Goal: Information Seeking & Learning: Learn about a topic

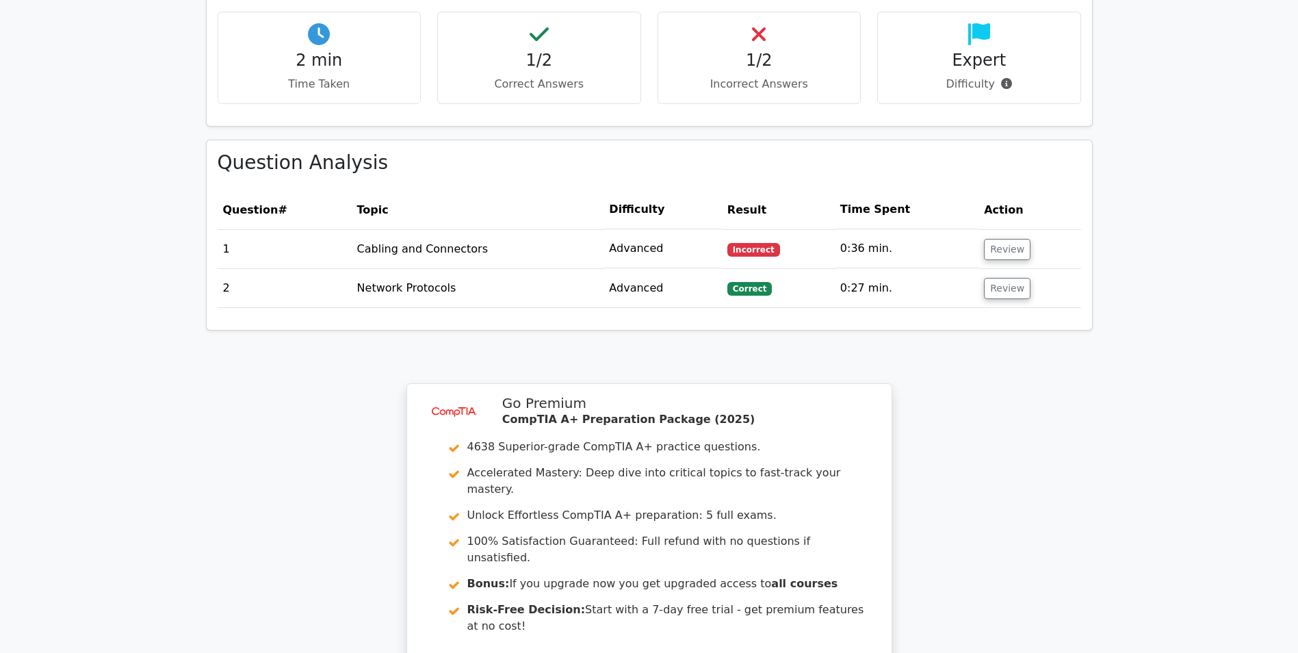
scroll to position [824, 0]
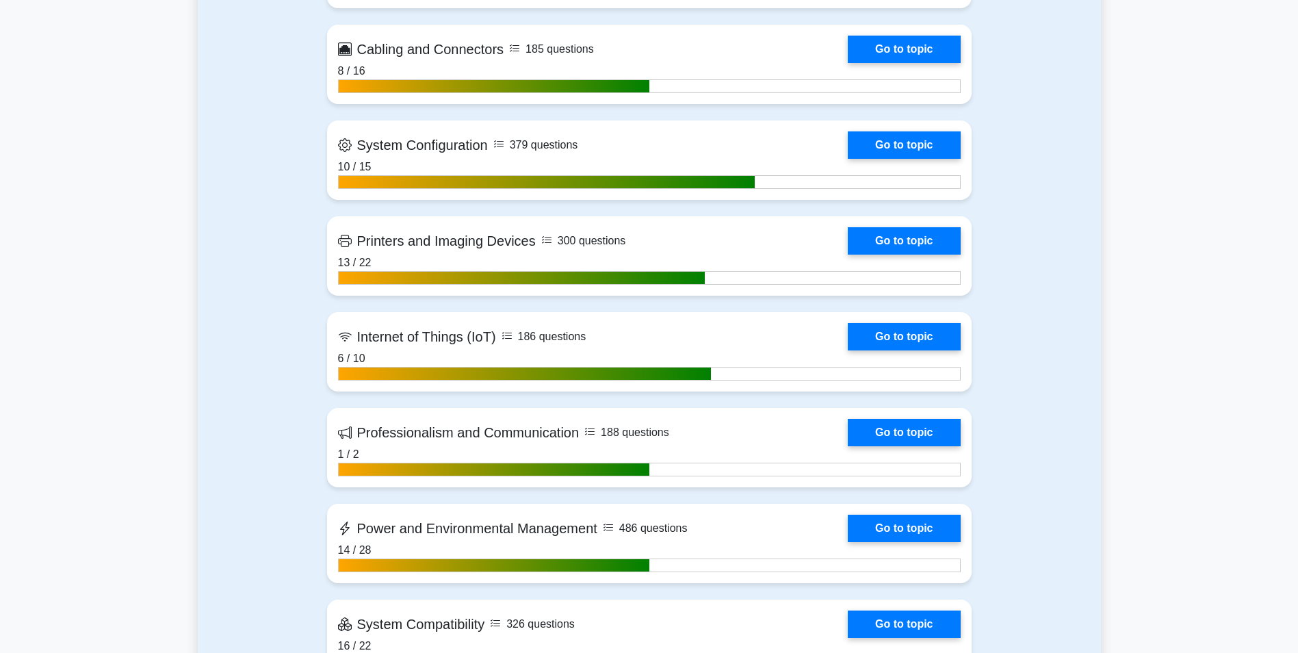
scroll to position [2394, 0]
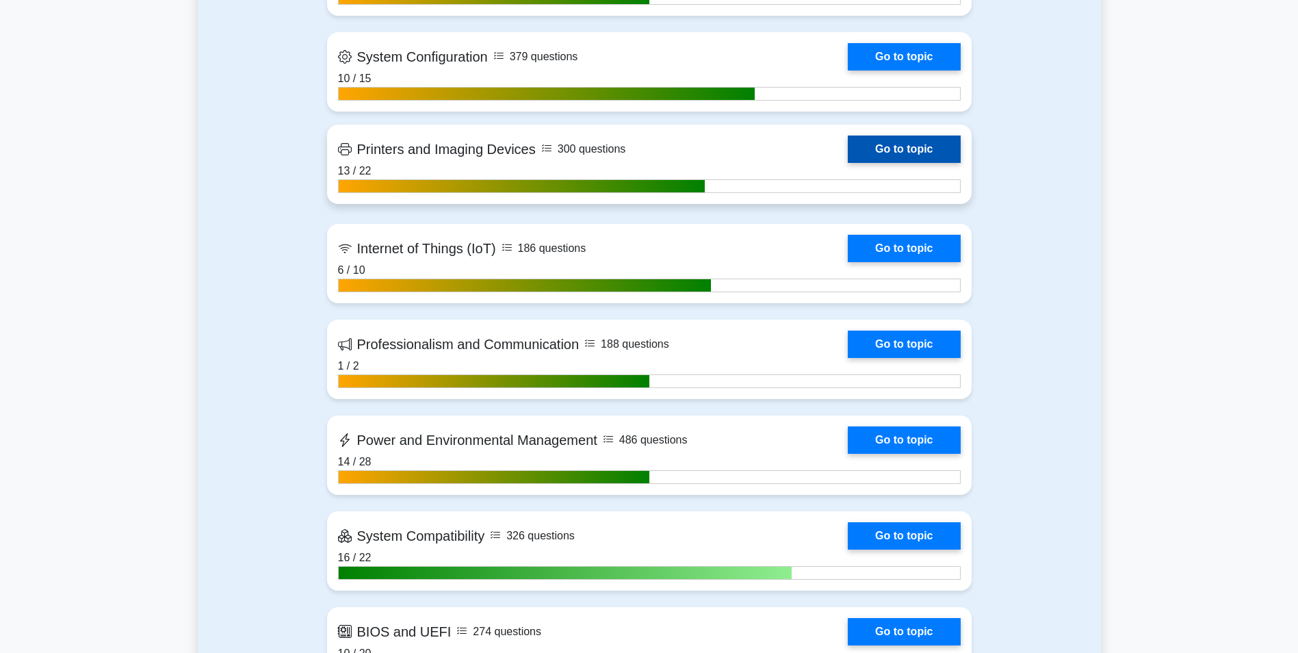
click at [848, 163] on link "Go to topic" at bounding box center [904, 148] width 112 height 27
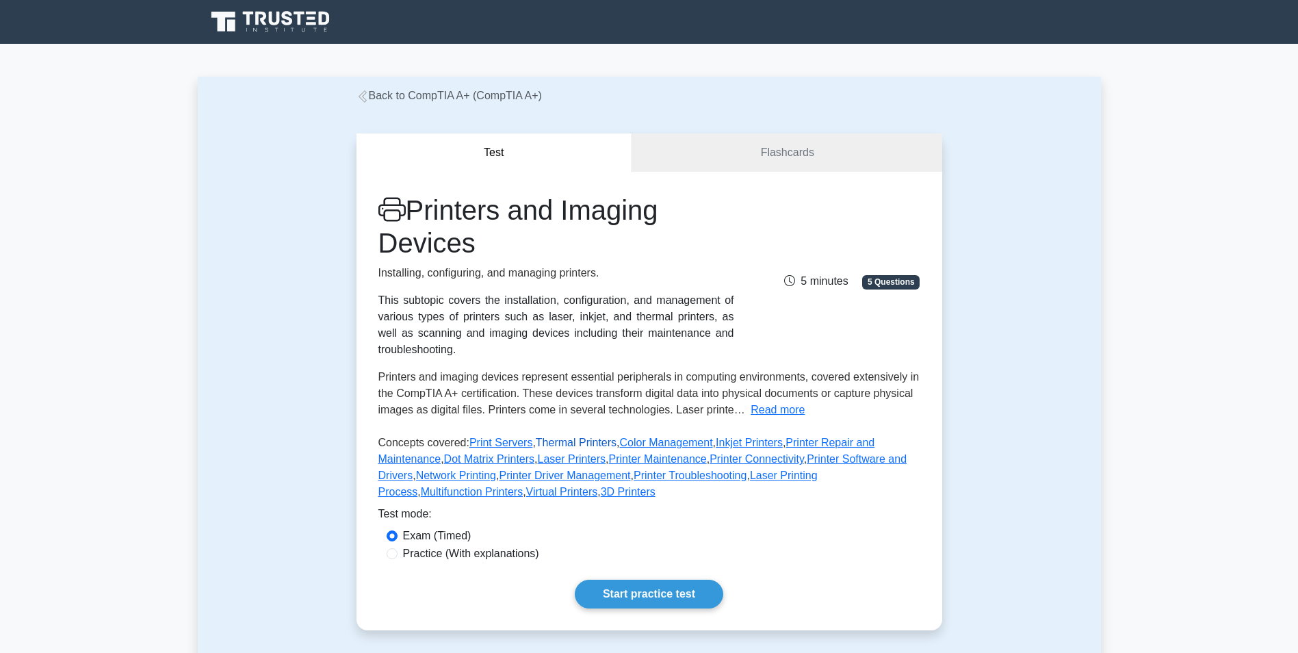
click at [568, 436] on link "Thermal Printers" at bounding box center [576, 442] width 81 height 12
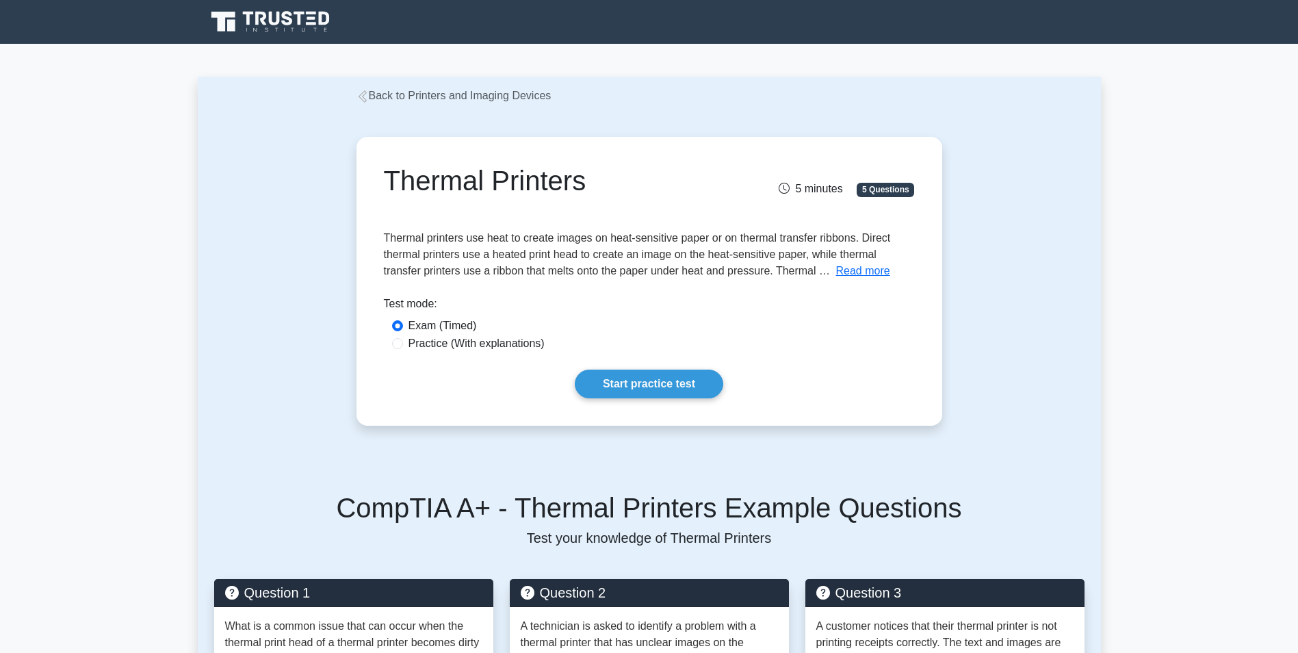
click at [364, 94] on icon at bounding box center [362, 96] width 12 height 12
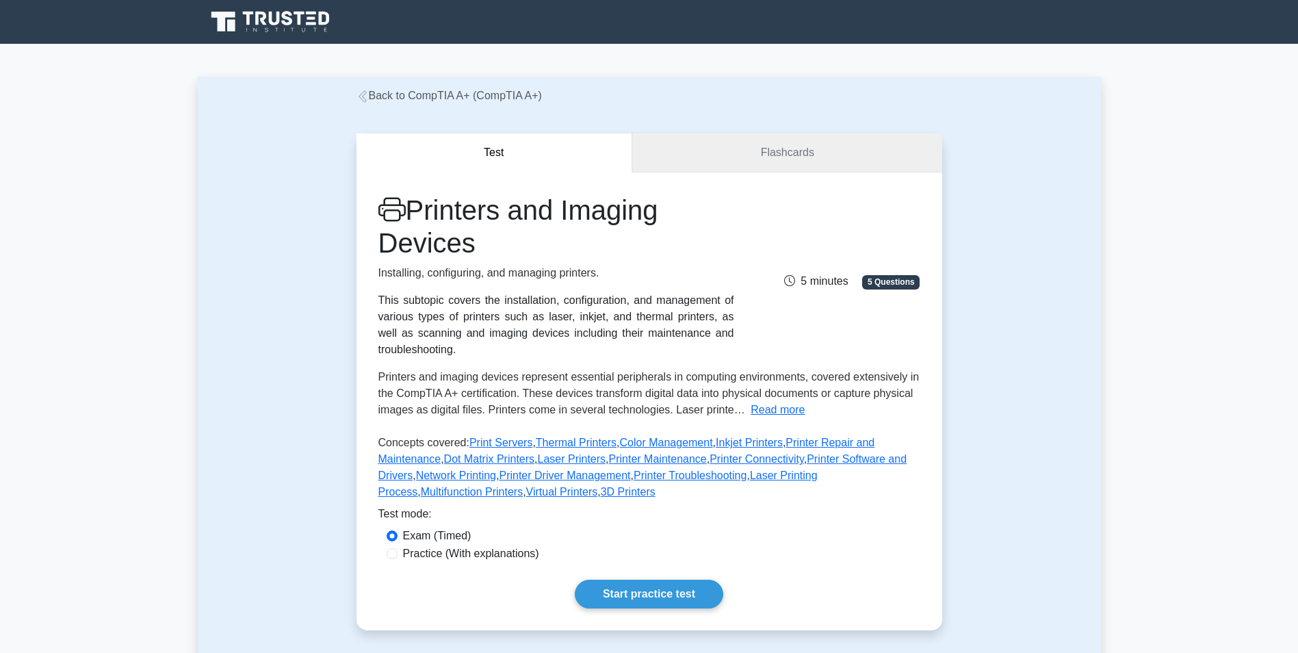
click at [776, 142] on link "Flashcards" at bounding box center [786, 152] width 309 height 39
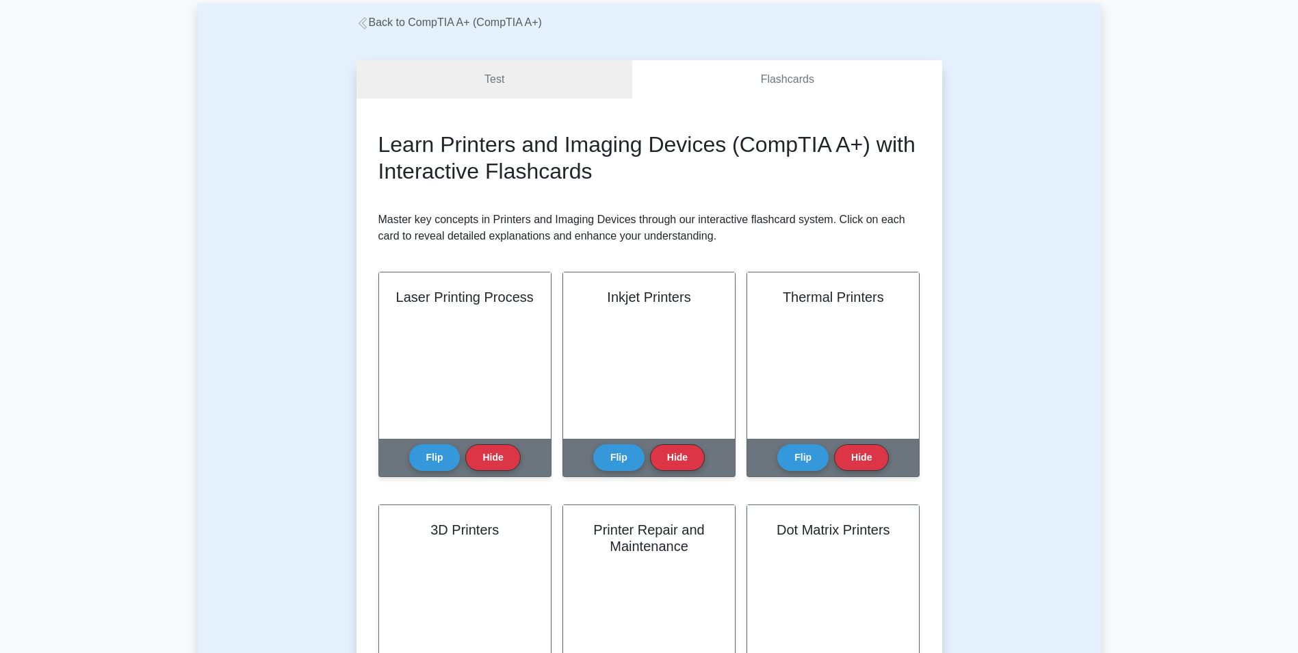
scroll to position [68, 0]
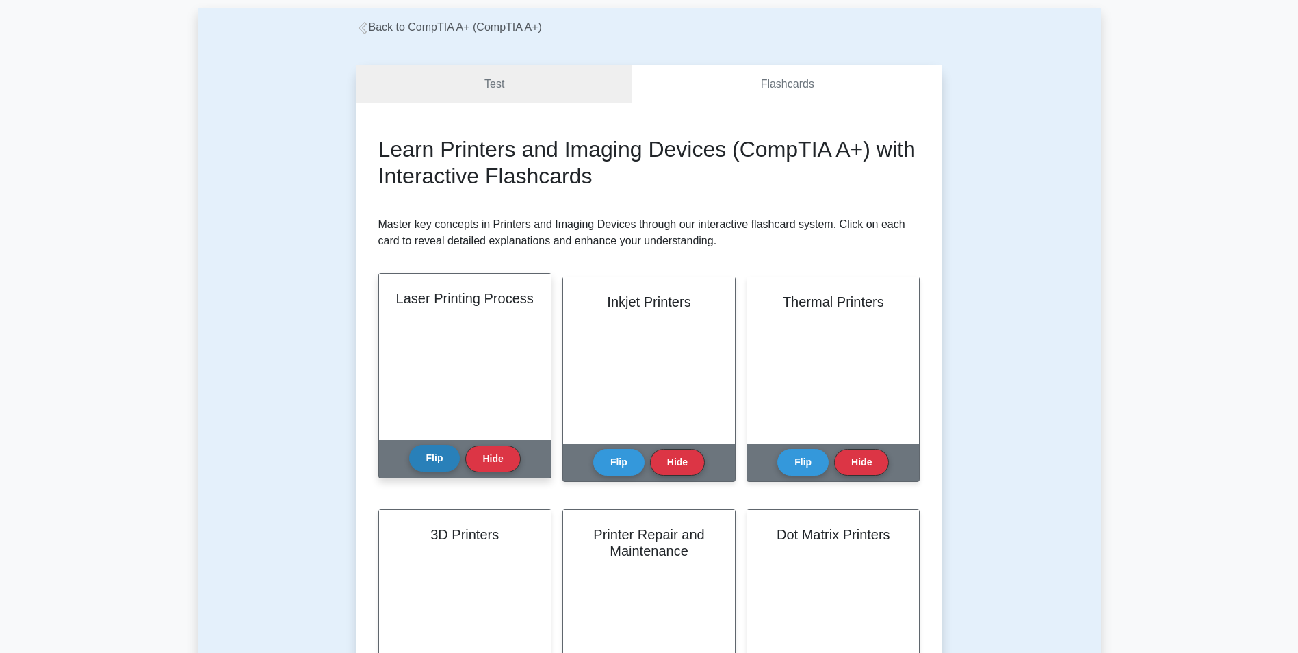
click at [432, 447] on button "Flip" at bounding box center [434, 458] width 51 height 27
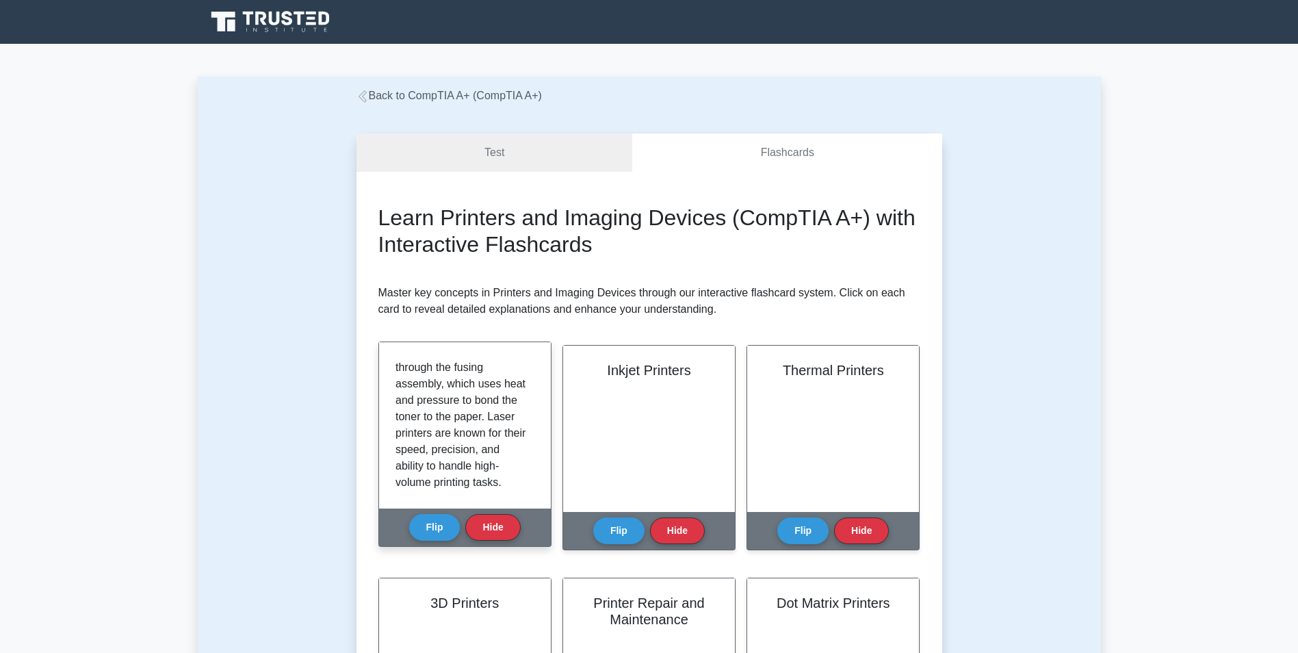
scroll to position [299, 0]
click at [419, 513] on button "Flip" at bounding box center [434, 526] width 51 height 27
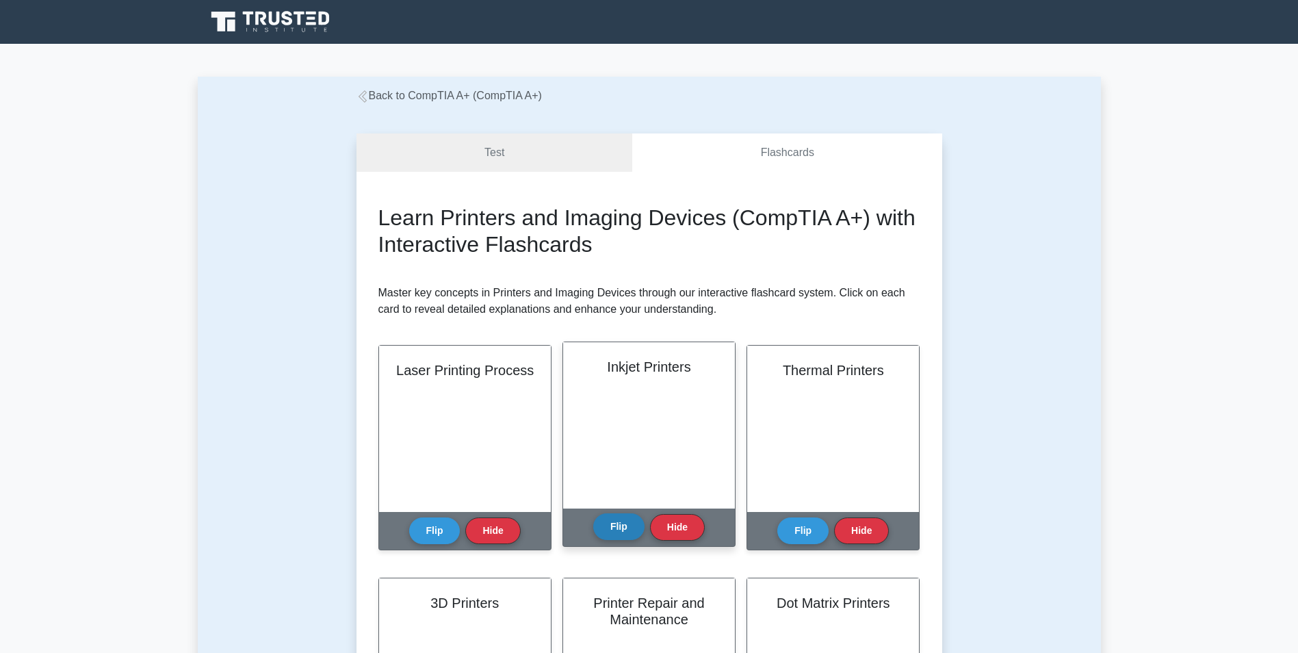
click at [619, 515] on button "Flip" at bounding box center [618, 526] width 51 height 27
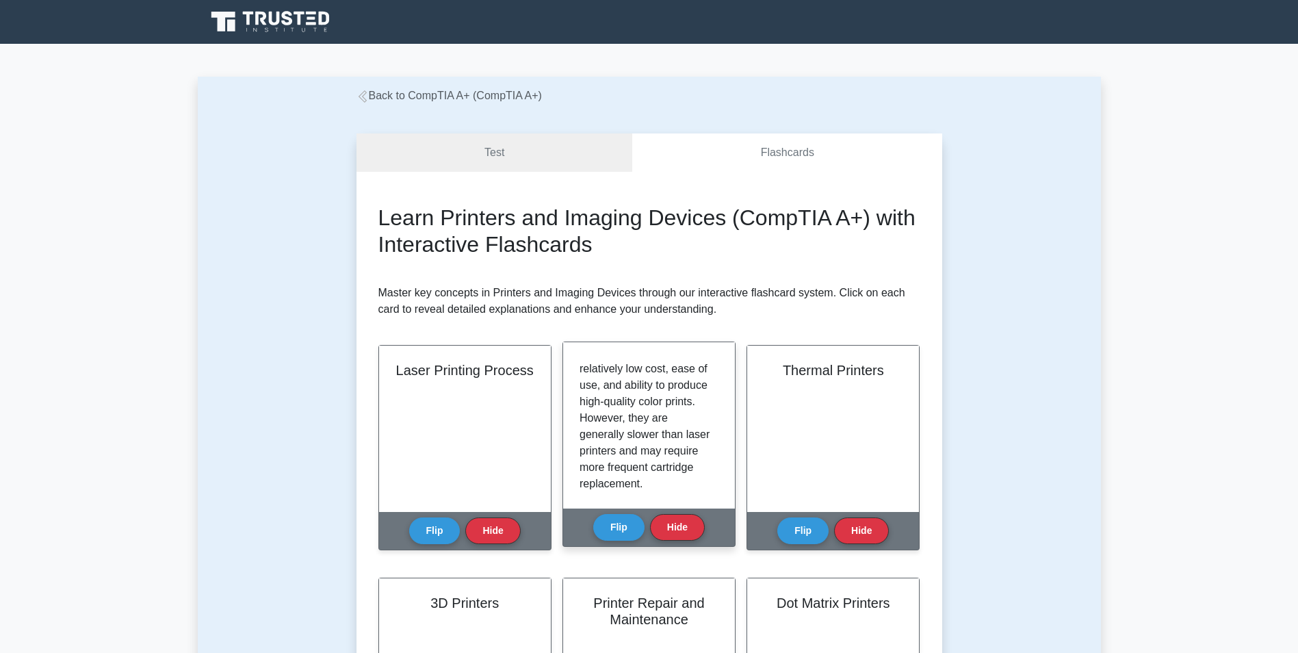
scroll to position [217, 0]
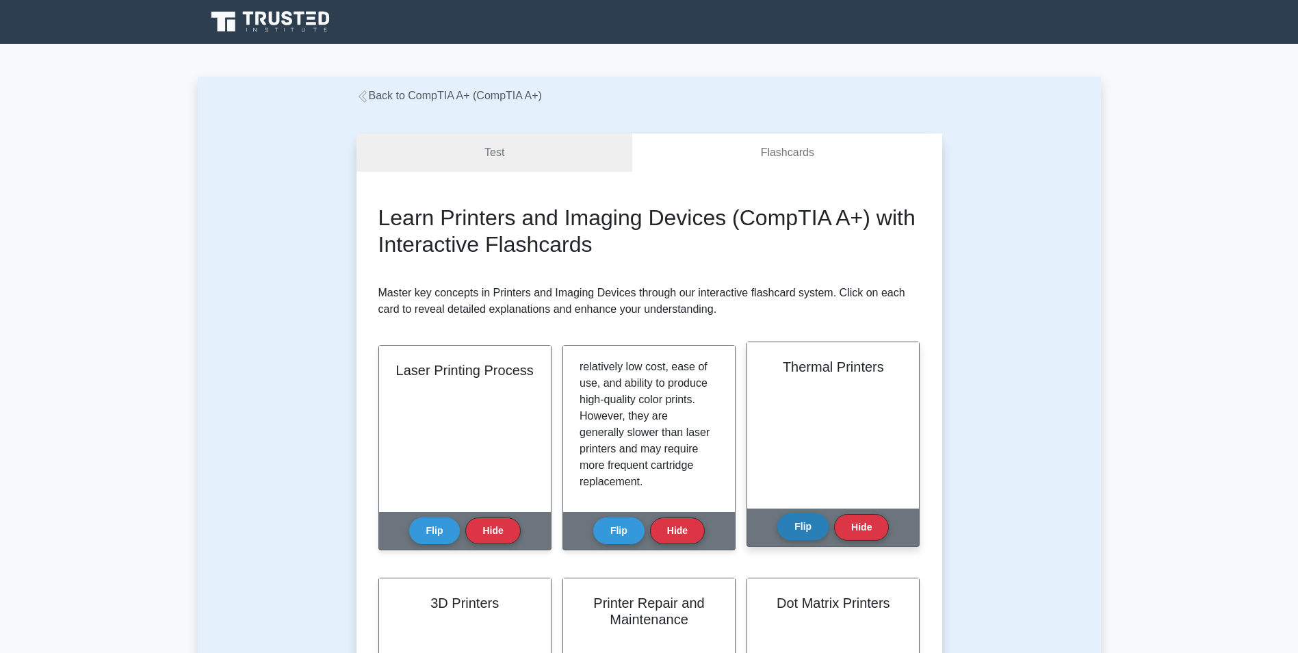
click at [797, 513] on button "Flip" at bounding box center [802, 526] width 51 height 27
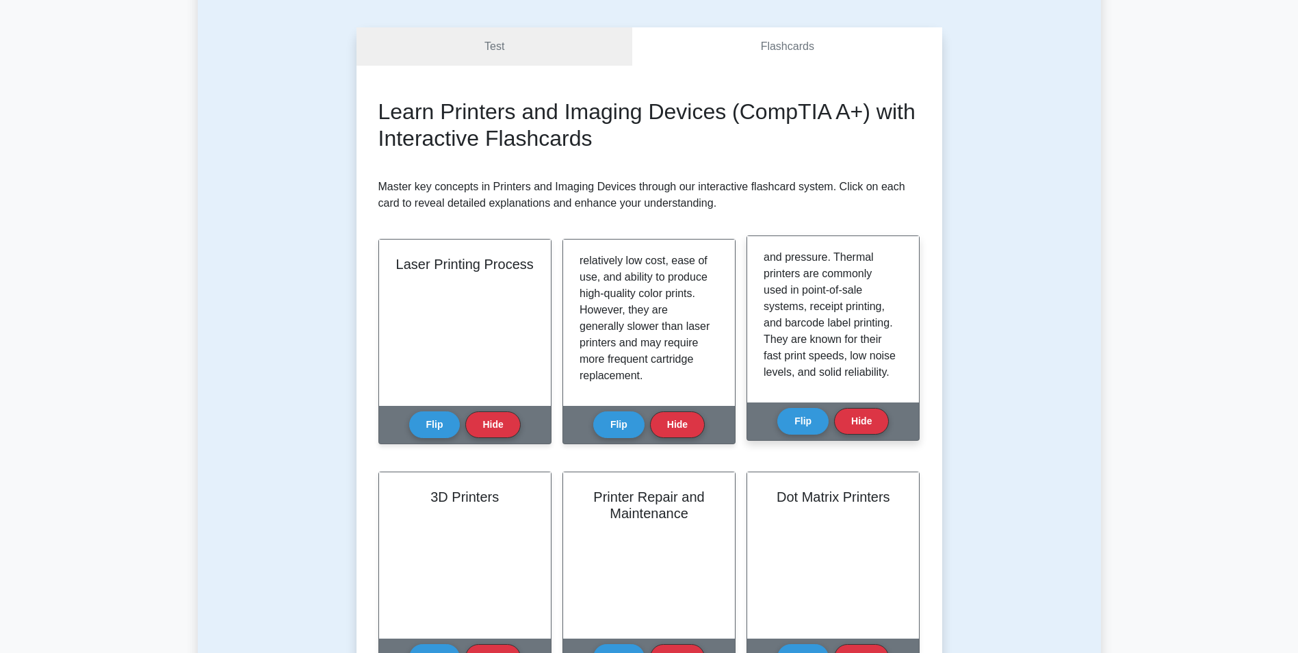
scroll to position [137, 0]
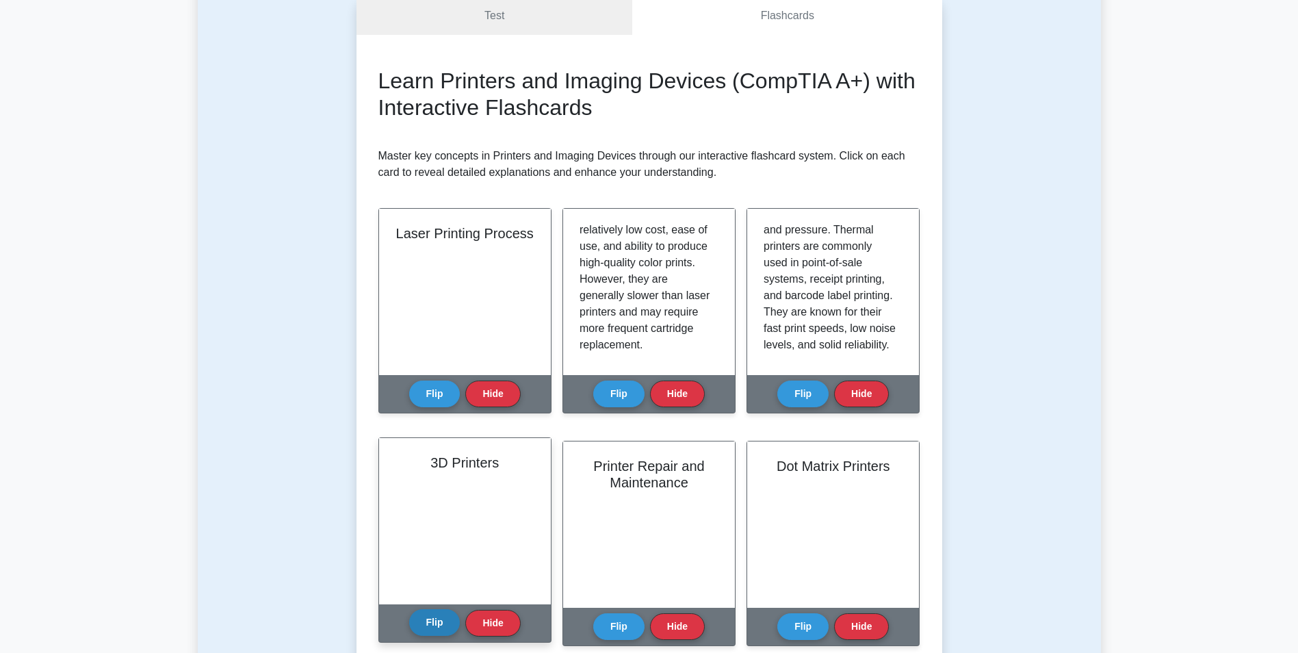
click at [430, 609] on button "Flip" at bounding box center [434, 622] width 51 height 27
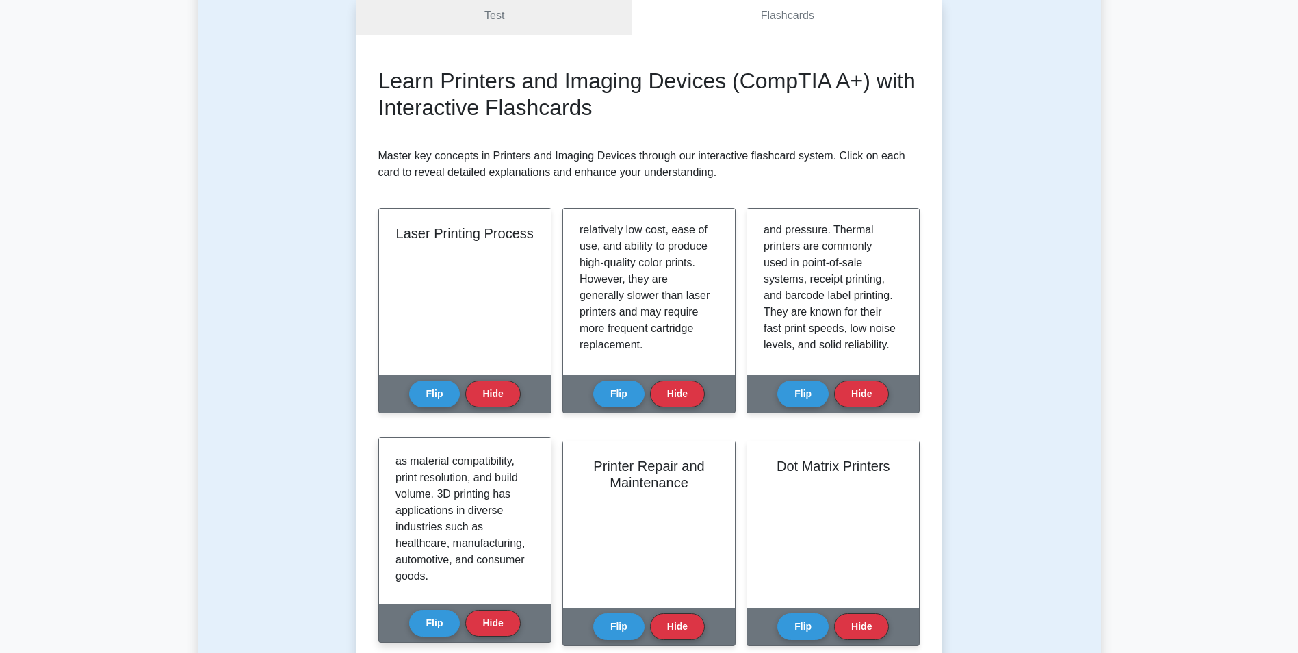
scroll to position [266, 0]
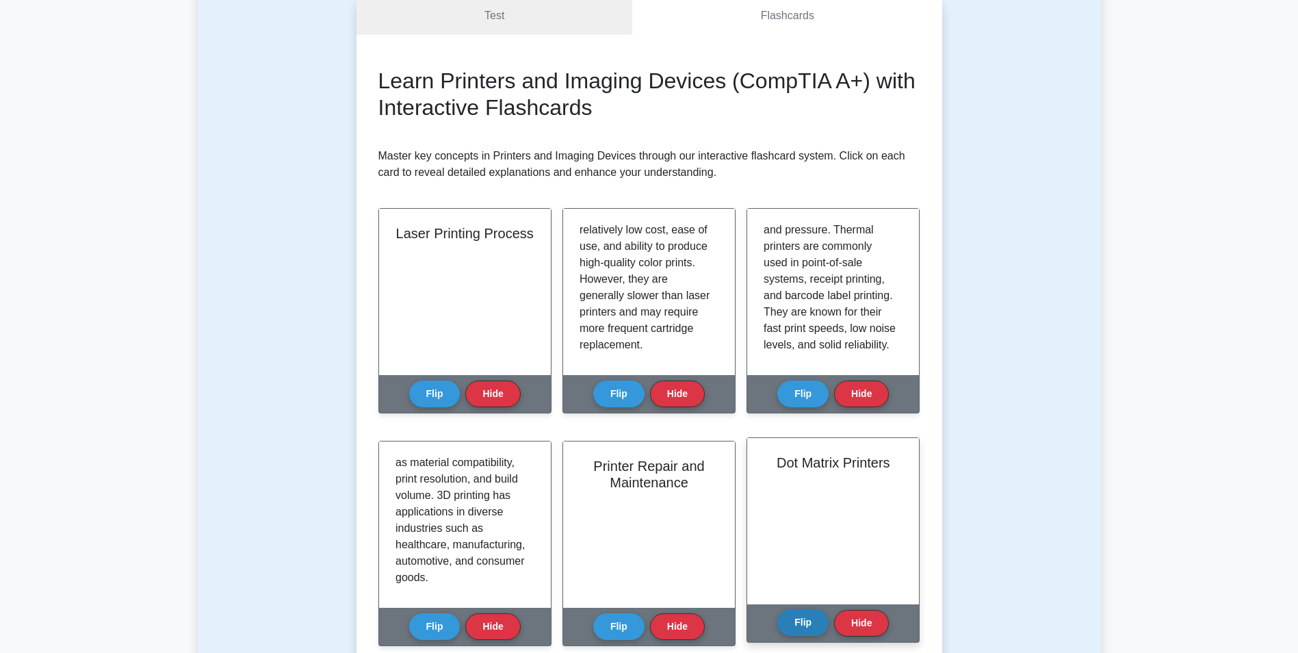
click at [807, 609] on button "Flip" at bounding box center [802, 622] width 51 height 27
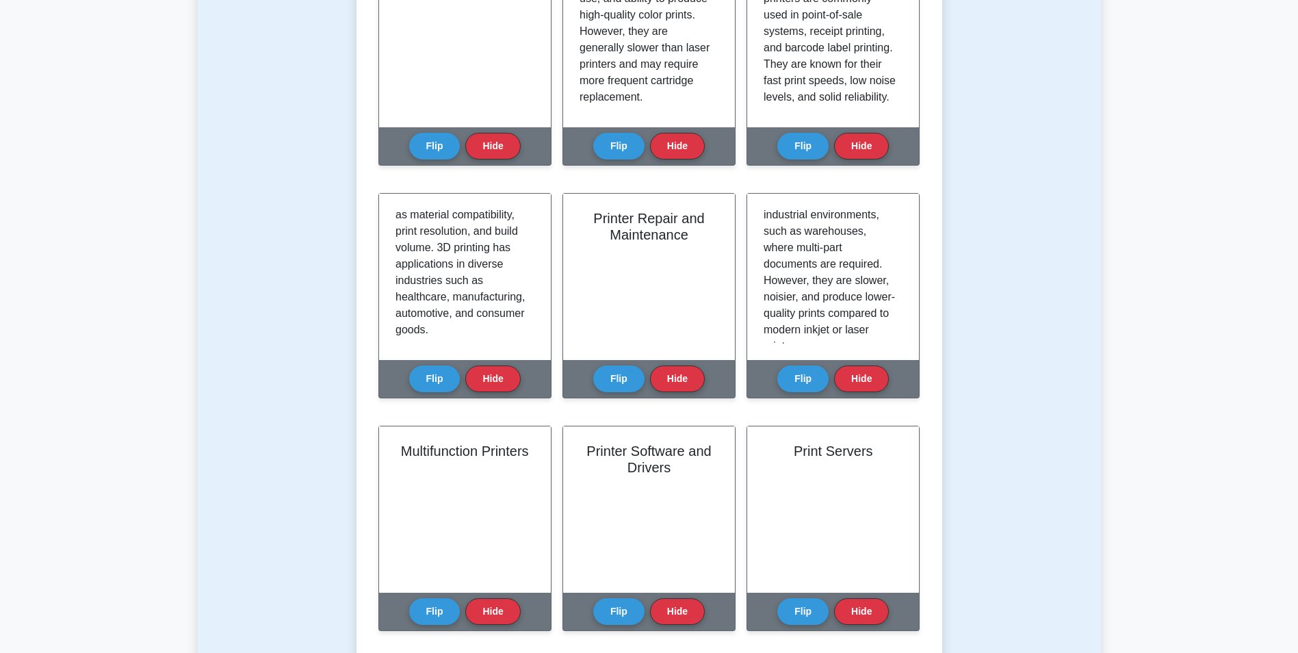
scroll to position [342, 0]
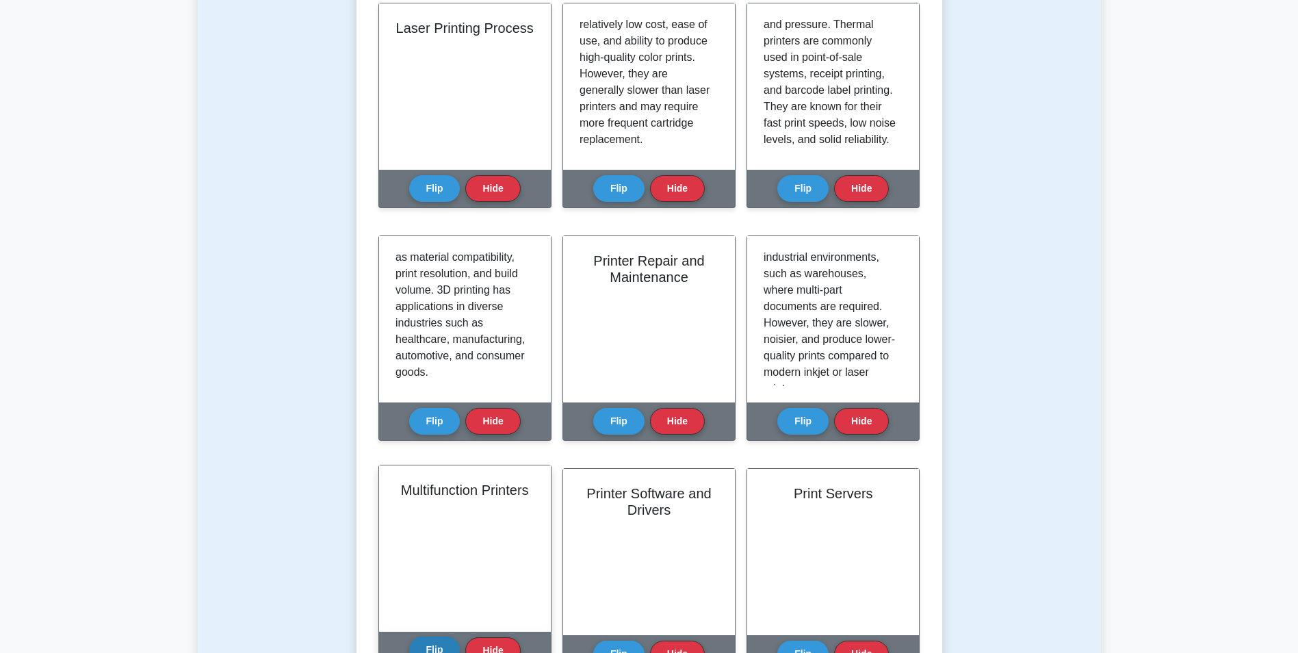
click at [432, 636] on button "Flip" at bounding box center [434, 649] width 51 height 27
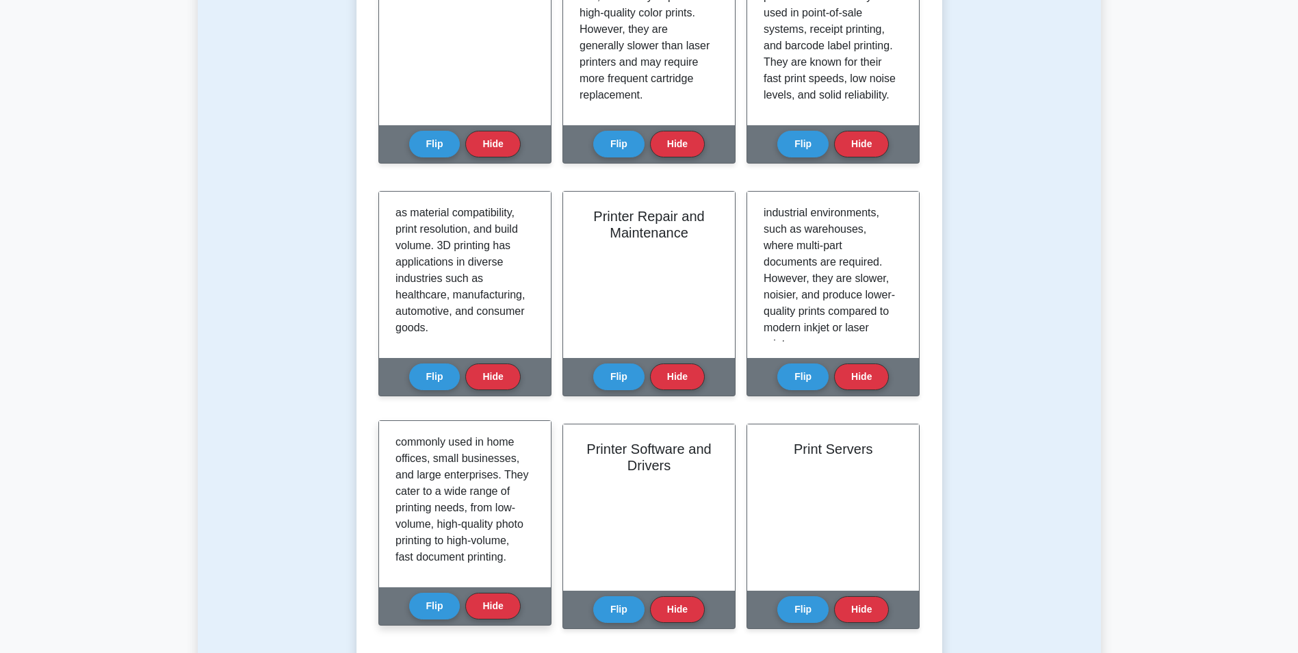
scroll to position [410, 0]
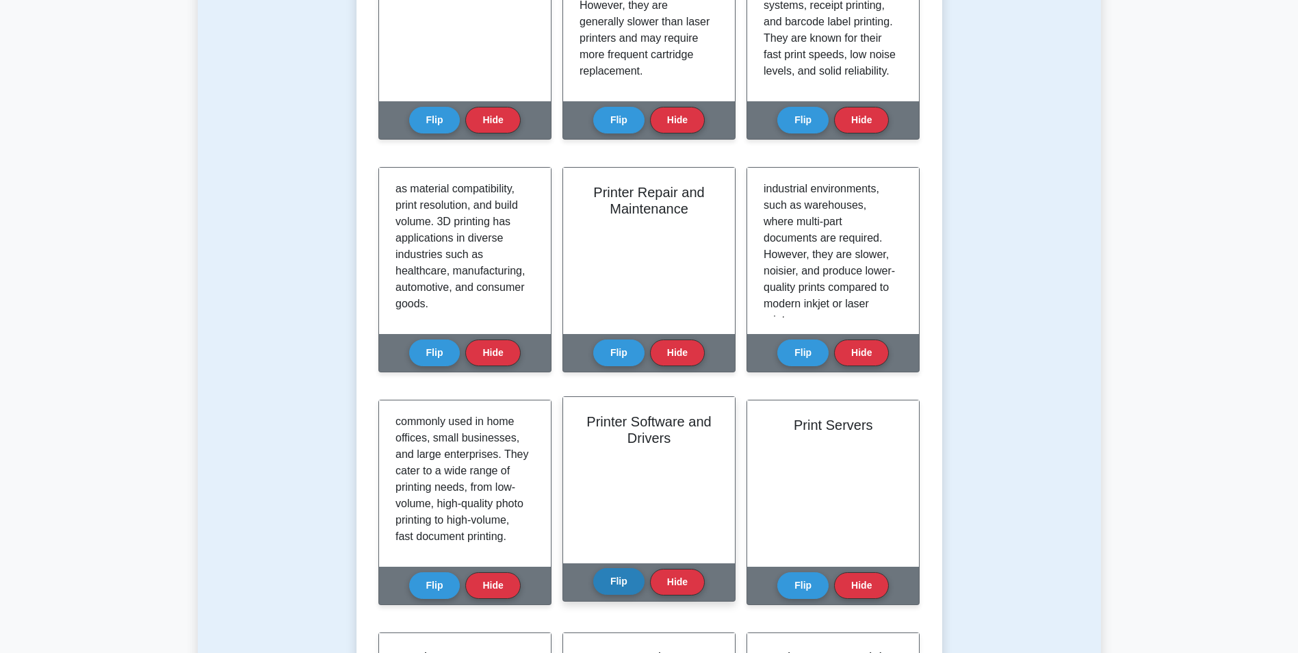
click at [623, 568] on button "Flip" at bounding box center [618, 581] width 51 height 27
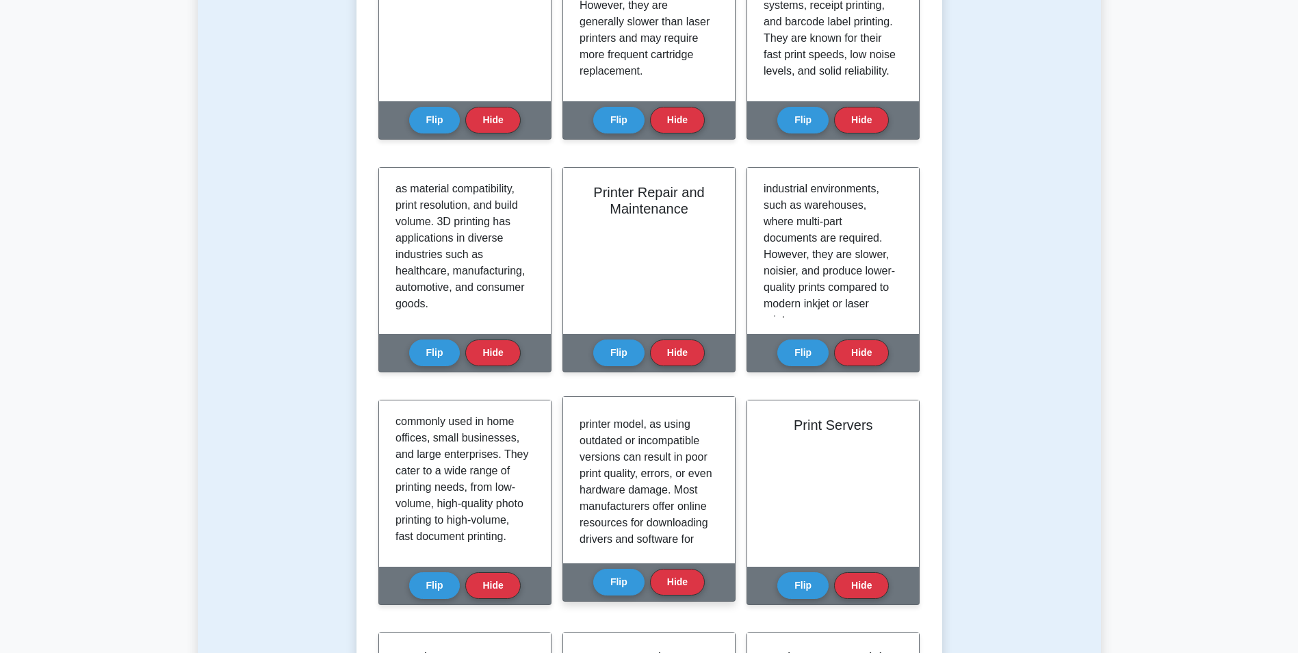
scroll to position [365, 0]
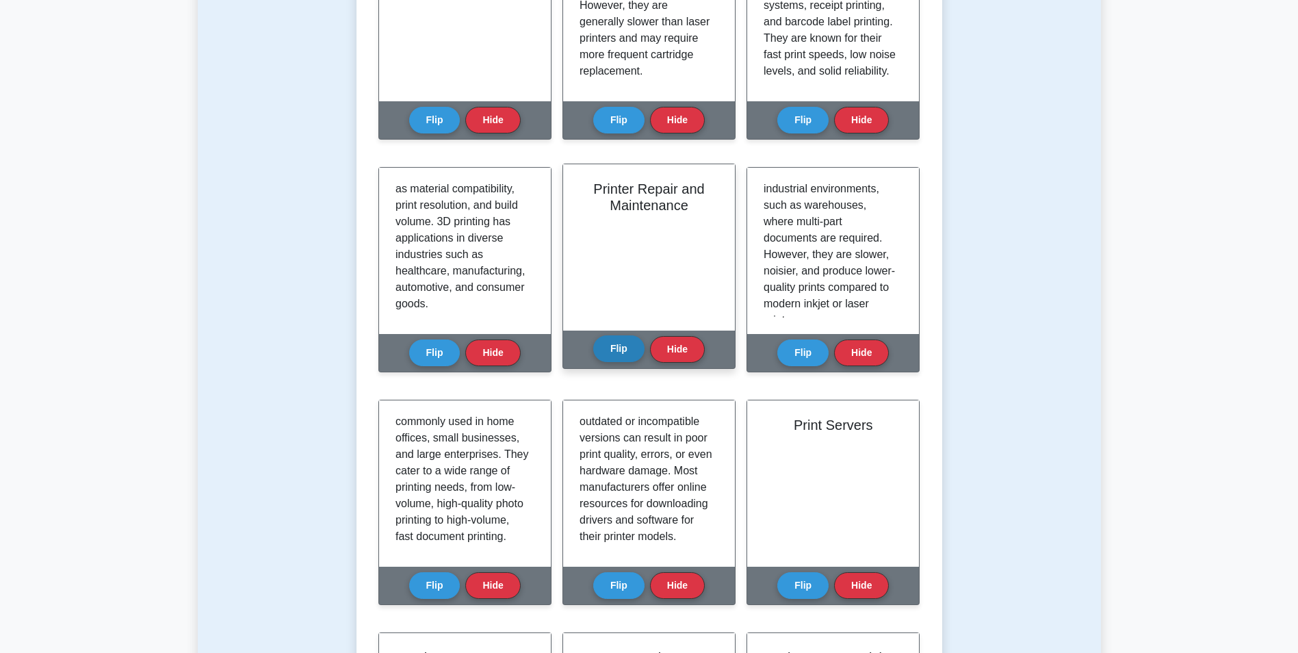
click at [612, 335] on button "Flip" at bounding box center [618, 348] width 51 height 27
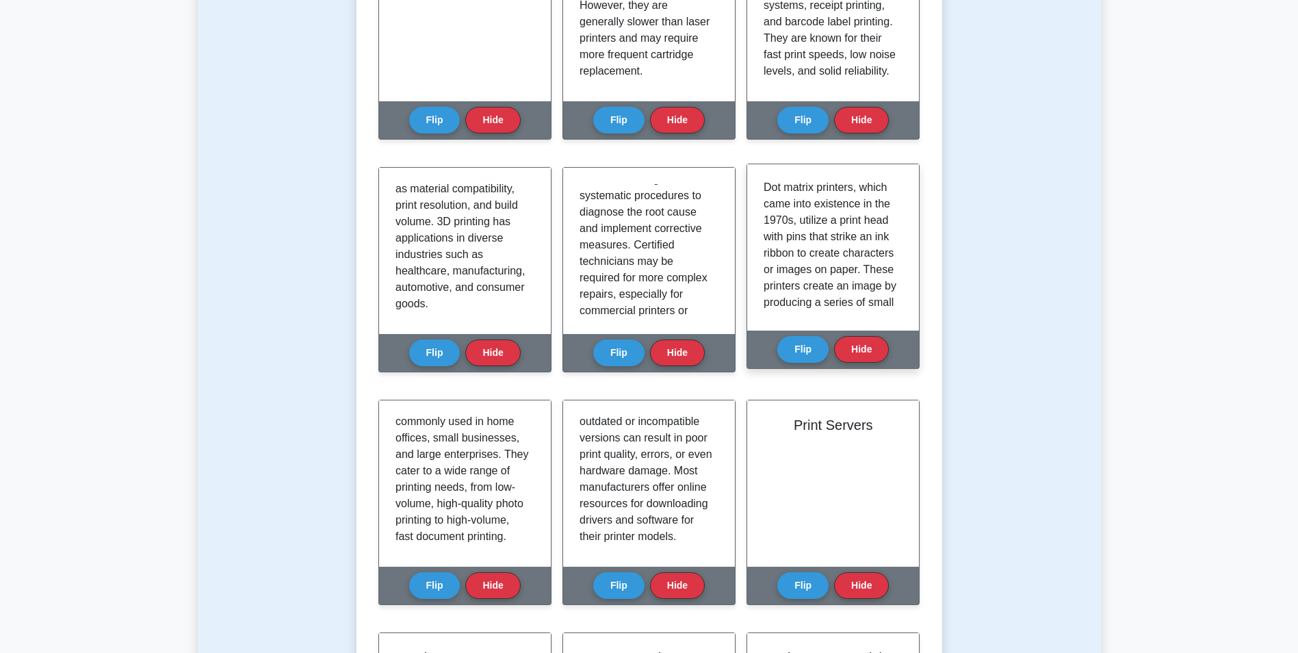
scroll to position [0, 0]
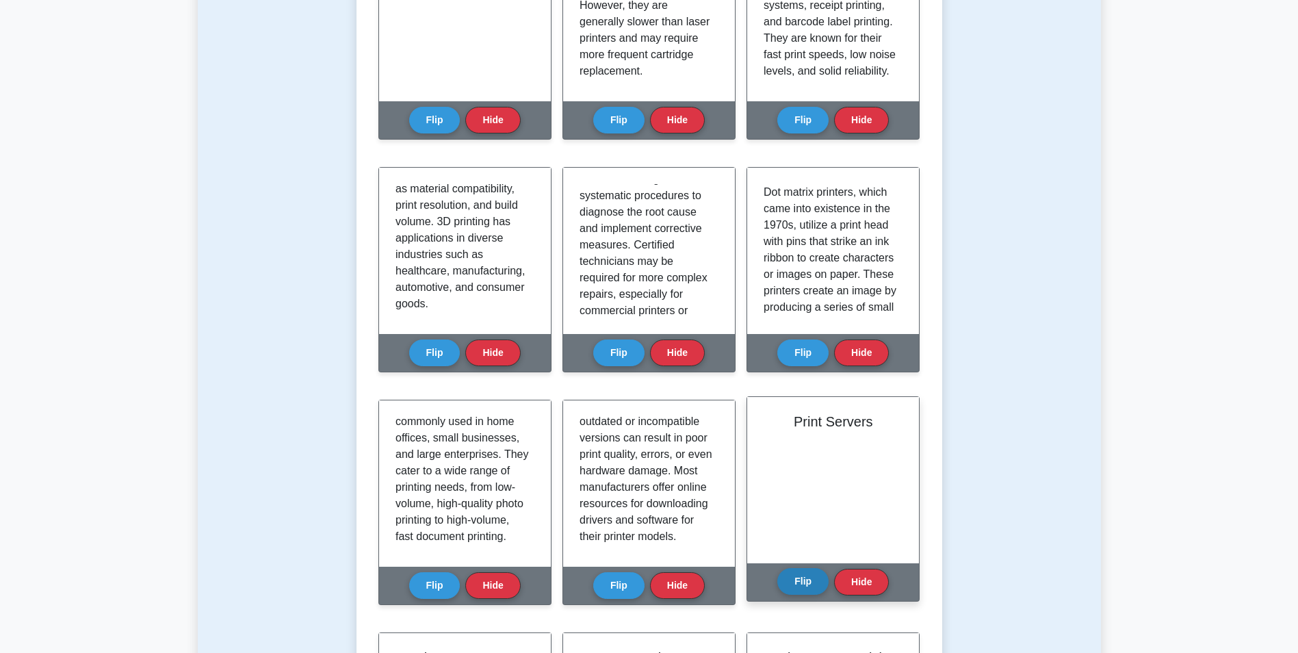
click at [806, 568] on button "Flip" at bounding box center [802, 581] width 51 height 27
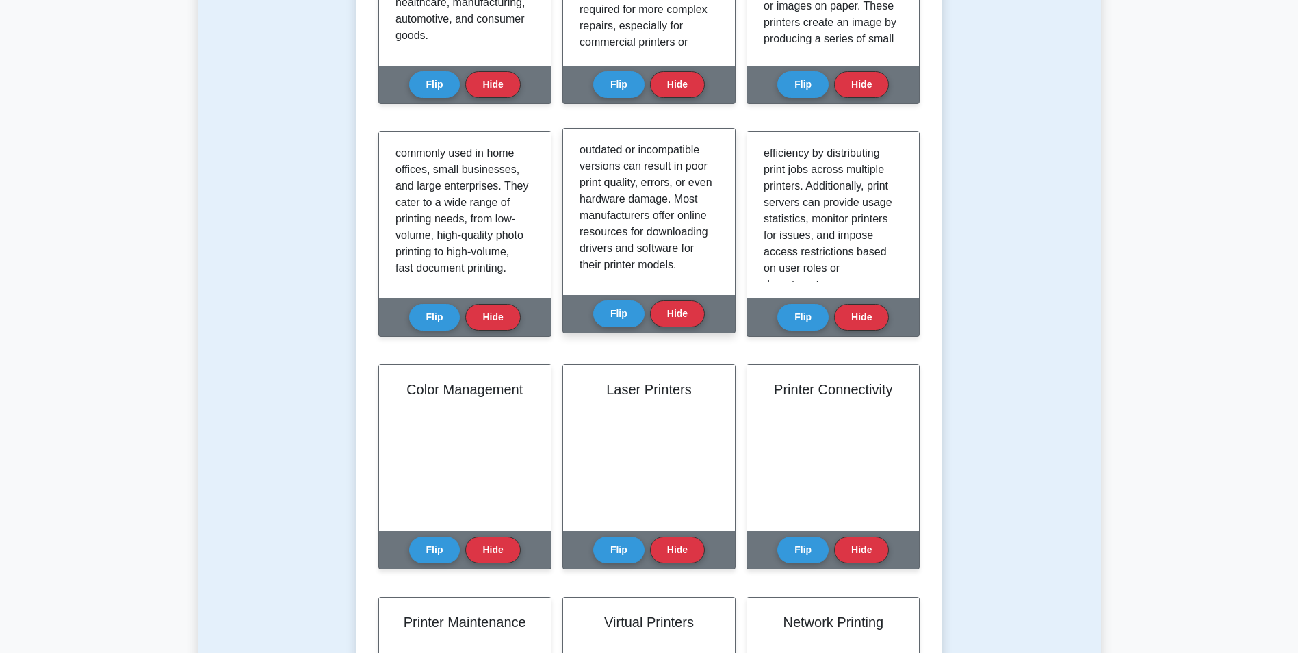
scroll to position [684, 0]
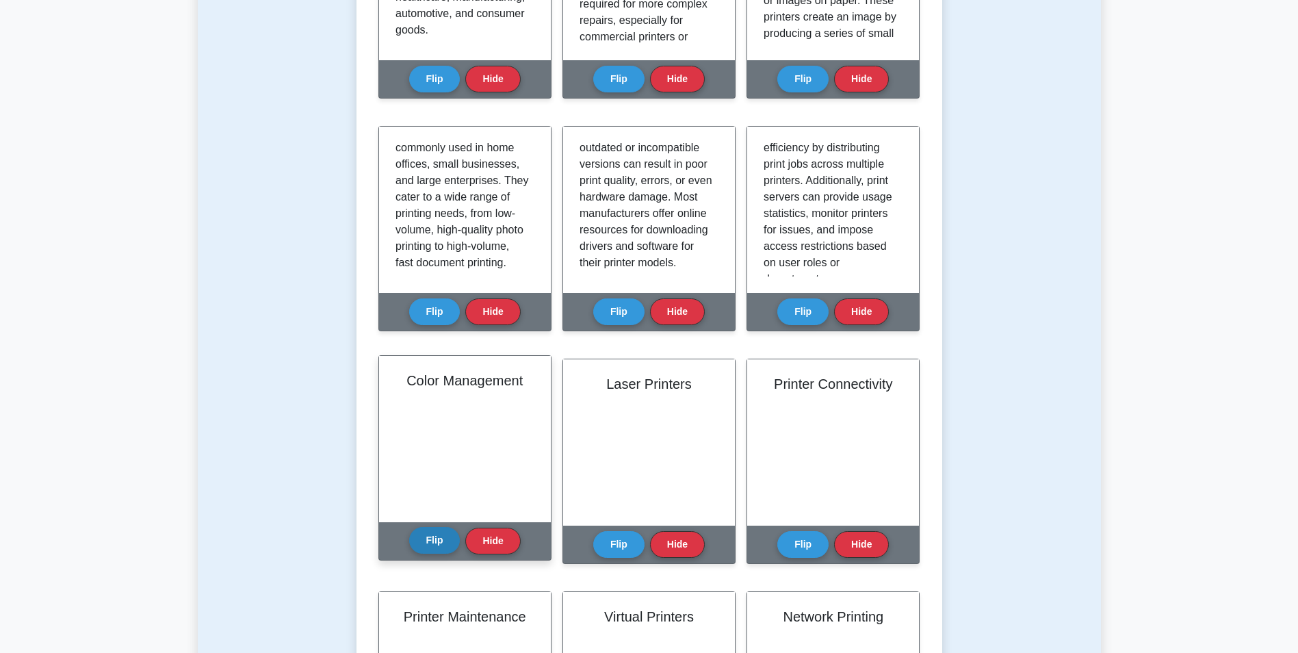
click at [422, 527] on button "Flip" at bounding box center [434, 540] width 51 height 27
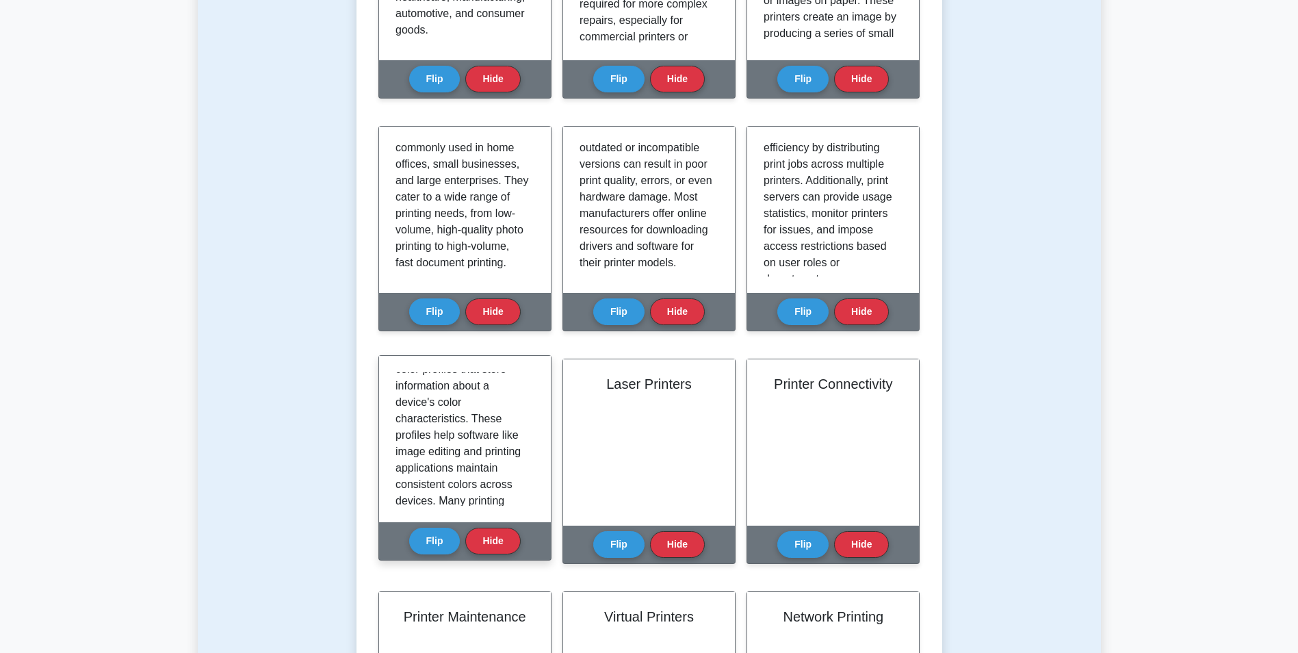
scroll to position [342, 0]
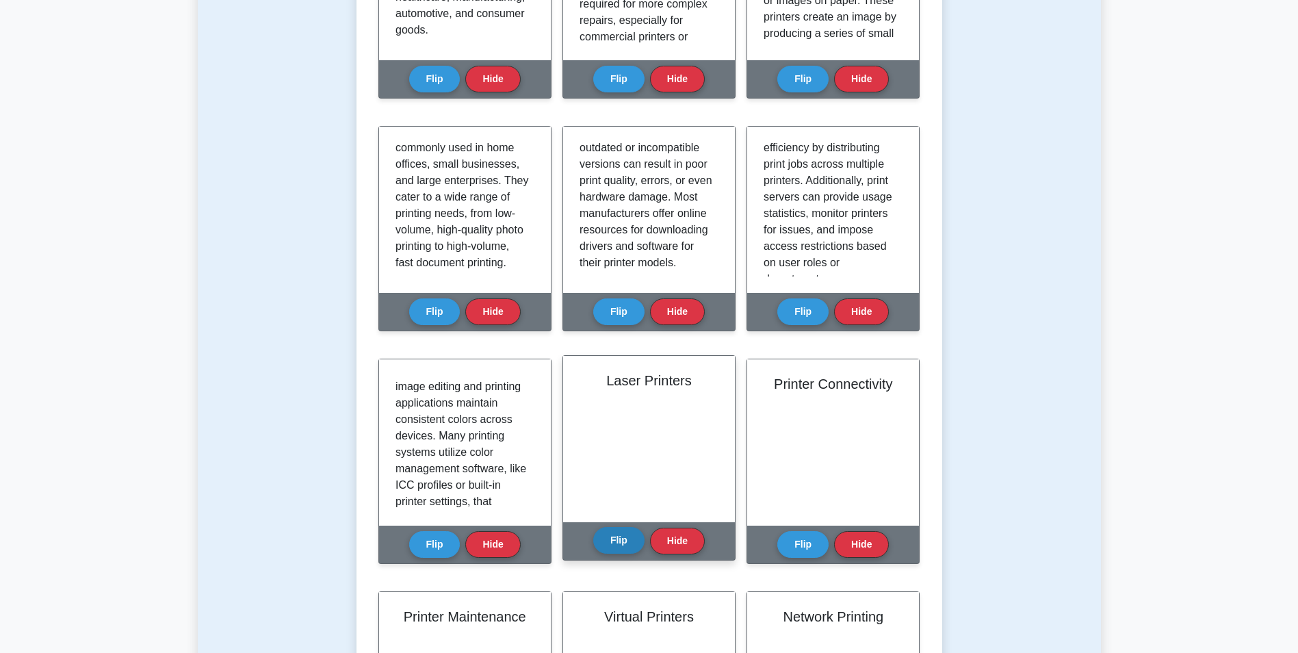
click at [612, 527] on button "Flip" at bounding box center [618, 540] width 51 height 27
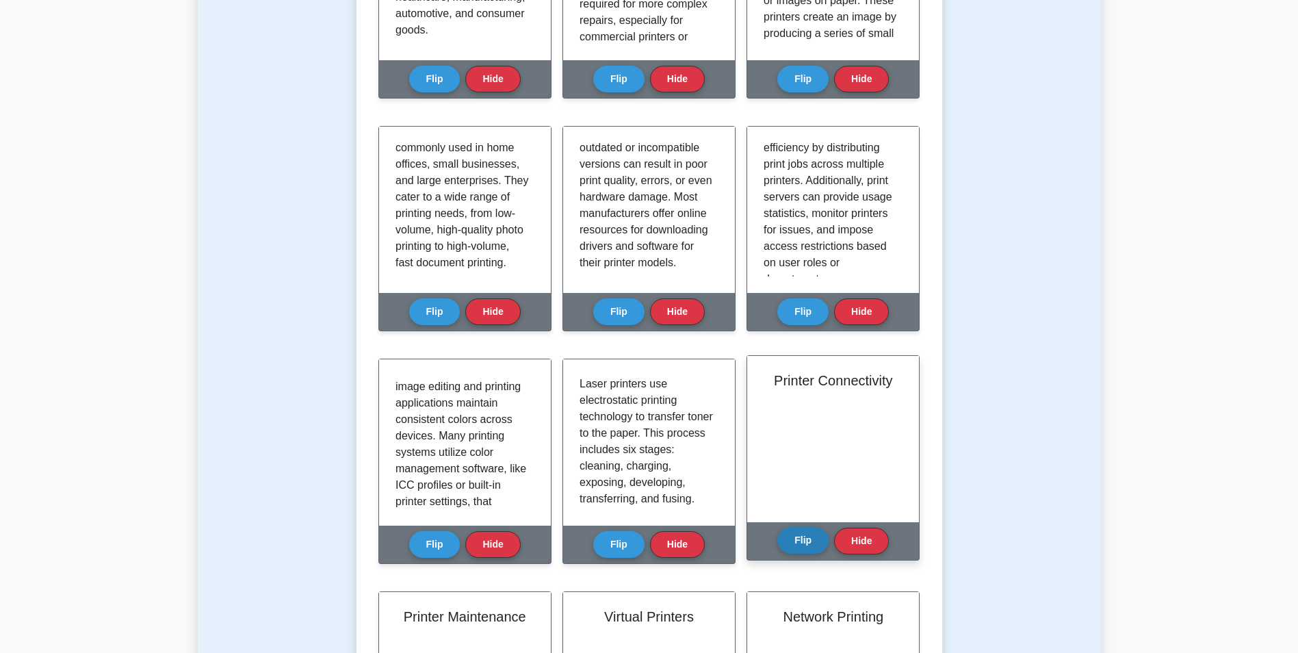
click at [807, 527] on button "Flip" at bounding box center [802, 540] width 51 height 27
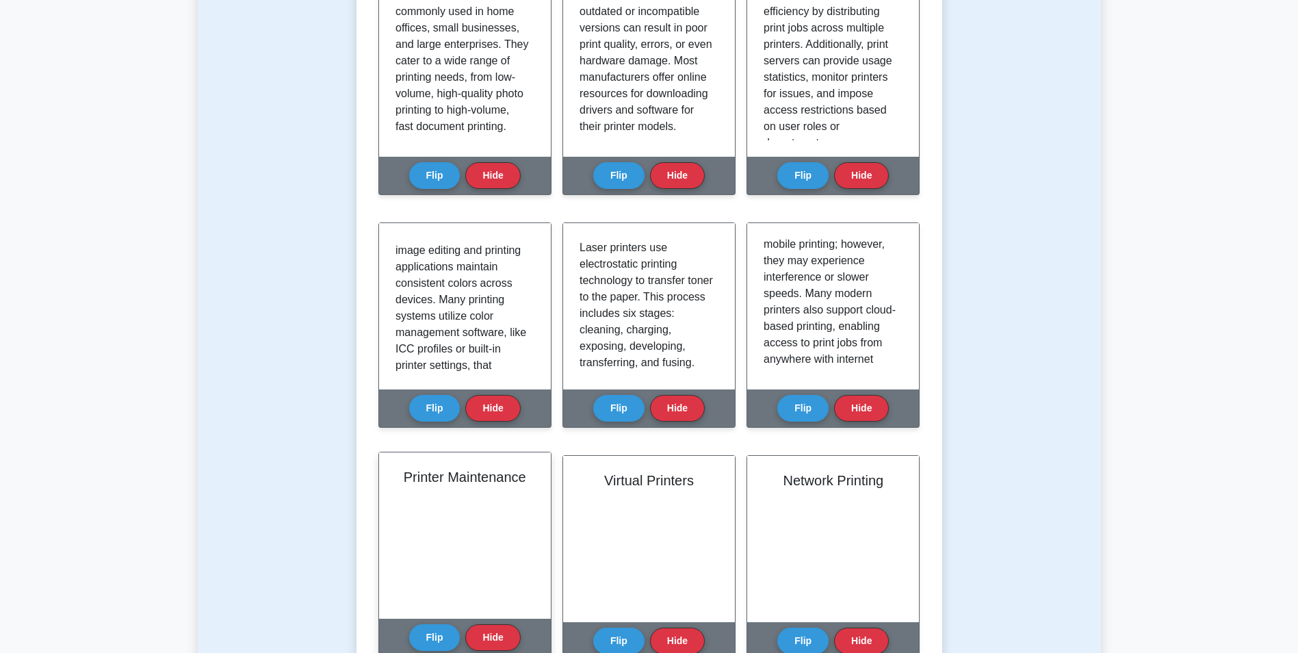
scroll to position [821, 0]
click at [431, 623] on button "Flip" at bounding box center [434, 636] width 51 height 27
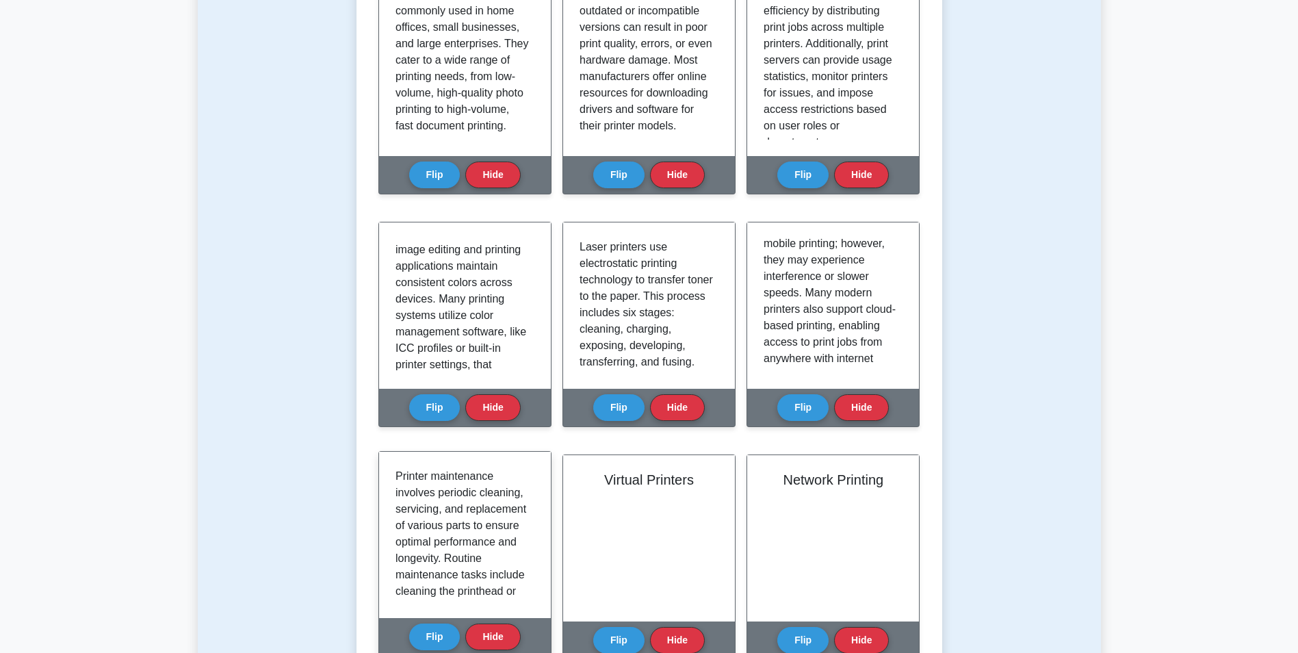
scroll to position [68, 0]
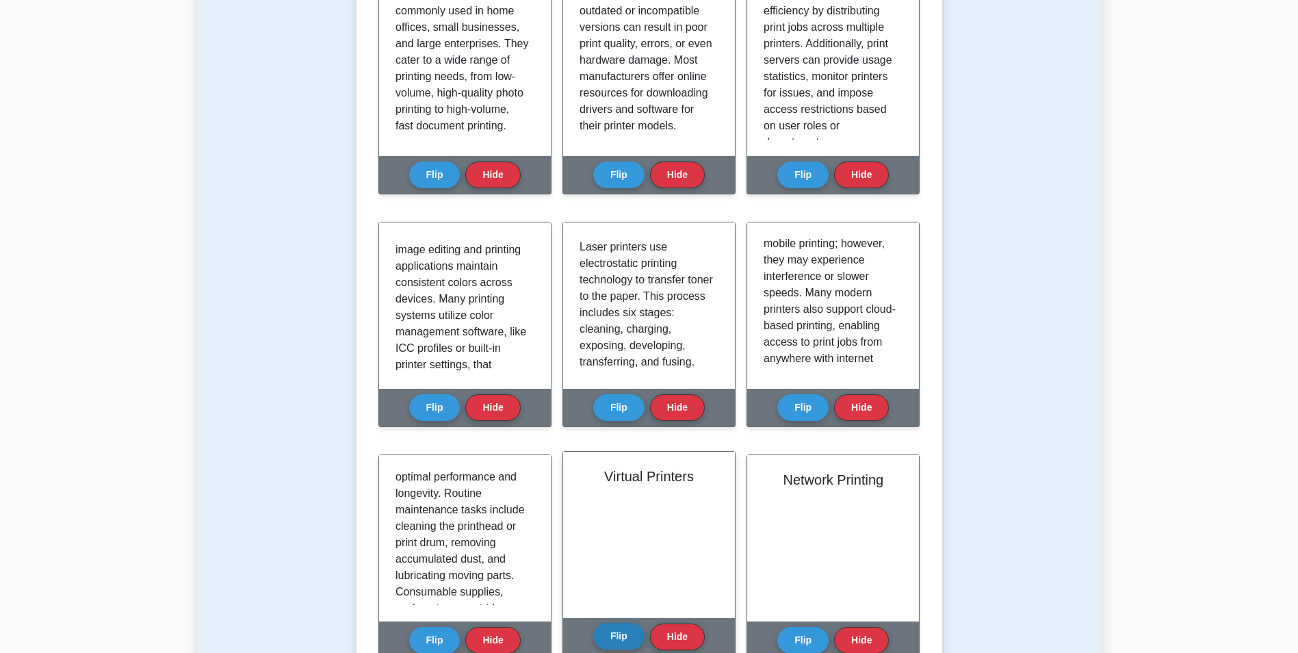
click at [612, 623] on button "Flip" at bounding box center [618, 636] width 51 height 27
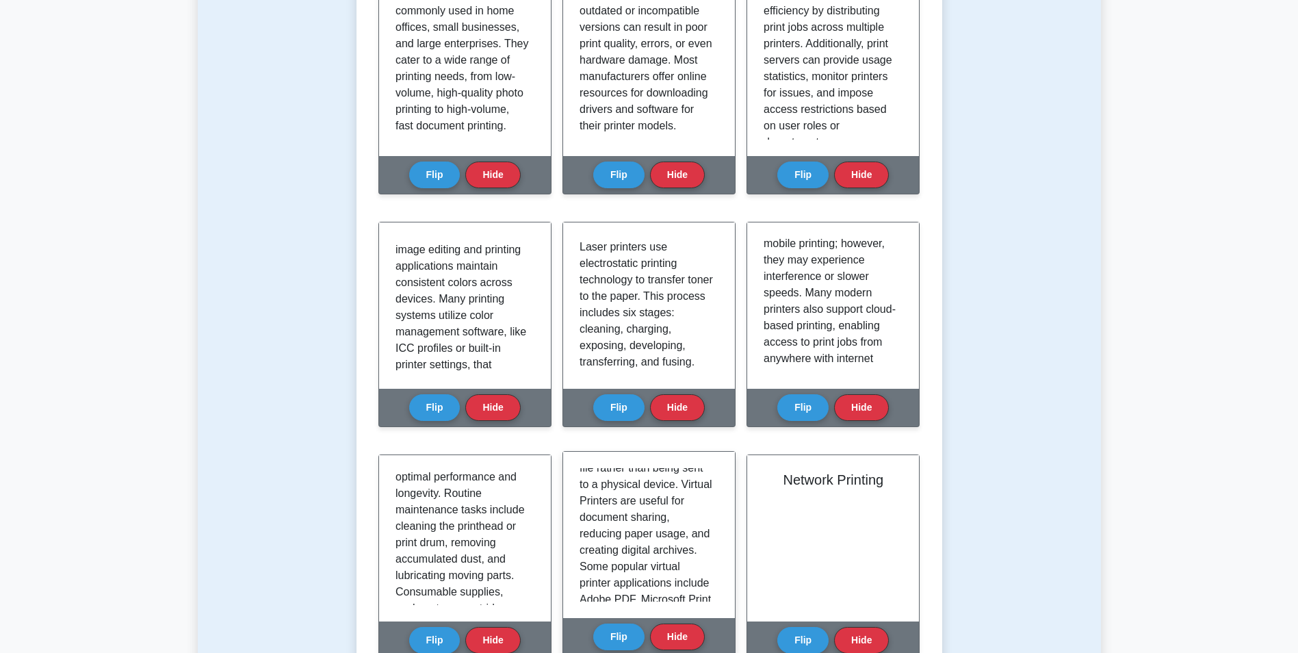
scroll to position [250, 0]
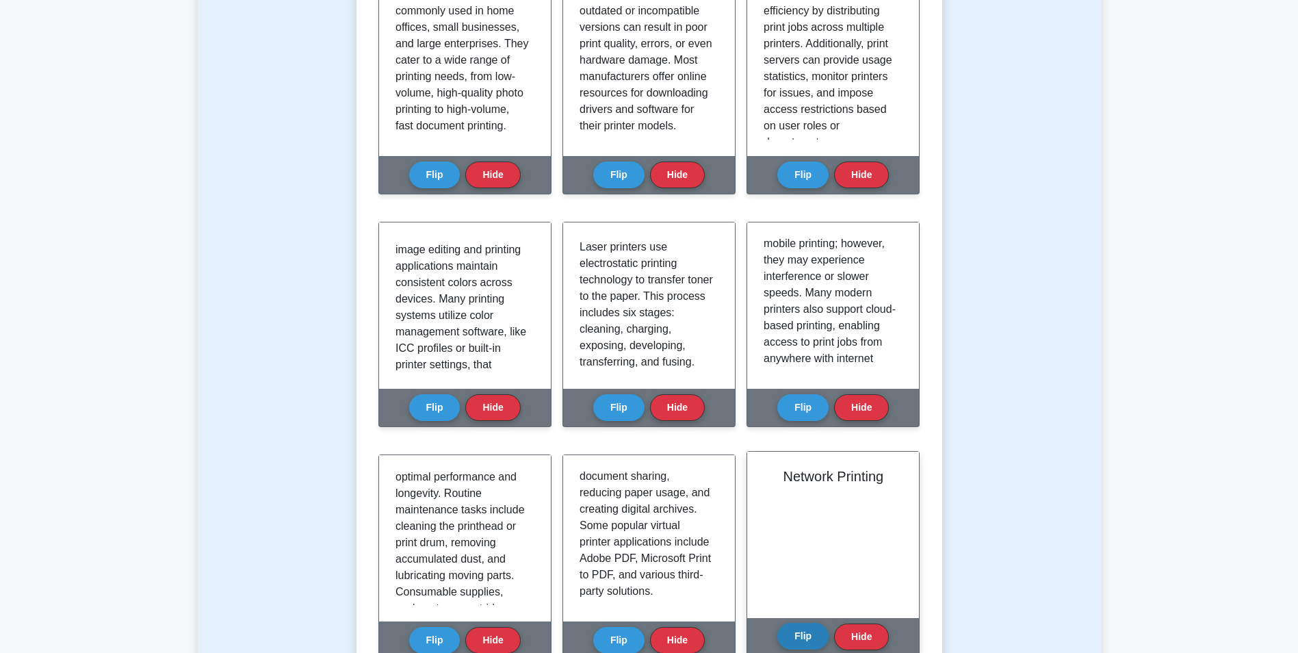
click at [797, 623] on button "Flip" at bounding box center [802, 636] width 51 height 27
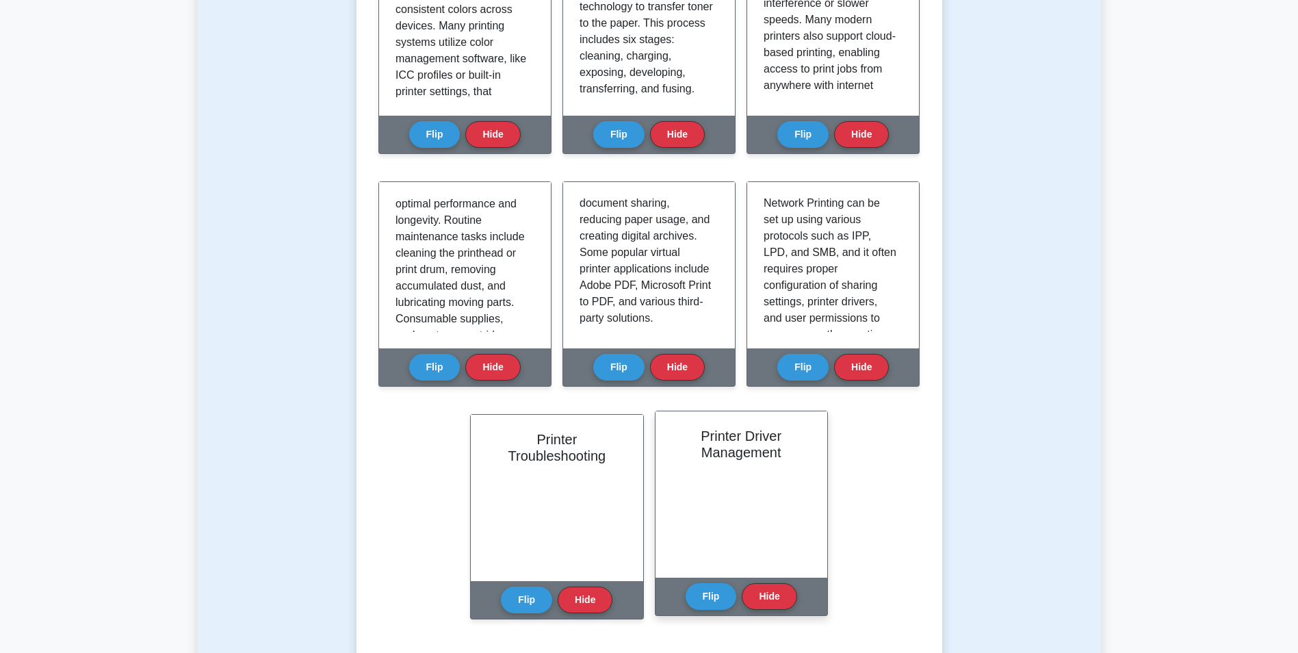
scroll to position [1095, 0]
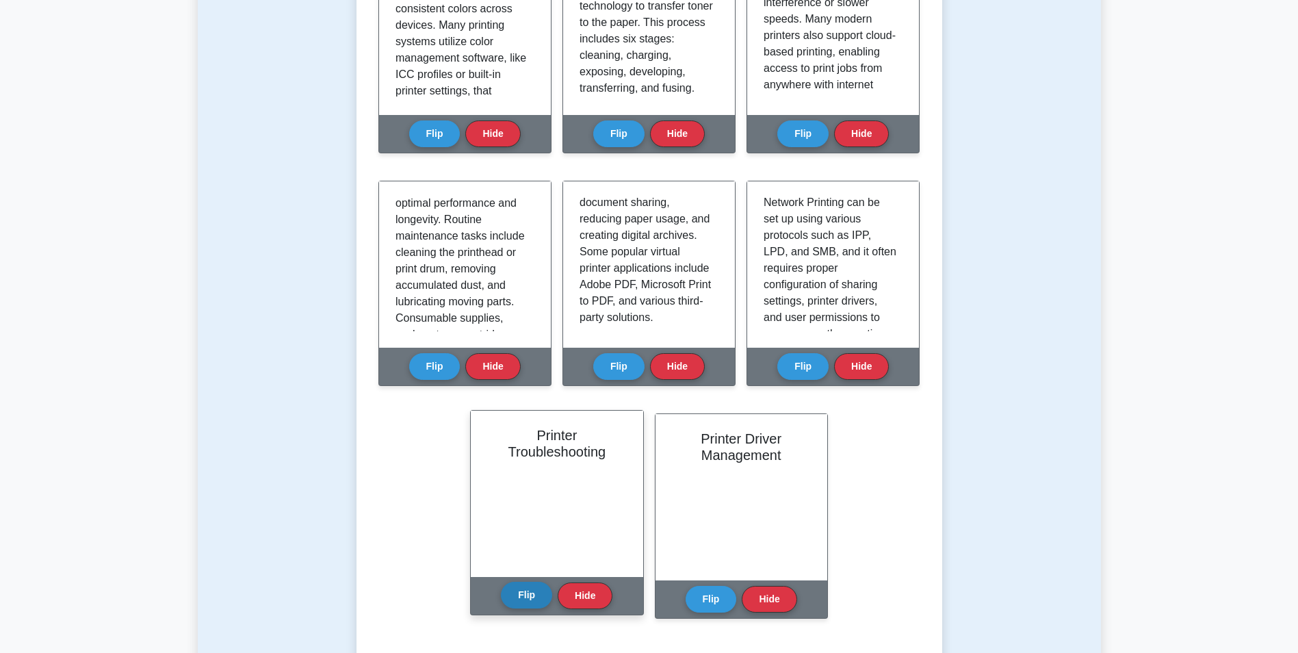
click at [521, 582] on button "Flip" at bounding box center [526, 595] width 51 height 27
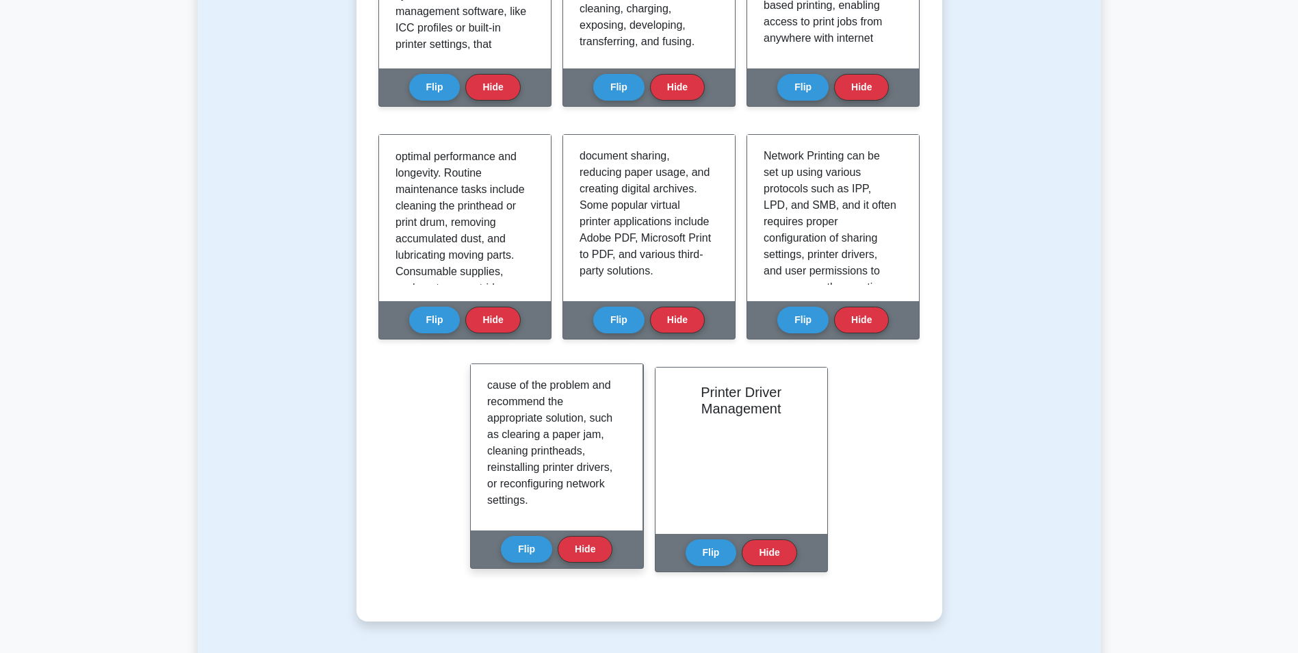
scroll to position [1163, 0]
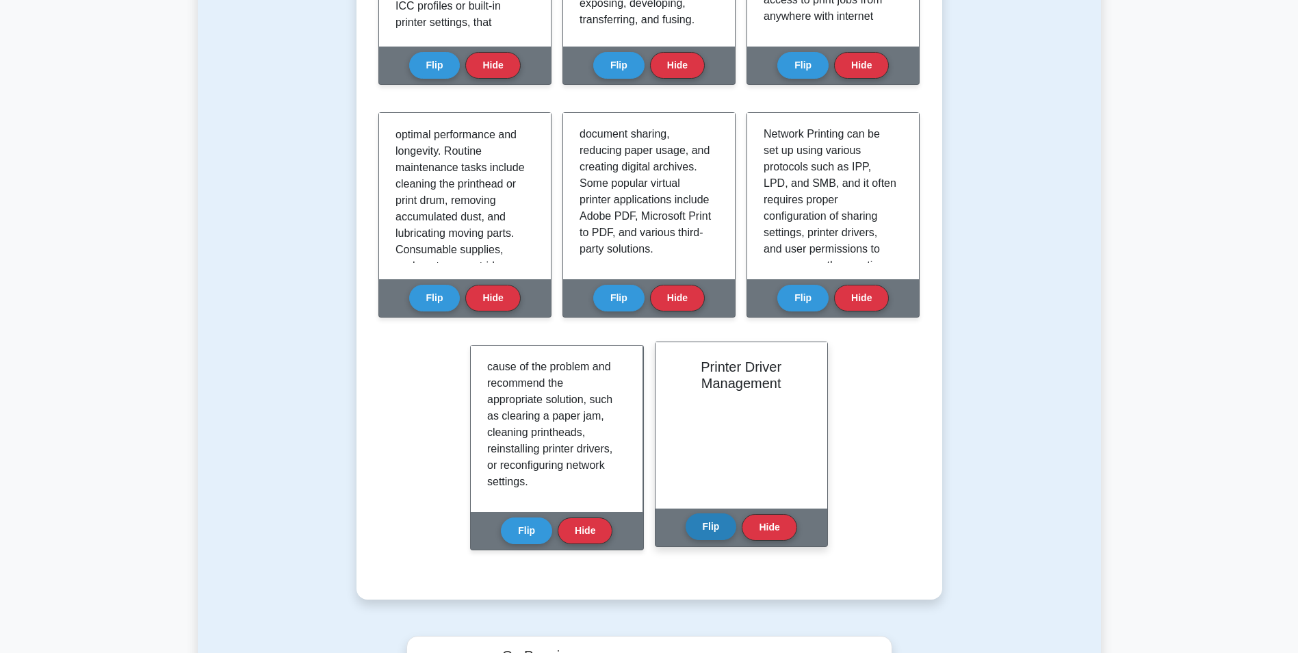
click at [719, 513] on button "Flip" at bounding box center [710, 526] width 51 height 27
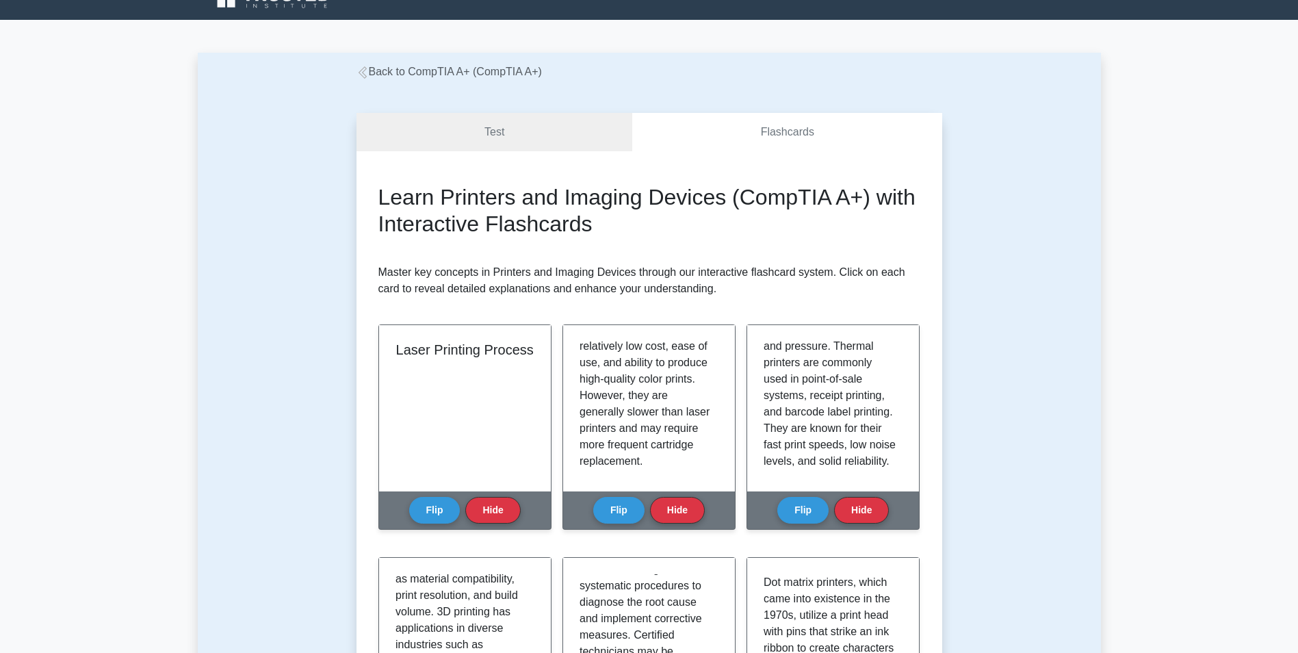
scroll to position [0, 0]
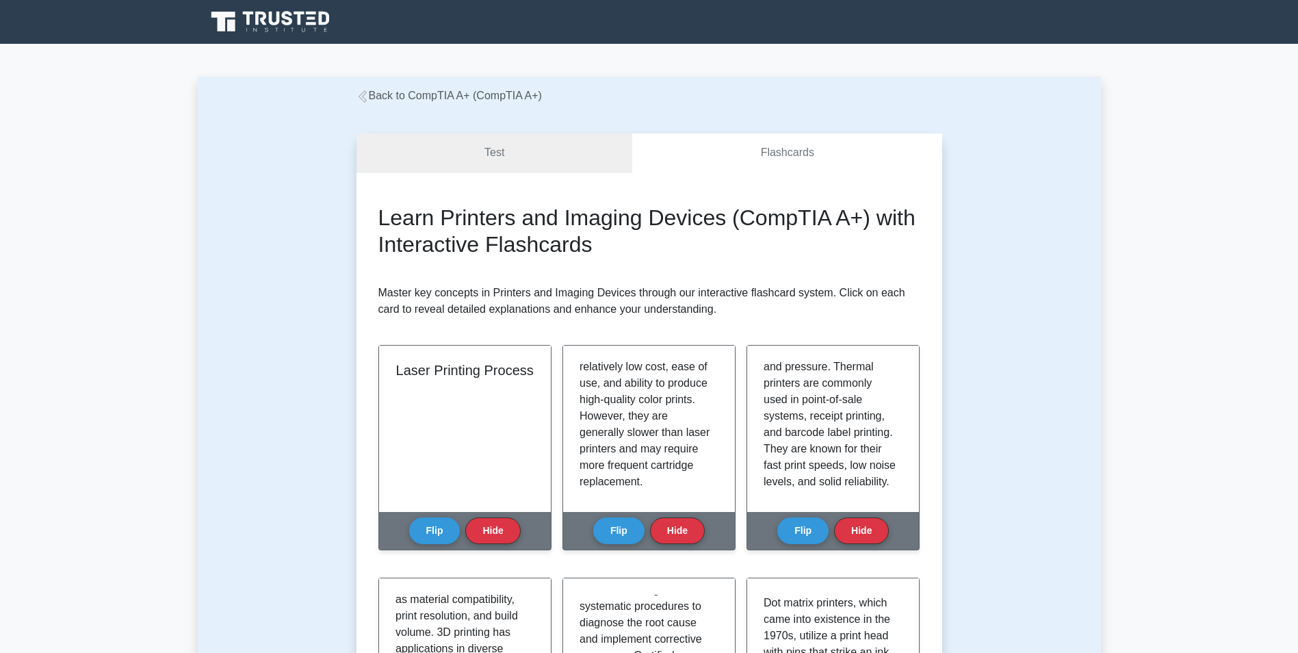
click at [527, 145] on link "Test" at bounding box center [494, 152] width 276 height 39
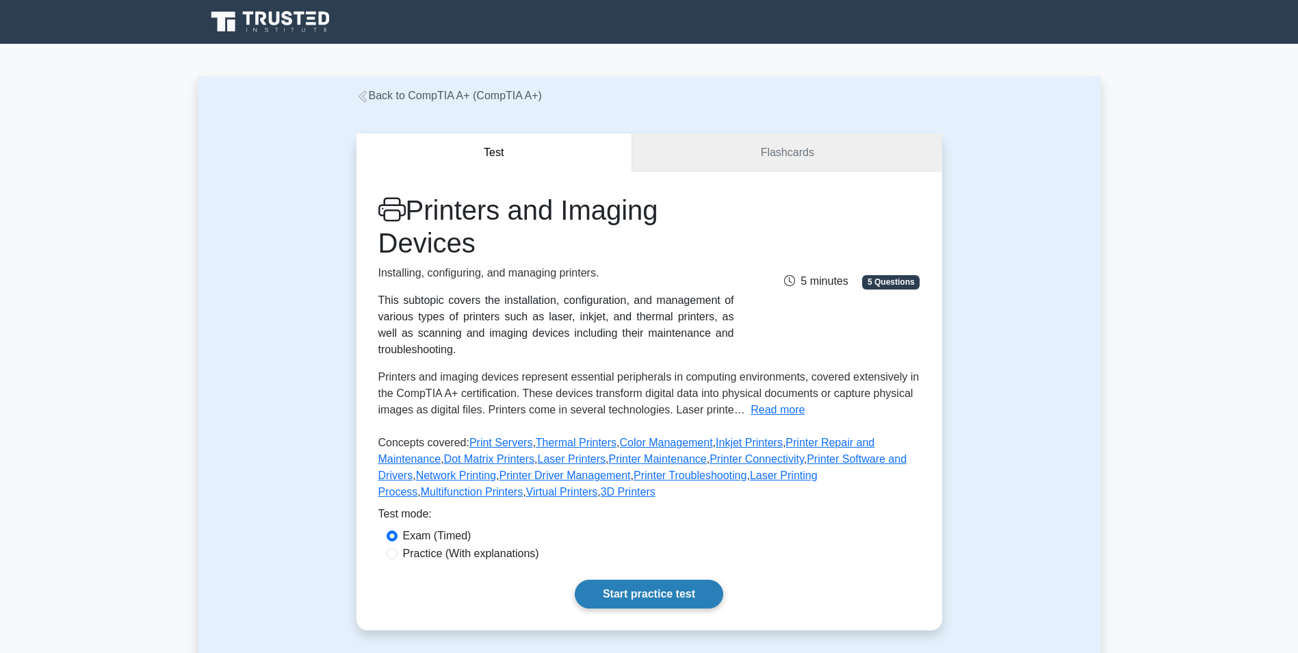
click at [575, 579] on link "Start practice test" at bounding box center [649, 593] width 148 height 29
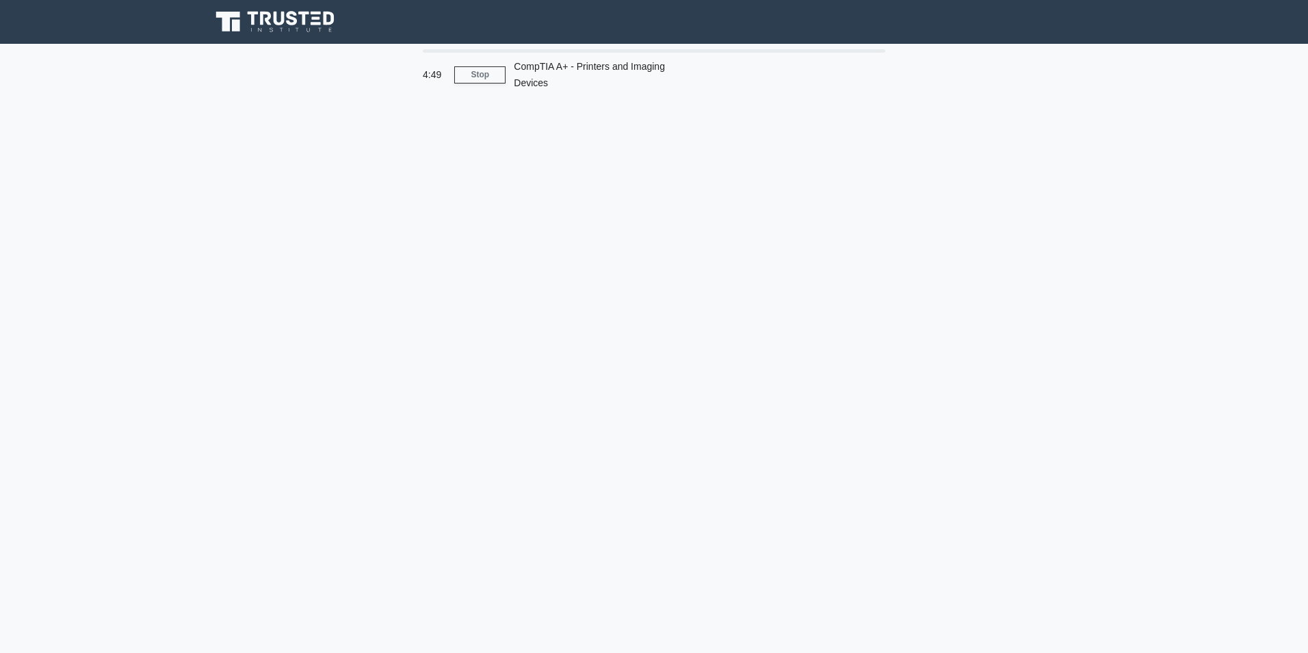
drag, startPoint x: 700, startPoint y: 54, endPoint x: 584, endPoint y: 23, distance: 120.5
click at [617, 25] on body "4:49 Stop CompTIA A+ - Printers and Imaging Devices" at bounding box center [654, 369] width 1308 height 739
click at [240, 323] on main "4:47 Stop CompTIA A+ - Printers and Imaging Devices" at bounding box center [654, 391] width 1308 height 695
click at [486, 70] on link "Stop" at bounding box center [479, 74] width 51 height 17
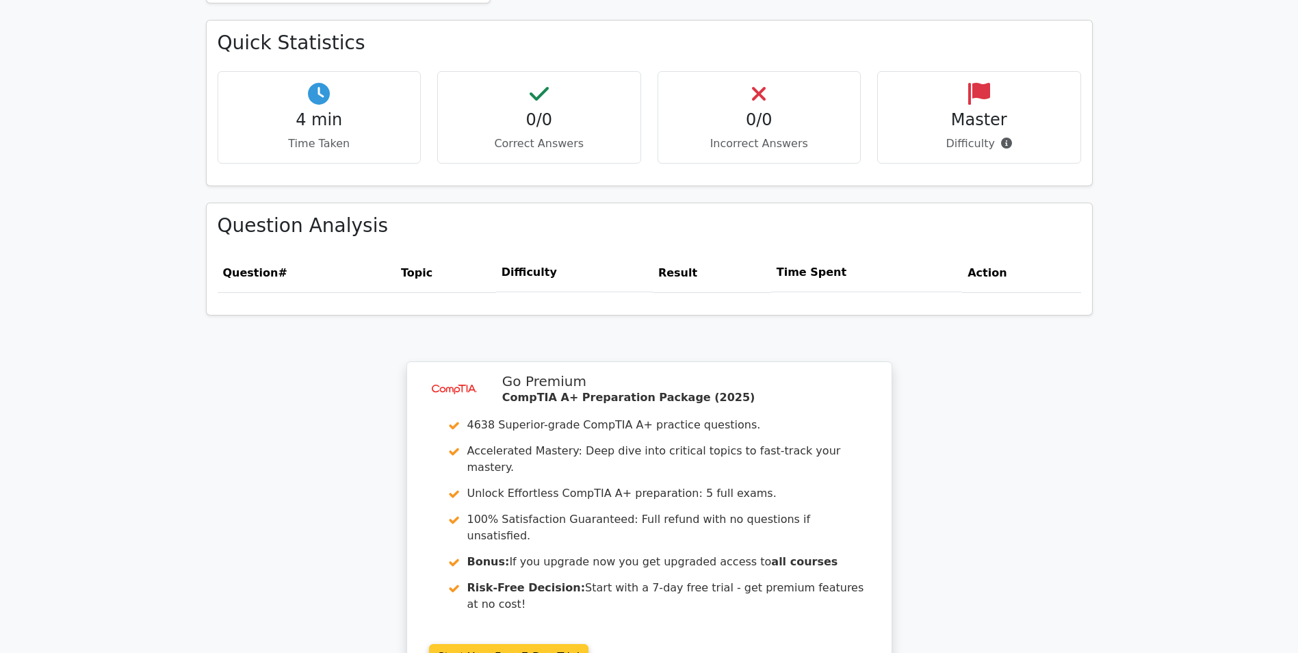
scroll to position [759, 0]
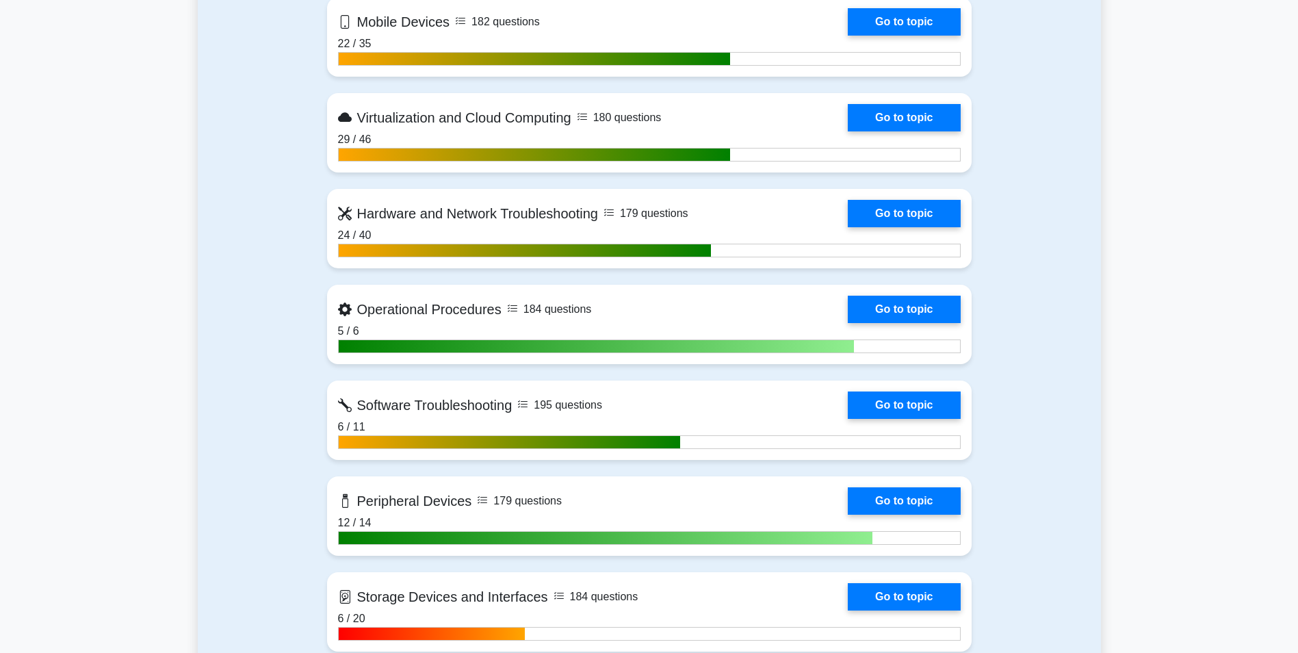
scroll to position [1437, 0]
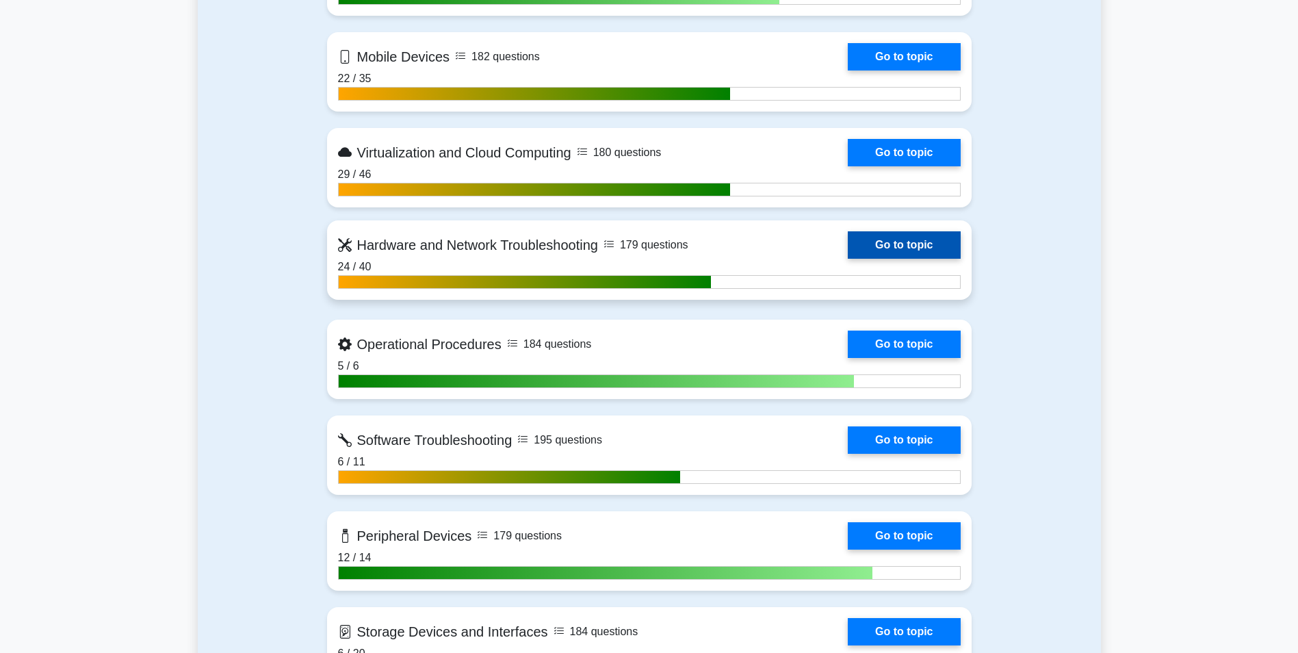
click at [848, 259] on link "Go to topic" at bounding box center [904, 244] width 112 height 27
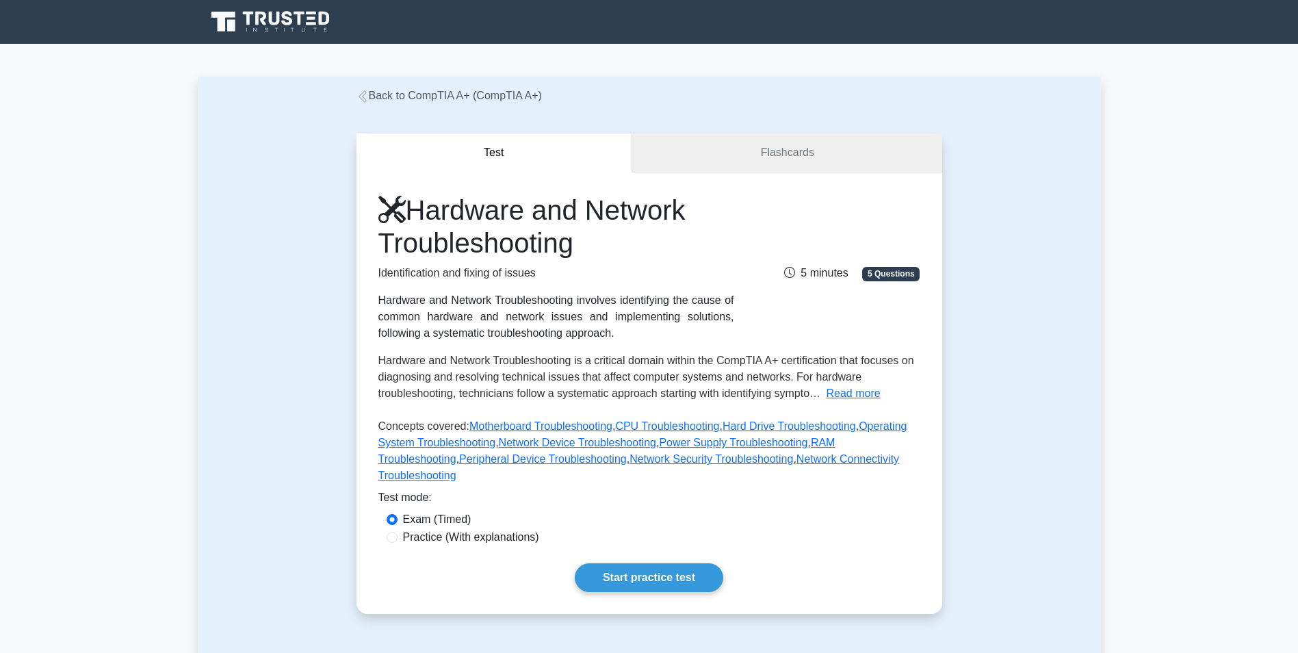
click at [782, 140] on link "Flashcards" at bounding box center [786, 152] width 309 height 39
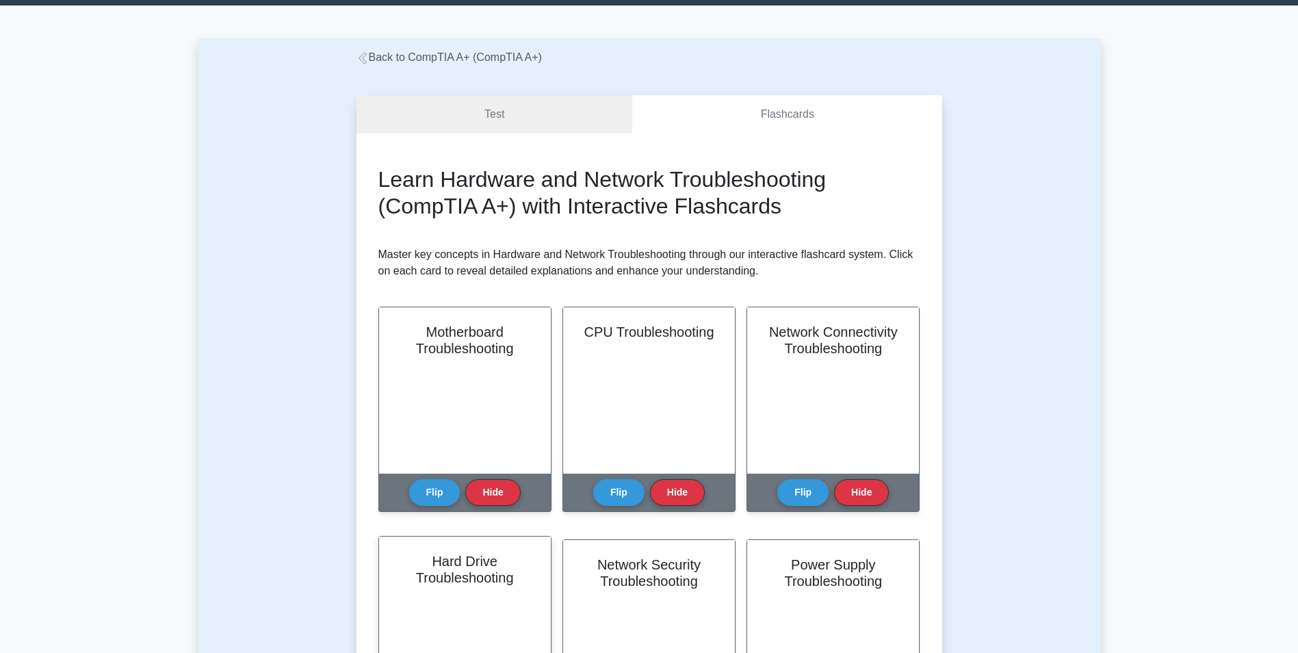
scroll to position [137, 0]
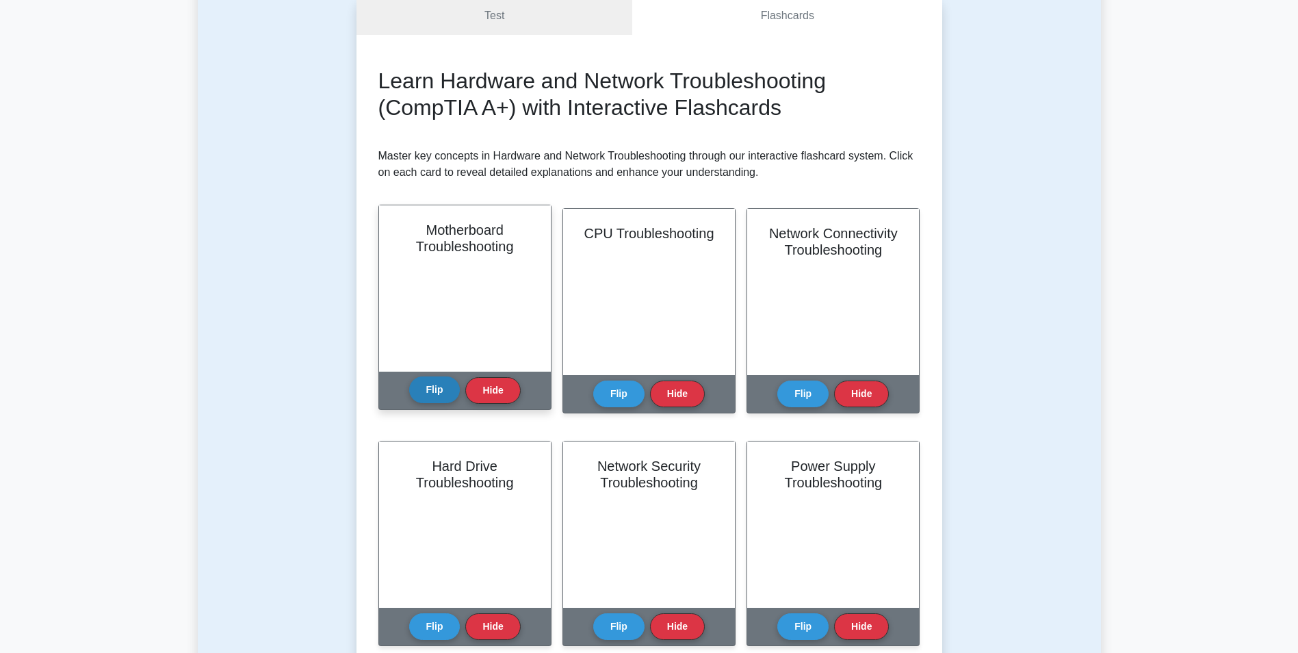
click at [417, 376] on button "Flip" at bounding box center [434, 389] width 51 height 27
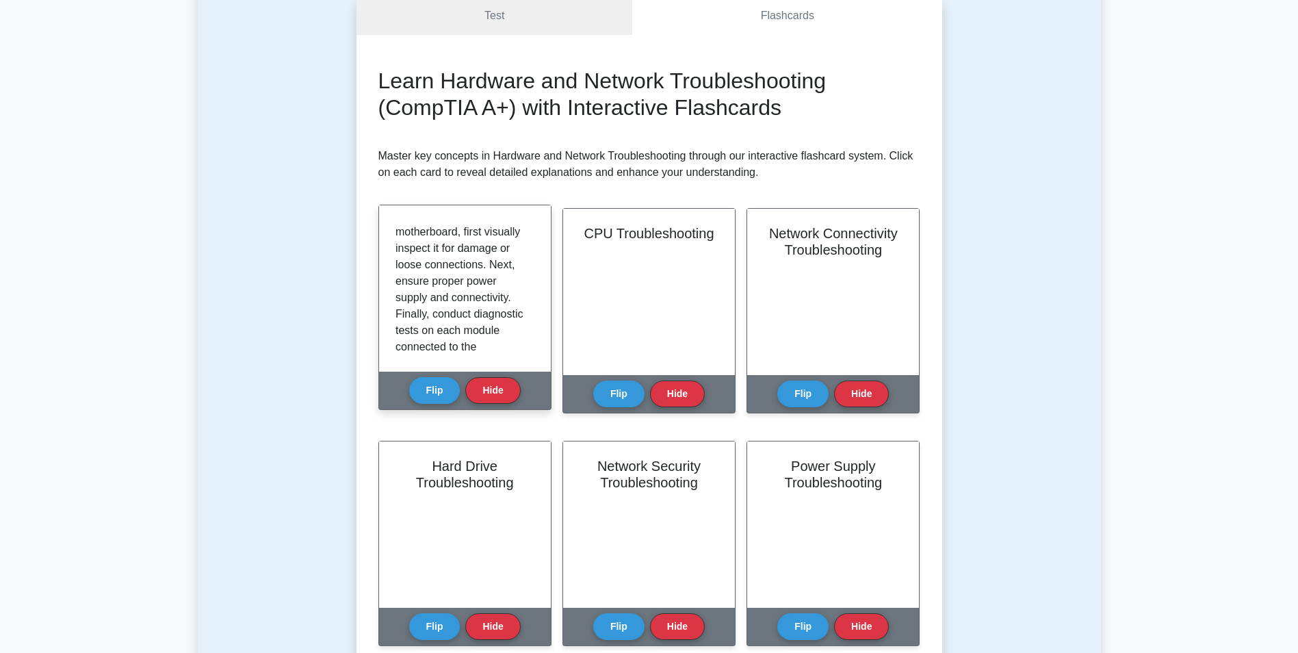
scroll to position [381, 0]
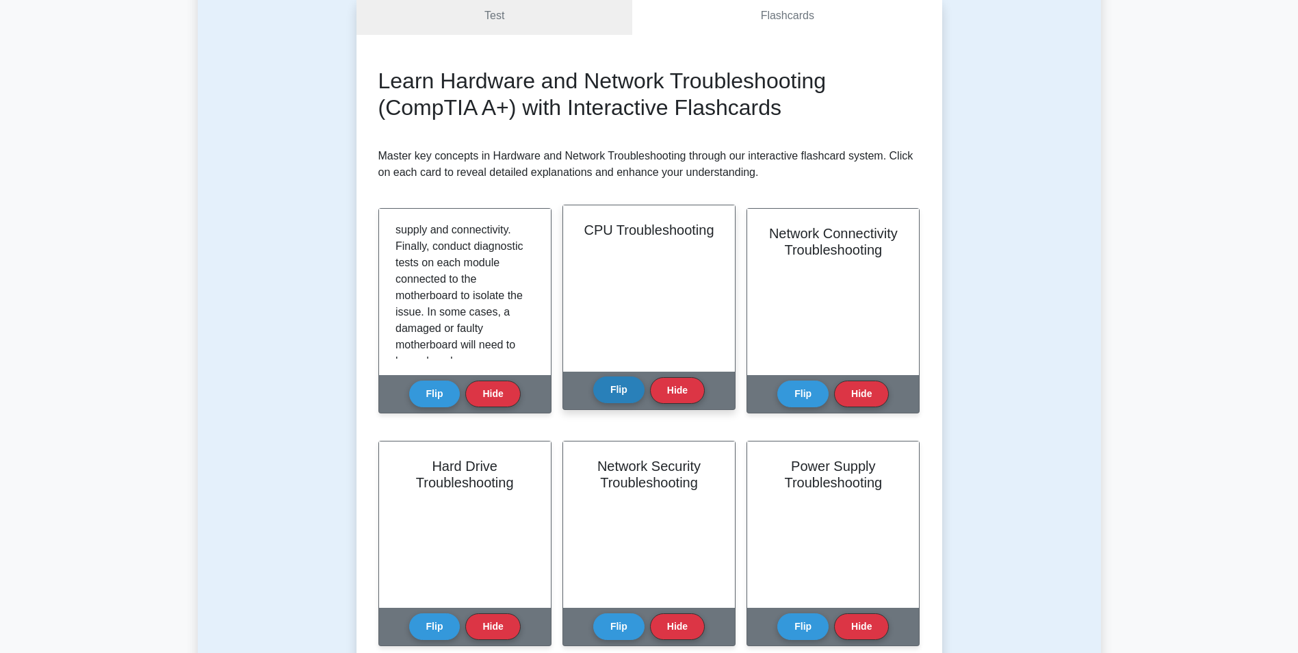
click at [618, 376] on button "Flip" at bounding box center [618, 389] width 51 height 27
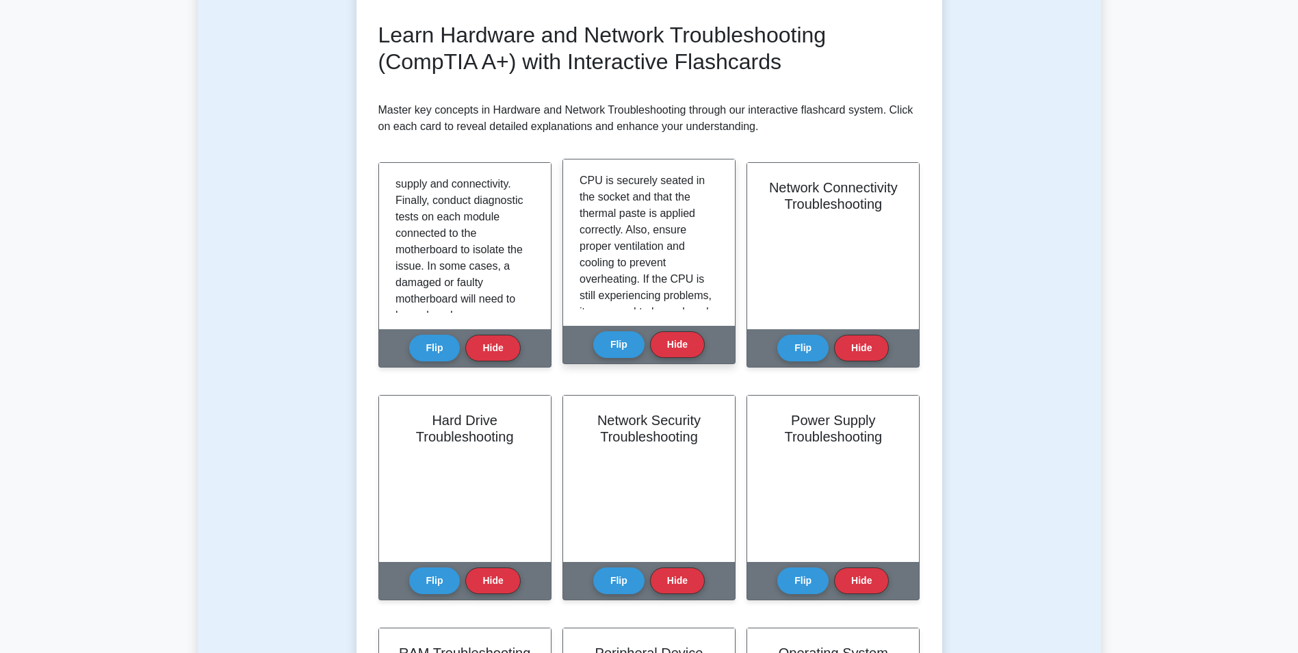
scroll to position [205, 0]
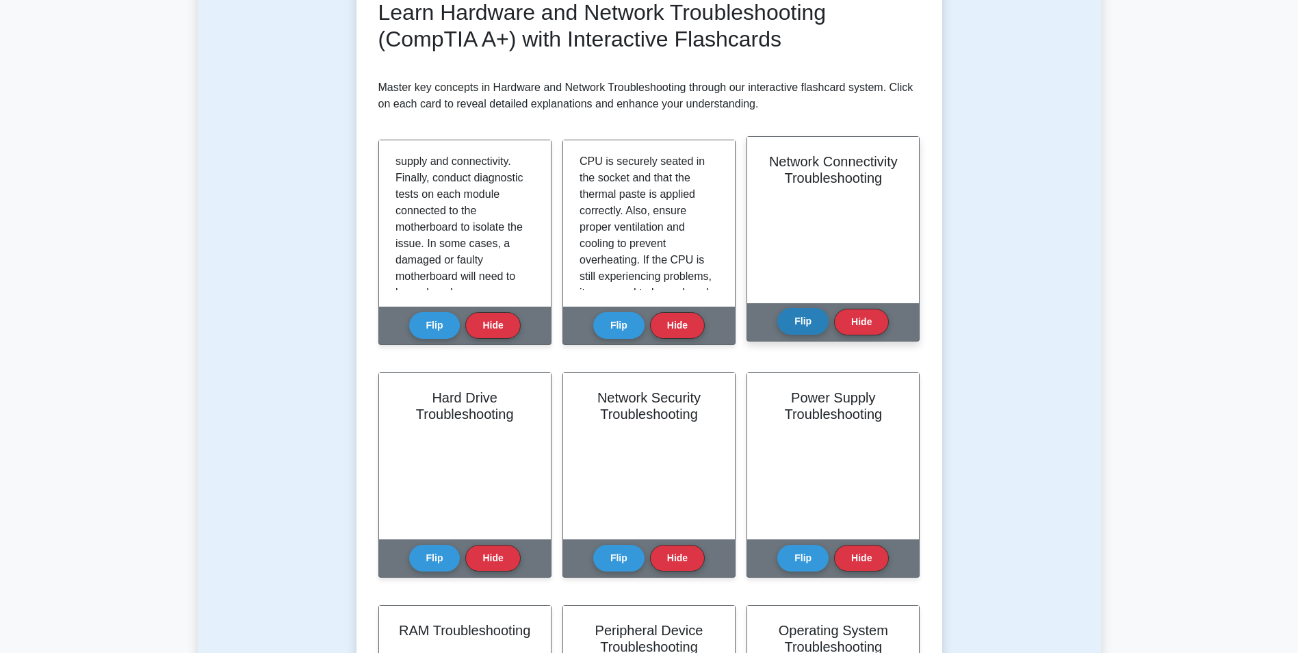
click at [803, 311] on button "Flip" at bounding box center [802, 321] width 51 height 27
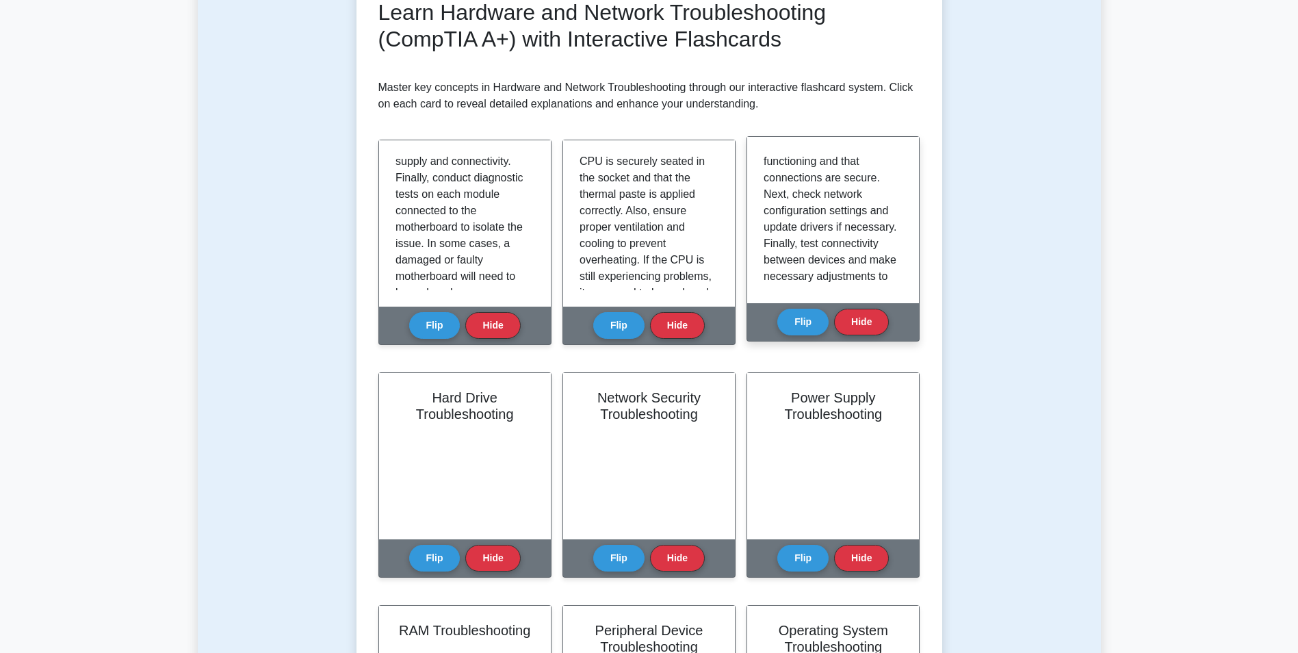
scroll to position [447, 0]
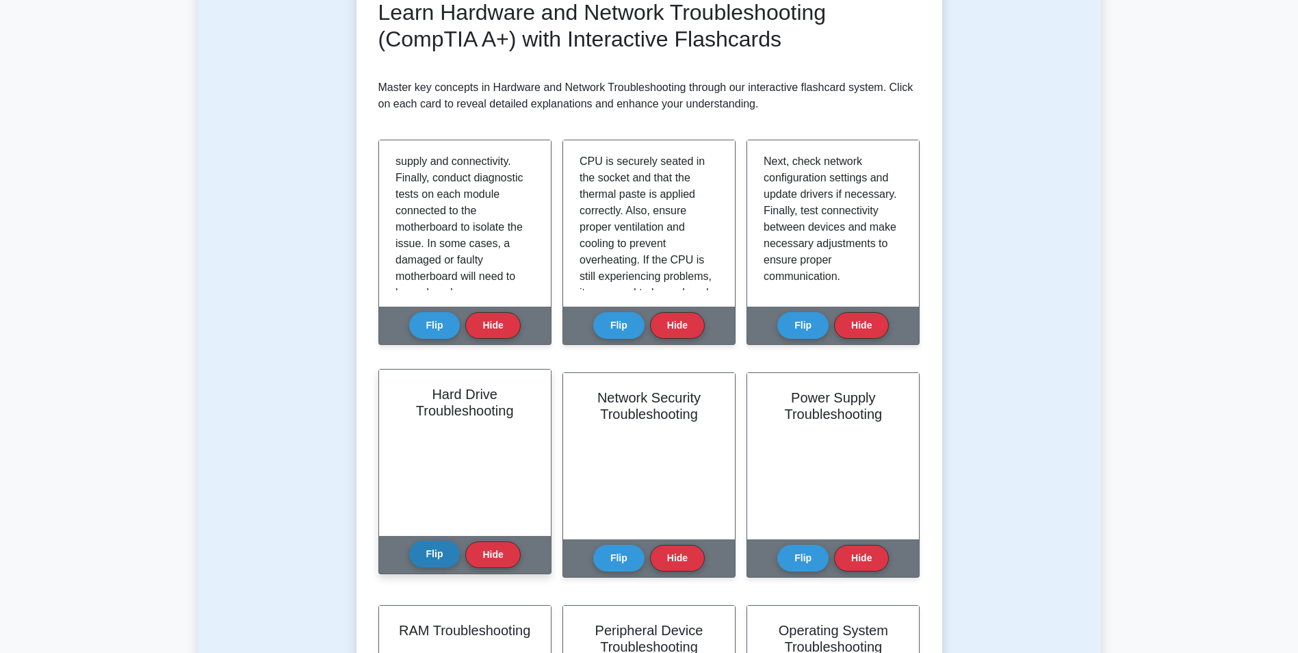
click at [422, 540] on button "Flip" at bounding box center [434, 553] width 51 height 27
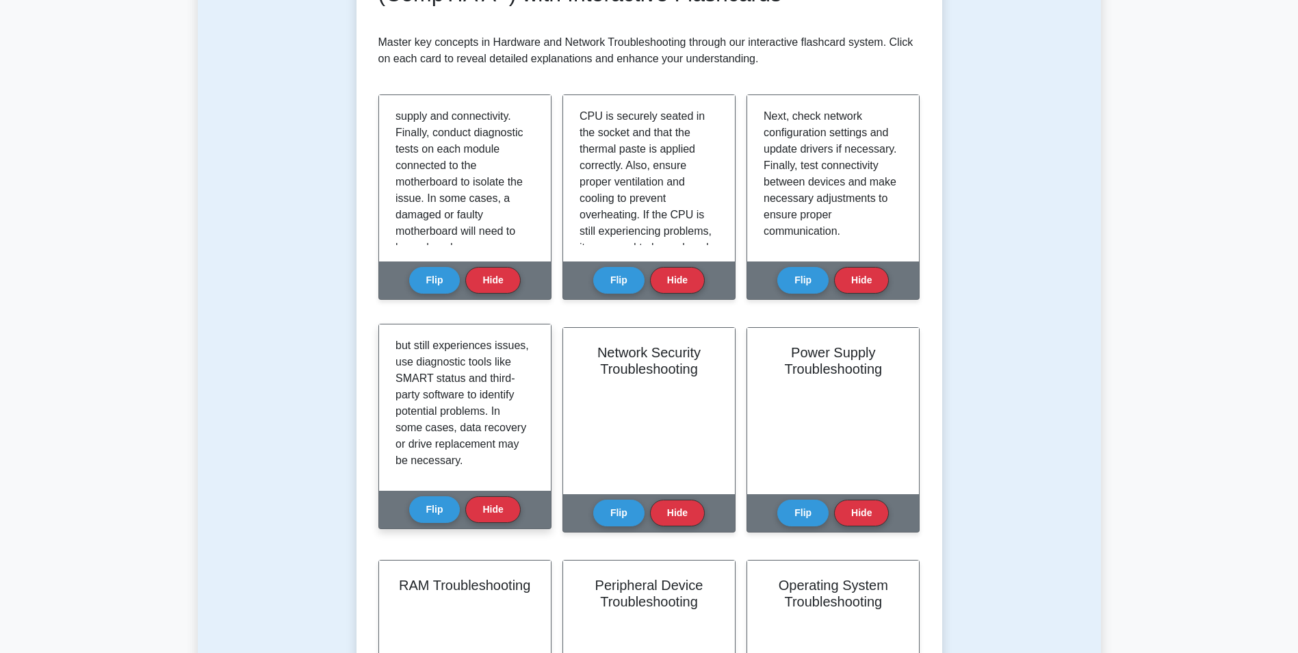
scroll to position [274, 0]
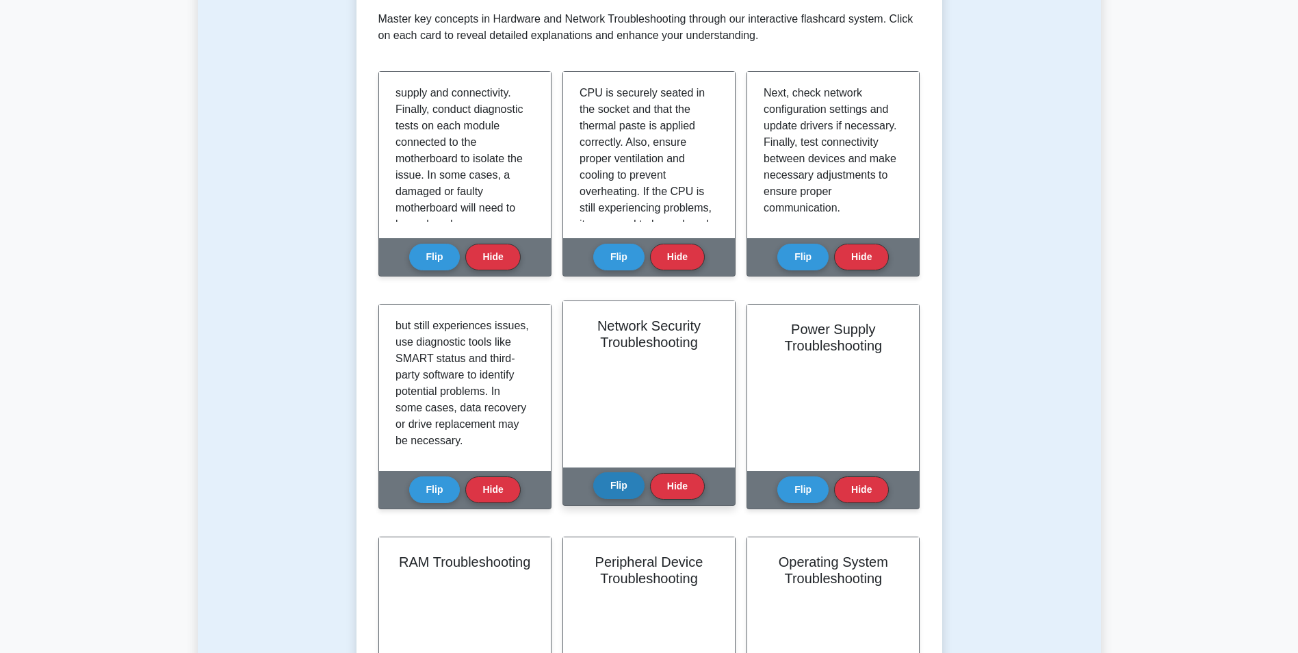
click at [618, 472] on button "Flip" at bounding box center [618, 485] width 51 height 27
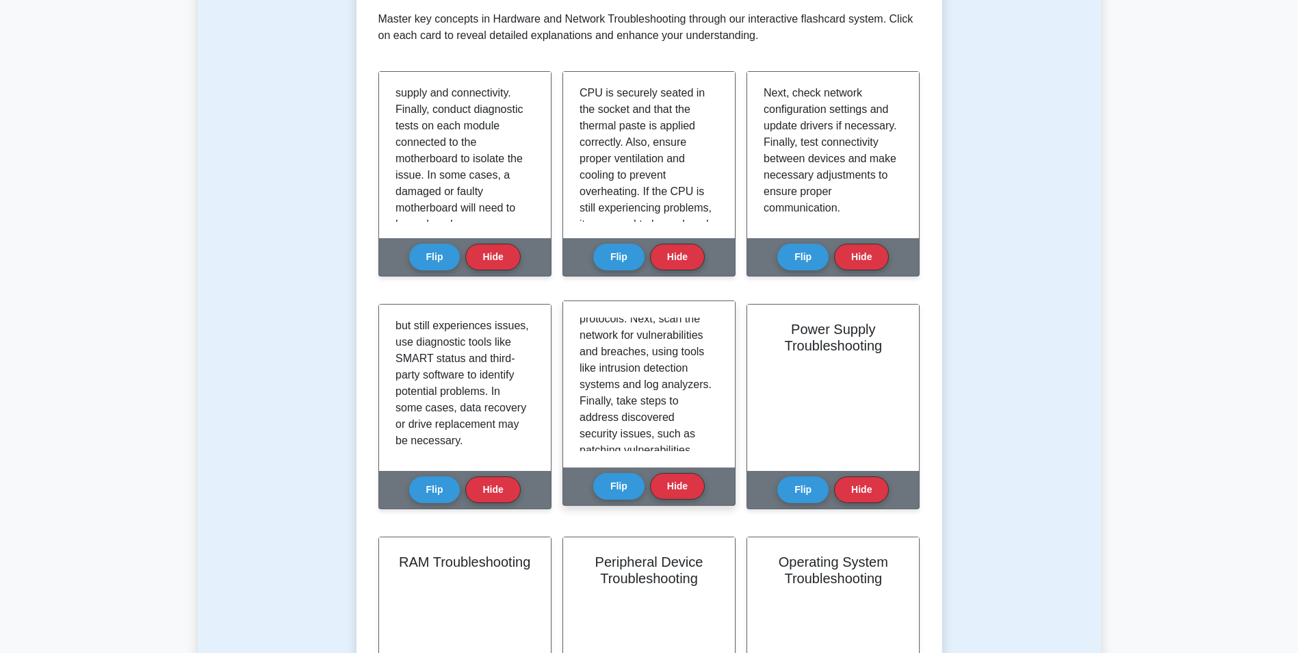
scroll to position [342, 0]
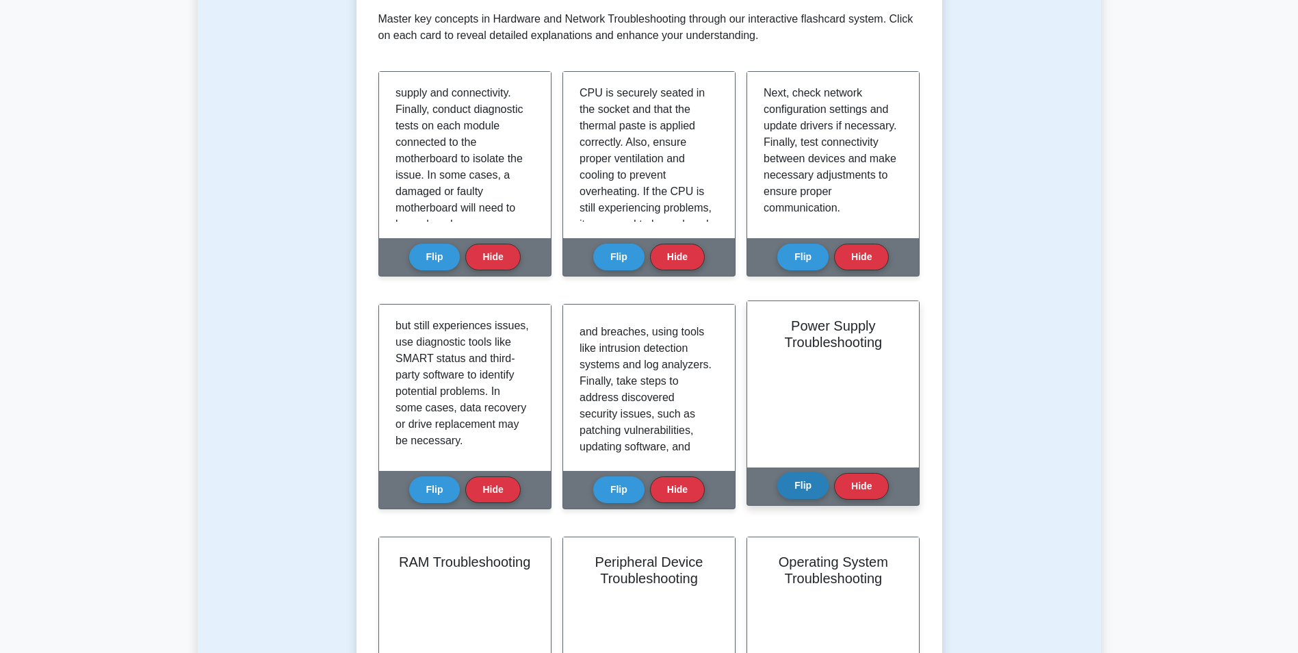
click at [806, 472] on button "Flip" at bounding box center [802, 485] width 51 height 27
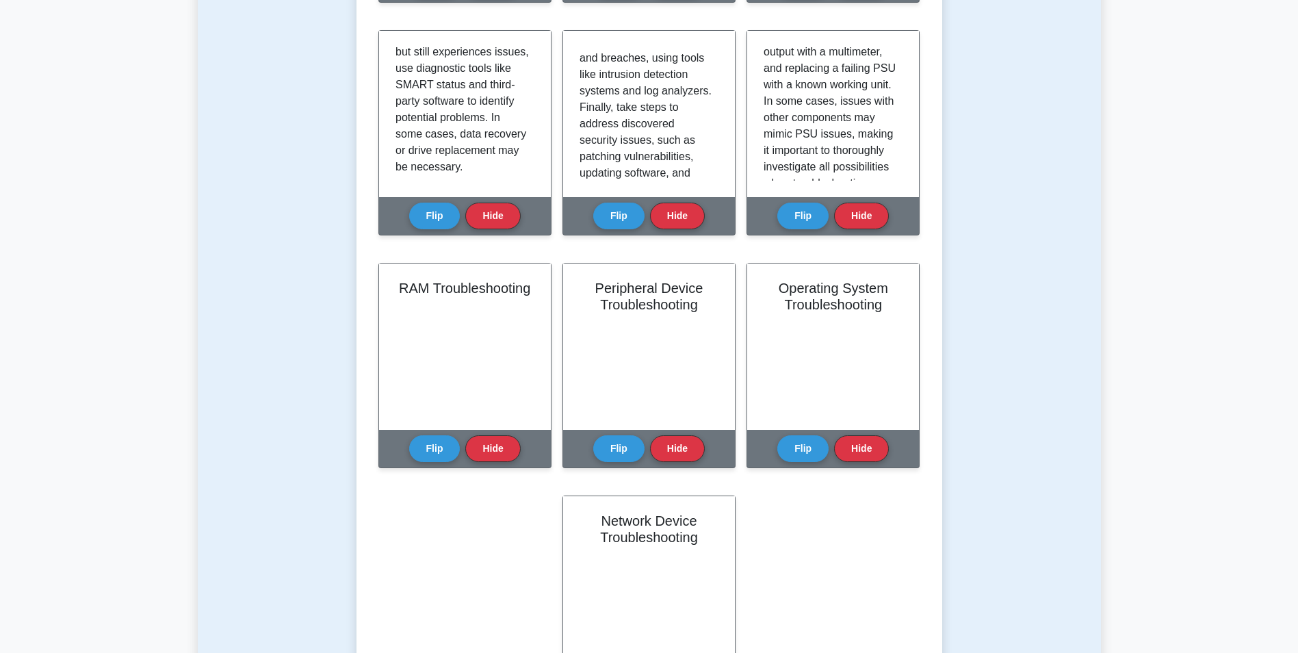
scroll to position [616, 0]
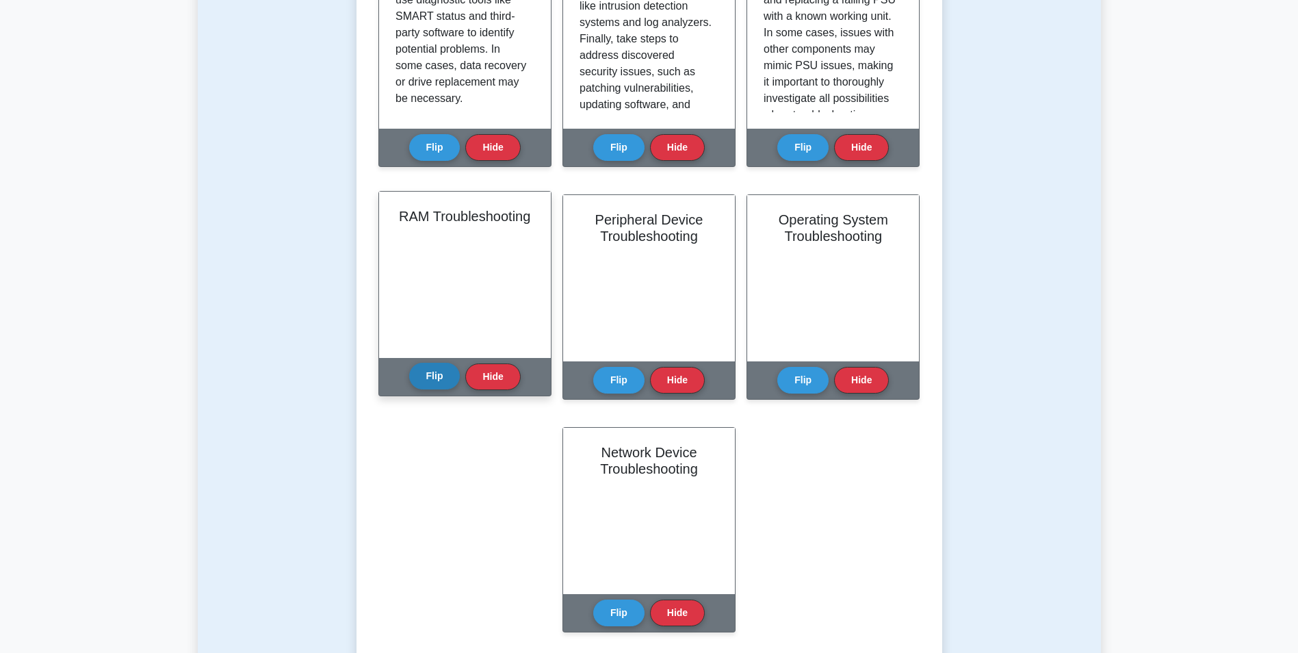
click at [412, 363] on button "Flip" at bounding box center [434, 376] width 51 height 27
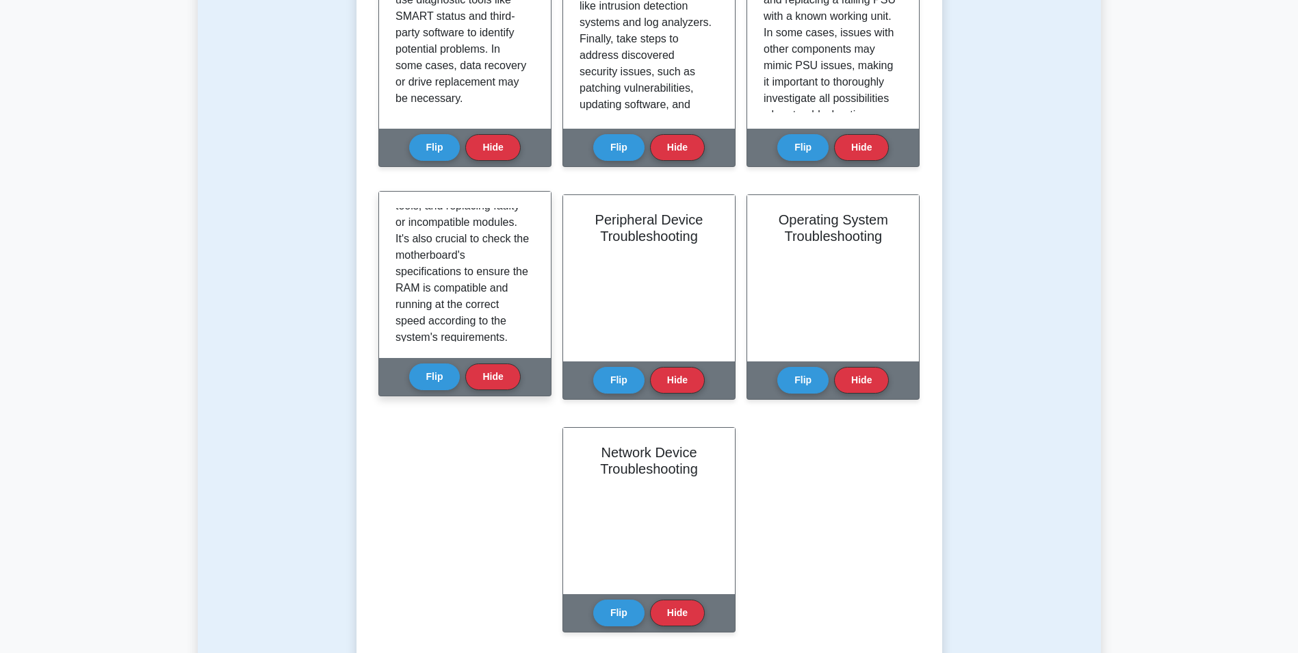
scroll to position [348, 0]
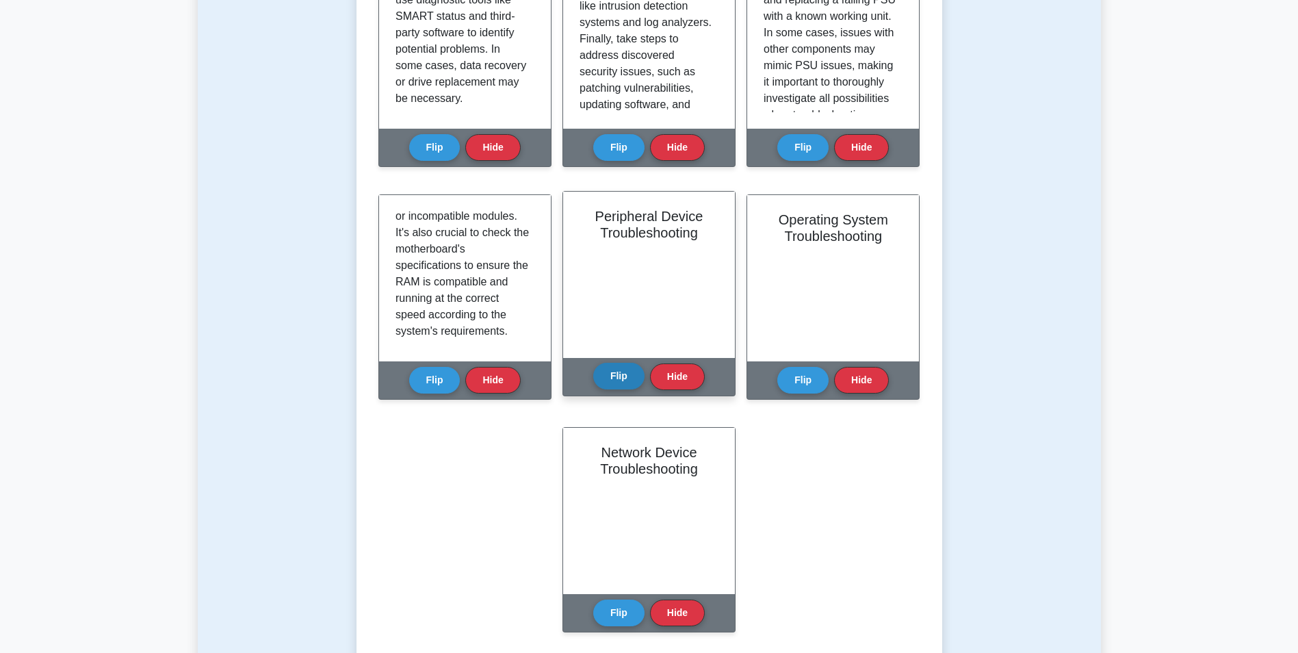
click at [619, 363] on button "Flip" at bounding box center [618, 376] width 51 height 27
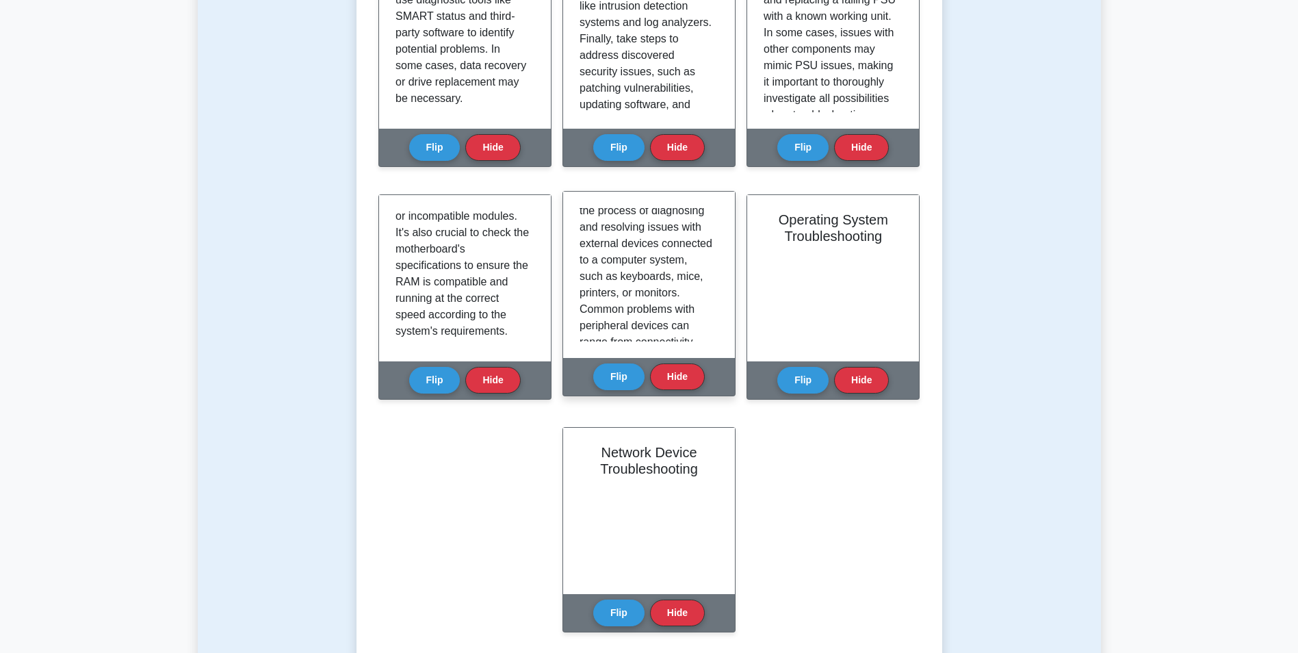
scroll to position [68, 0]
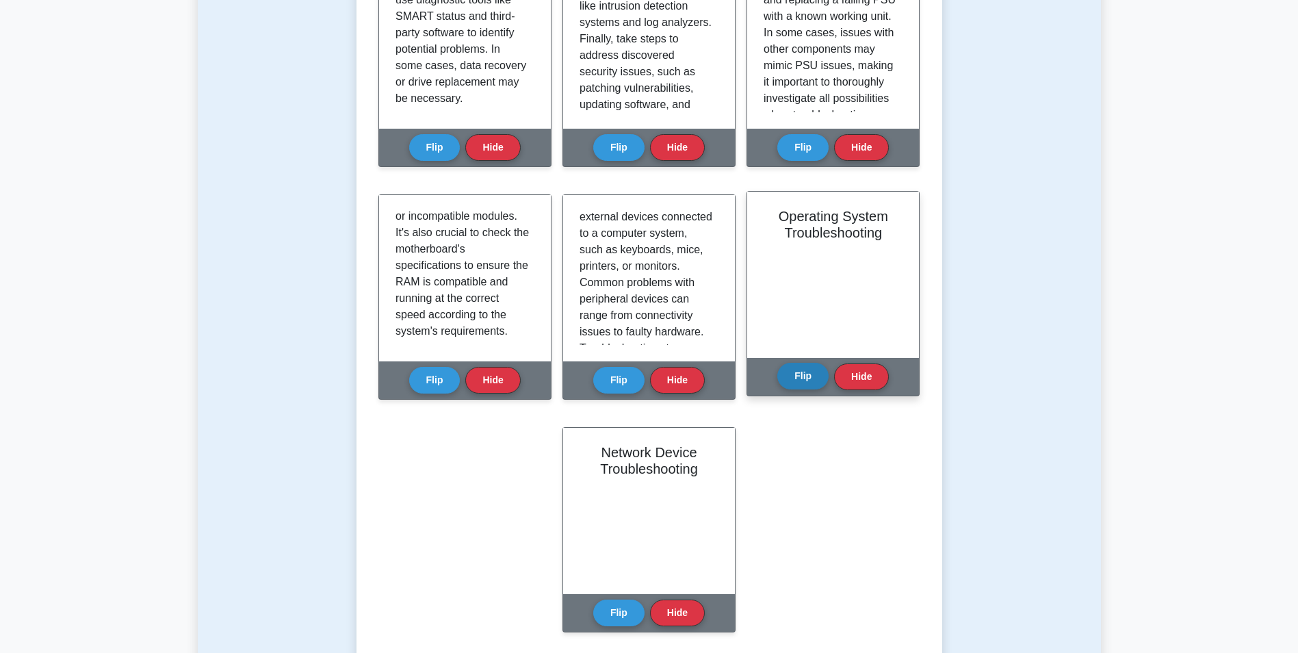
click at [801, 363] on button "Flip" at bounding box center [802, 376] width 51 height 27
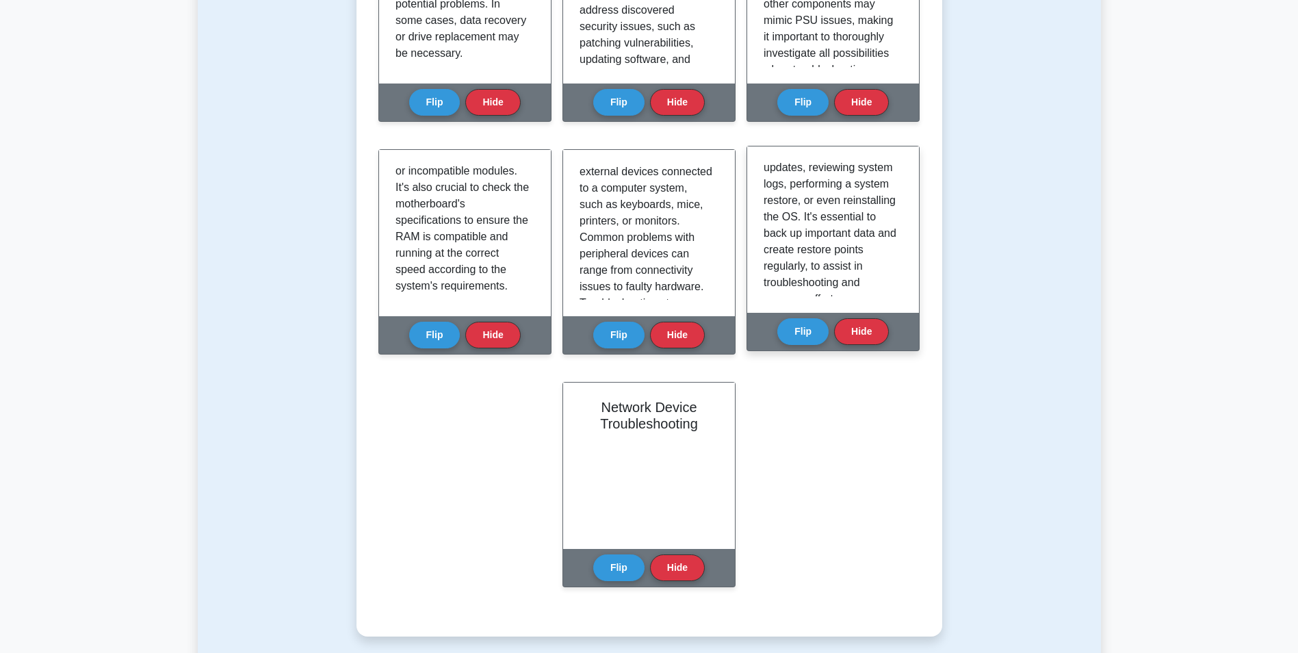
scroll to position [684, 0]
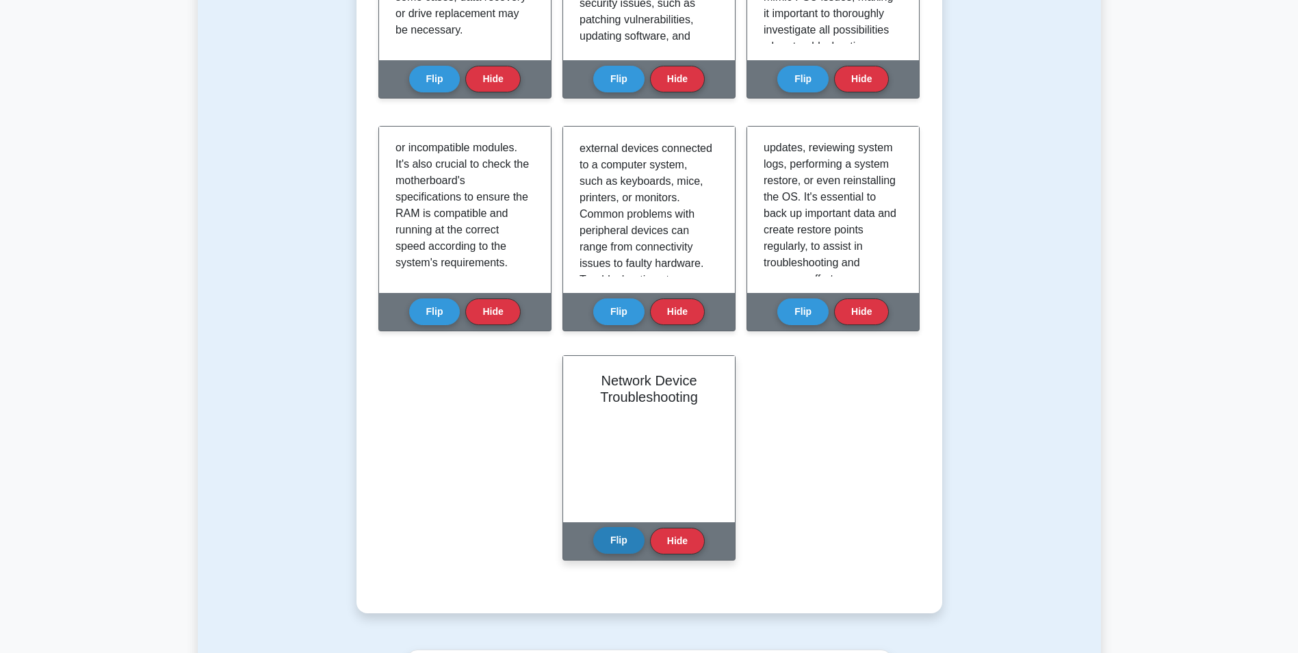
click at [614, 527] on button "Flip" at bounding box center [618, 540] width 51 height 27
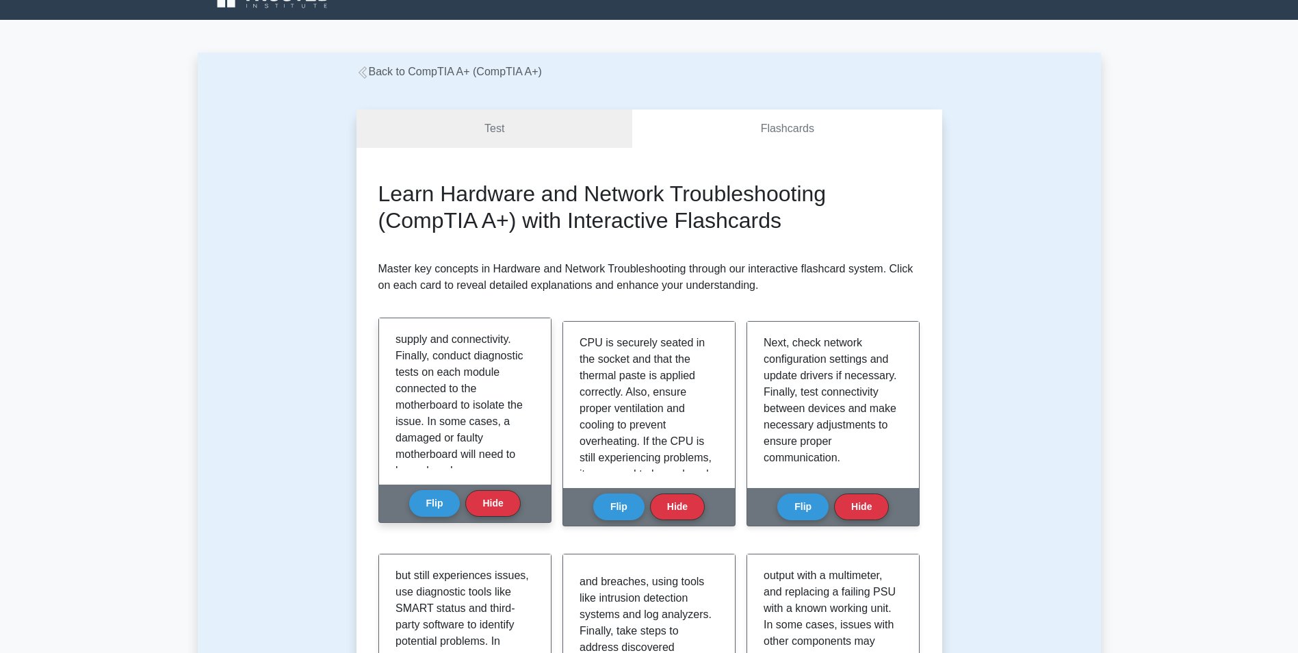
scroll to position [0, 0]
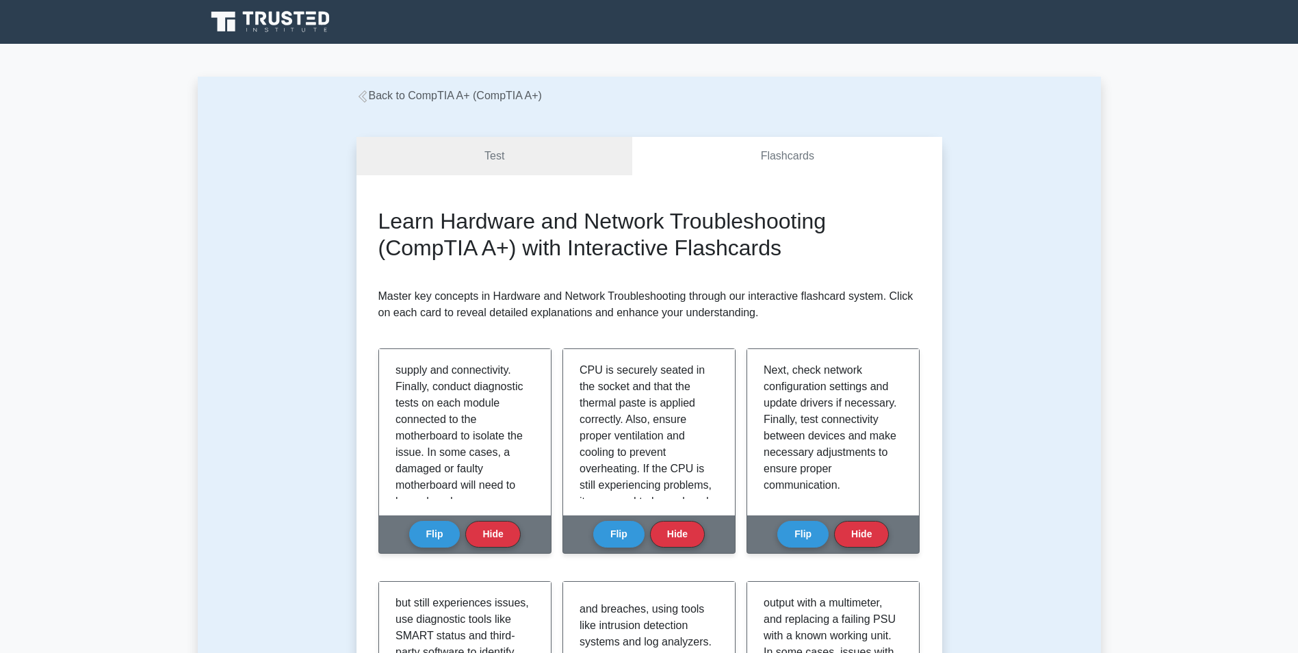
click at [367, 90] on icon at bounding box center [362, 96] width 12 height 12
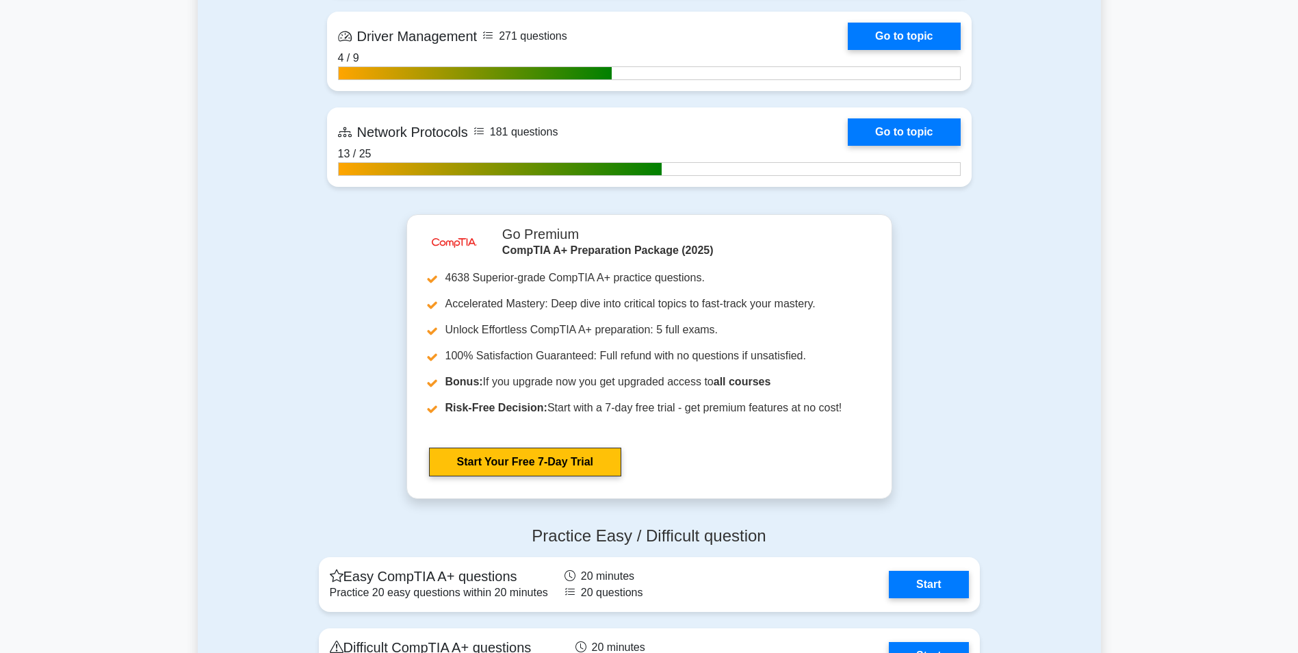
scroll to position [3215, 0]
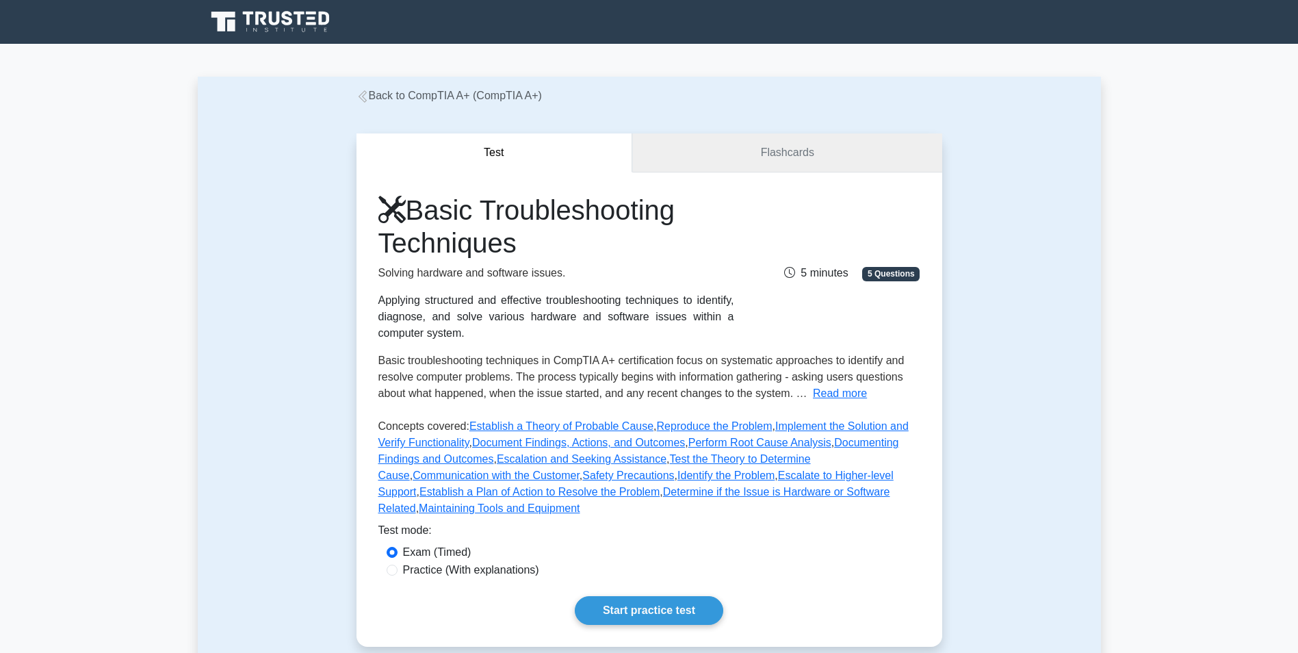
click at [777, 143] on link "Flashcards" at bounding box center [786, 152] width 309 height 39
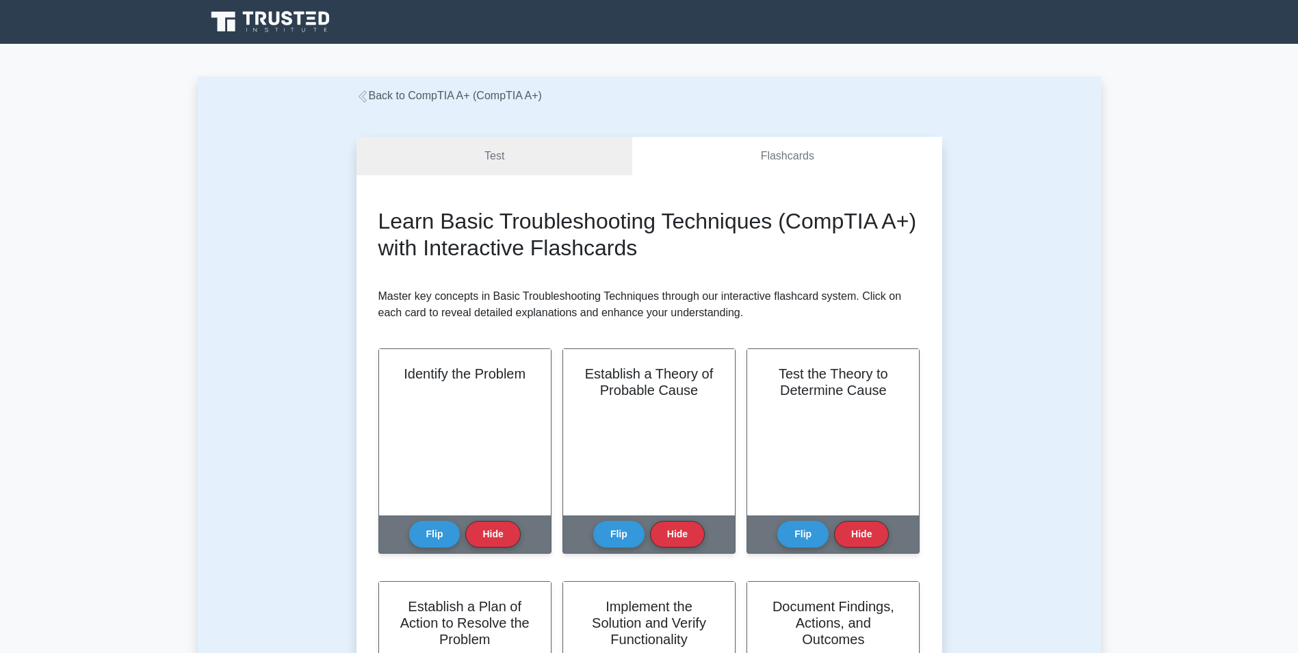
click at [365, 93] on icon at bounding box center [362, 96] width 12 height 12
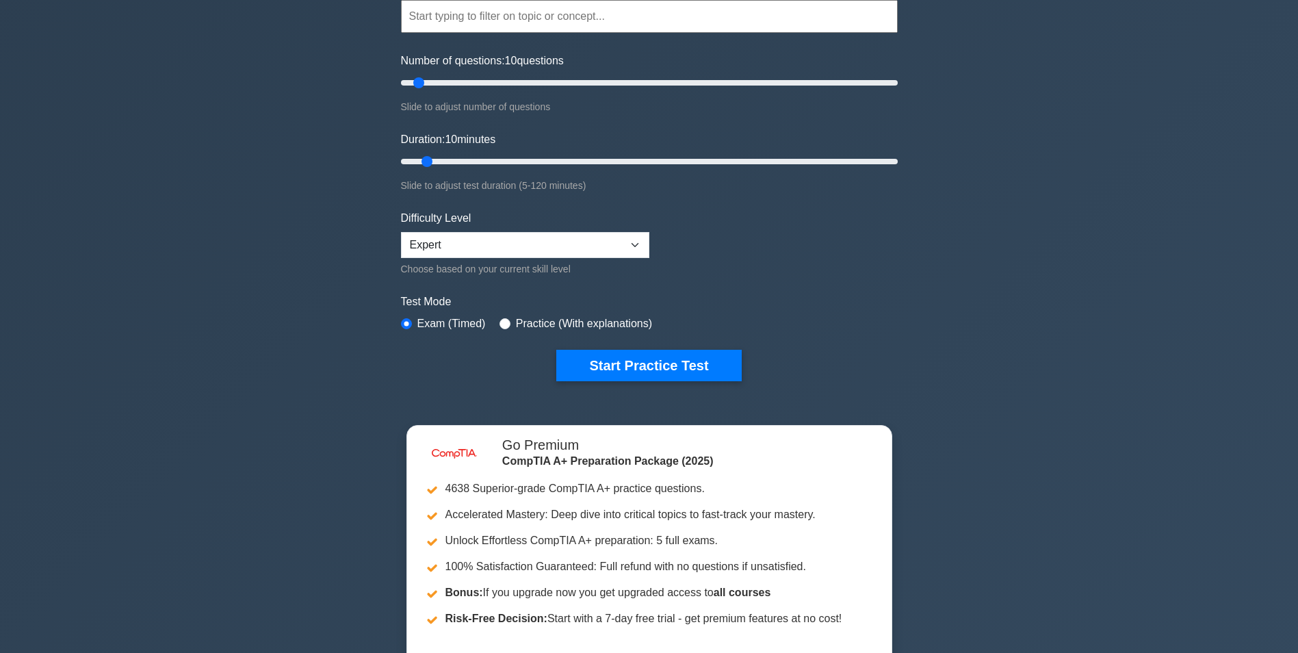
scroll to position [137, 0]
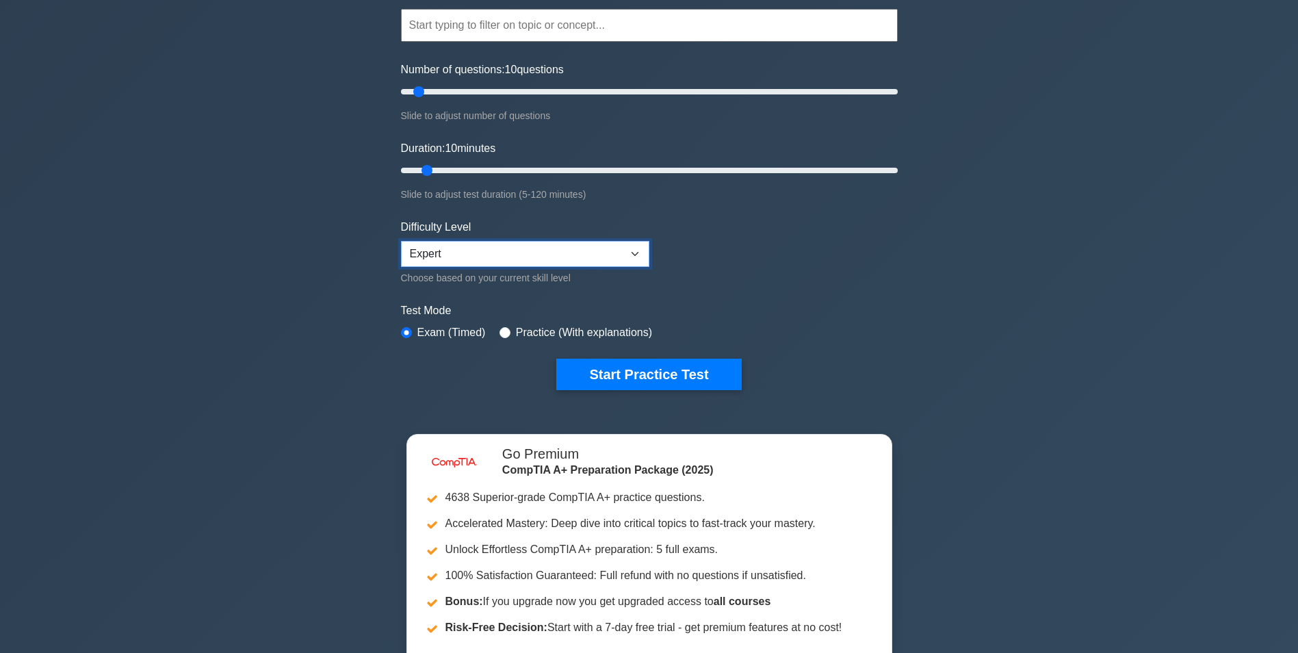
click at [636, 241] on select "Beginner Intermediate Expert" at bounding box center [525, 254] width 248 height 26
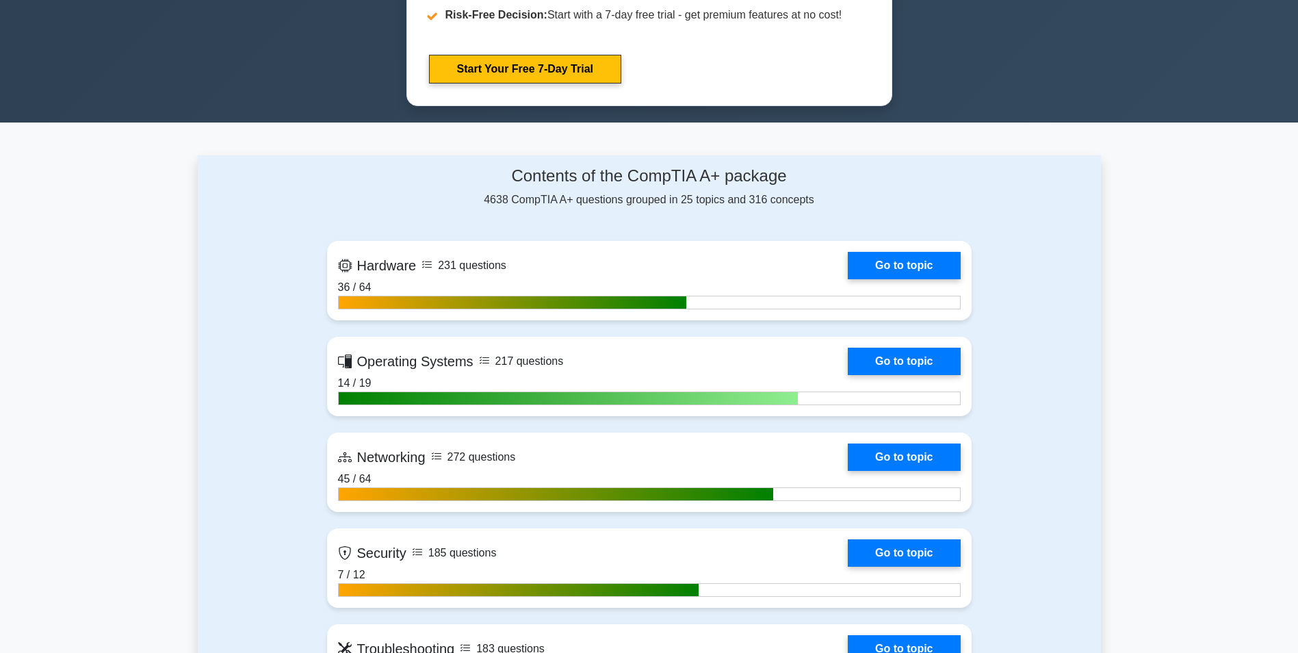
scroll to position [753, 0]
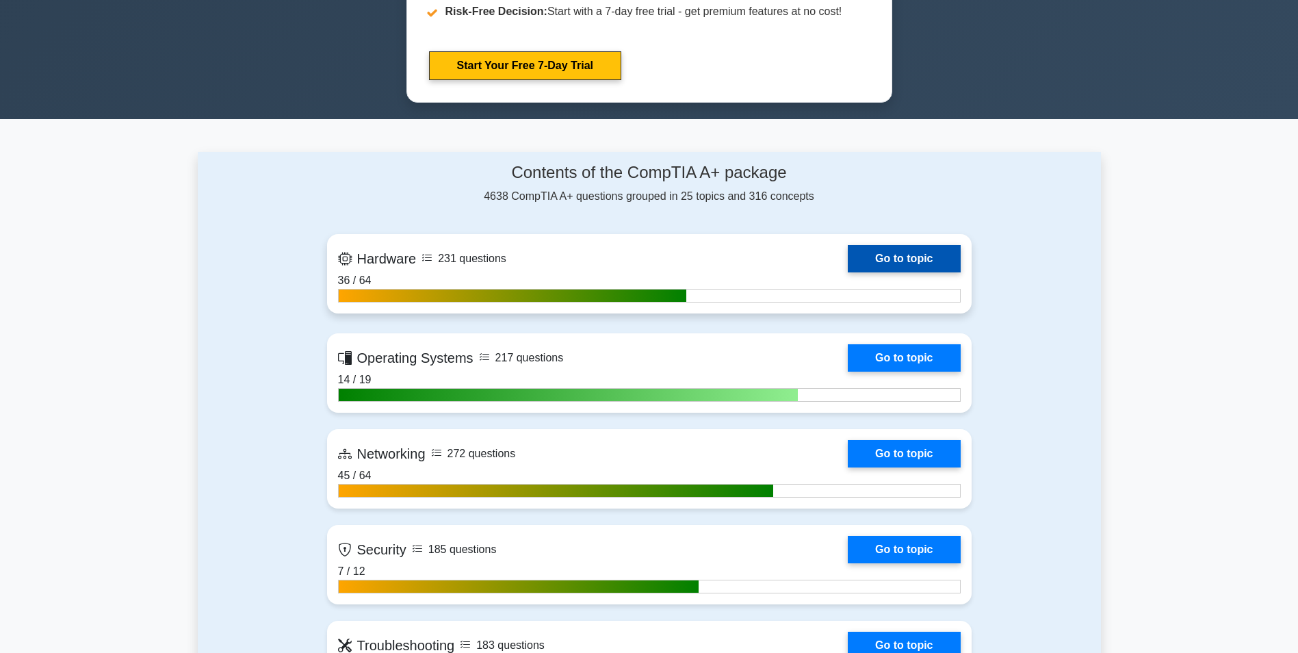
click at [848, 245] on link "Go to topic" at bounding box center [904, 258] width 112 height 27
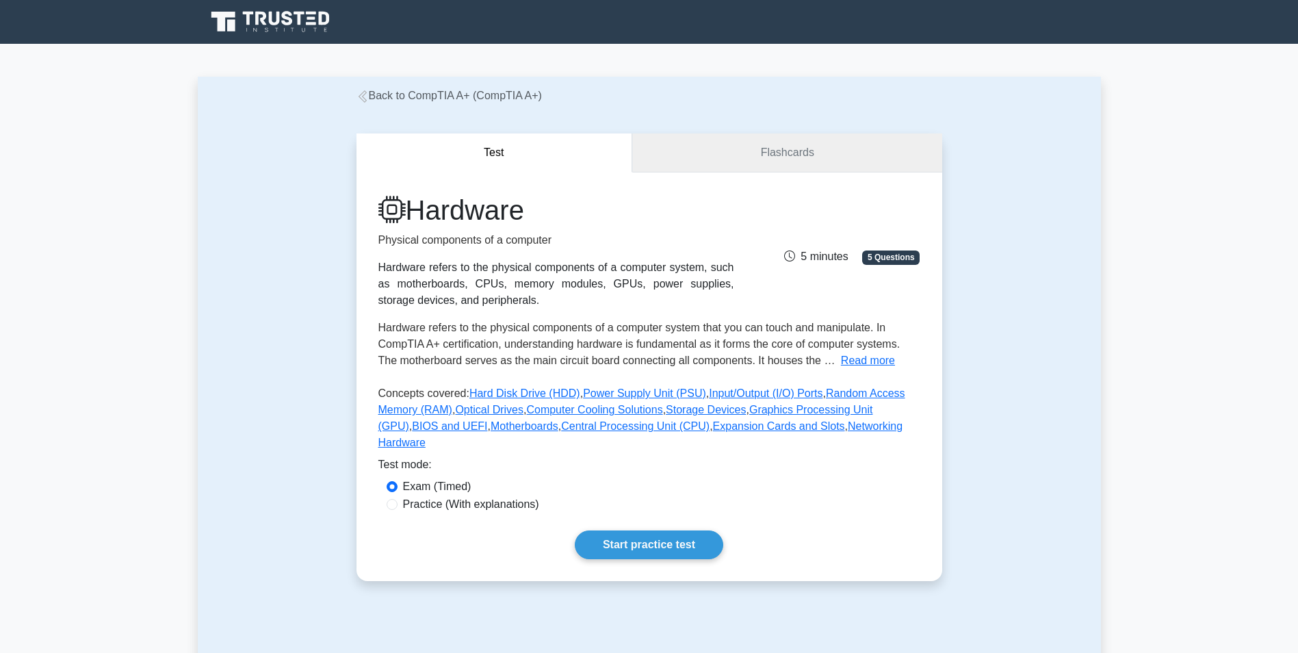
click at [790, 149] on link "Flashcards" at bounding box center [786, 152] width 309 height 39
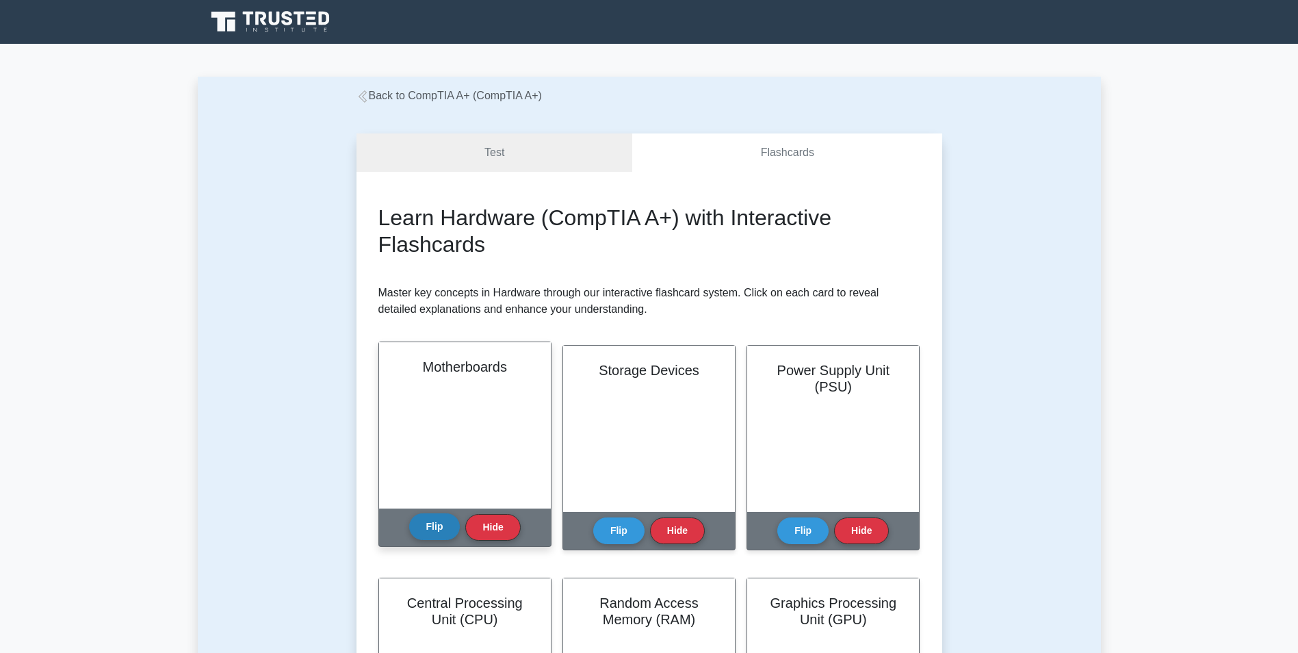
click at [423, 515] on button "Flip" at bounding box center [434, 526] width 51 height 27
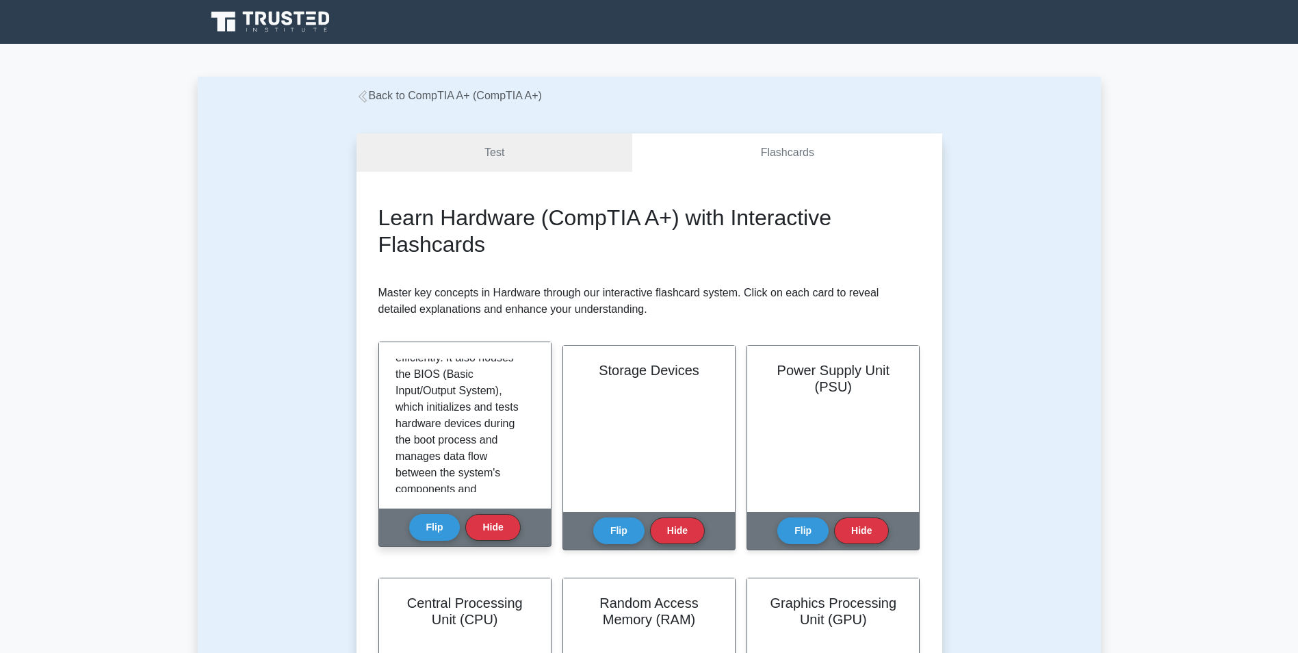
scroll to position [342, 0]
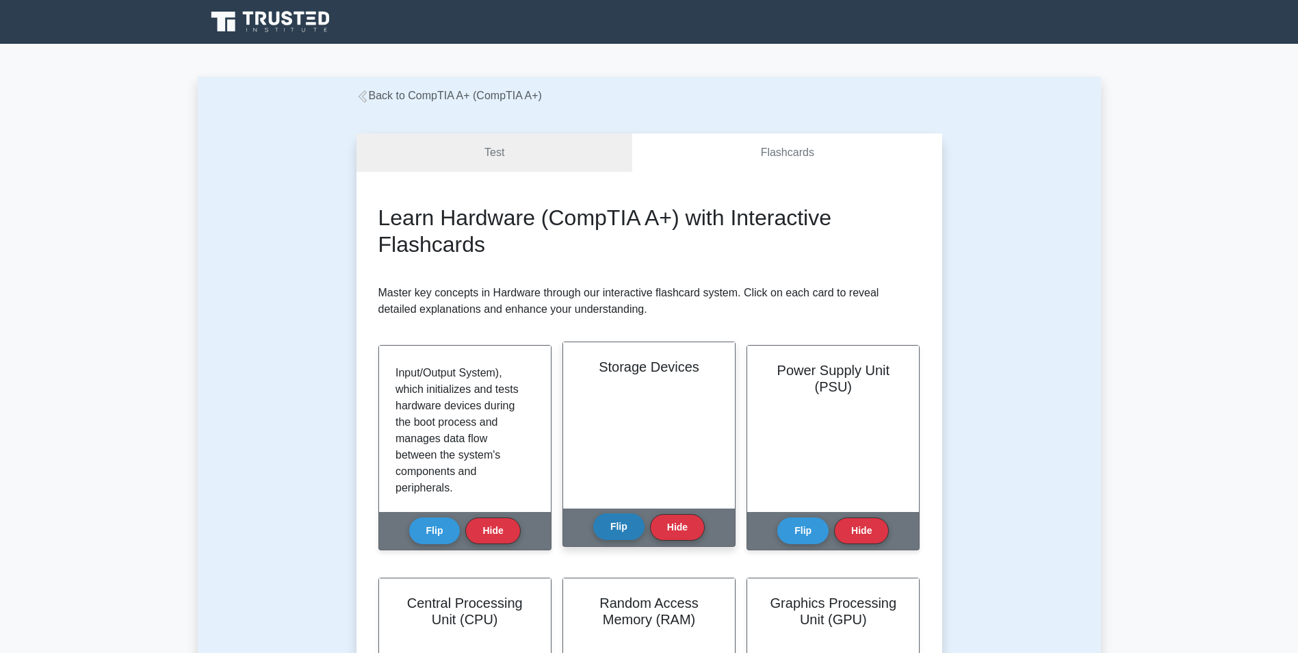
click at [616, 513] on button "Flip" at bounding box center [618, 526] width 51 height 27
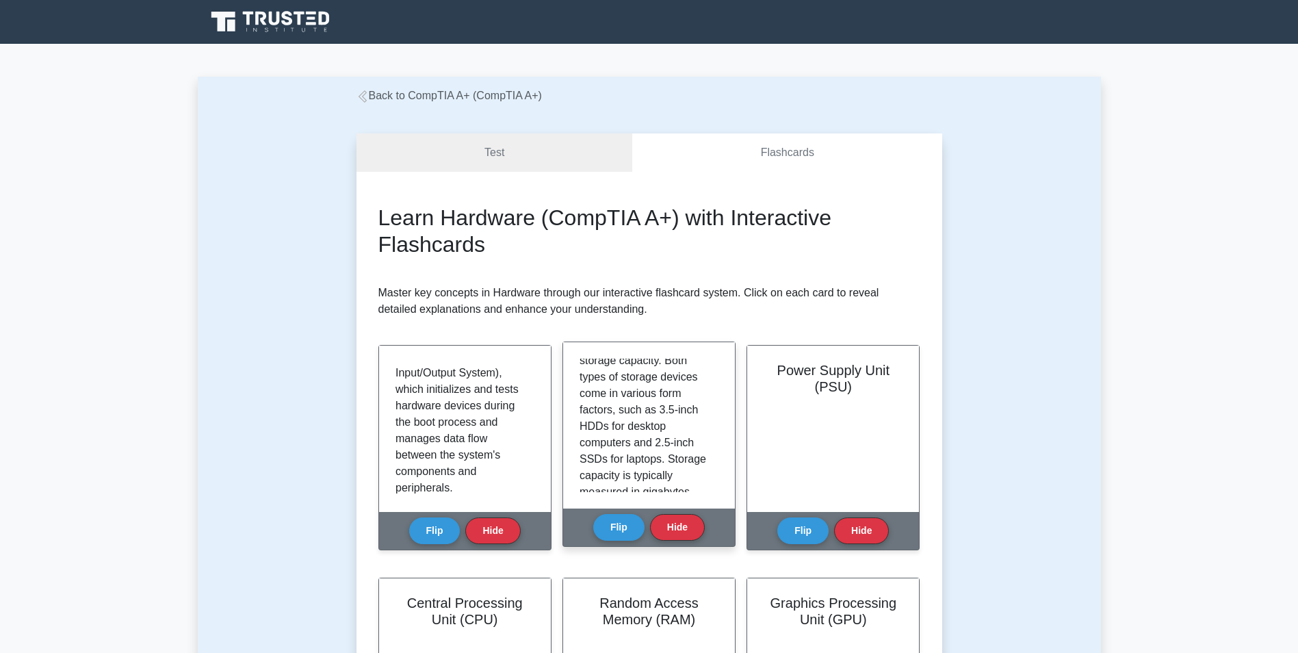
scroll to position [315, 0]
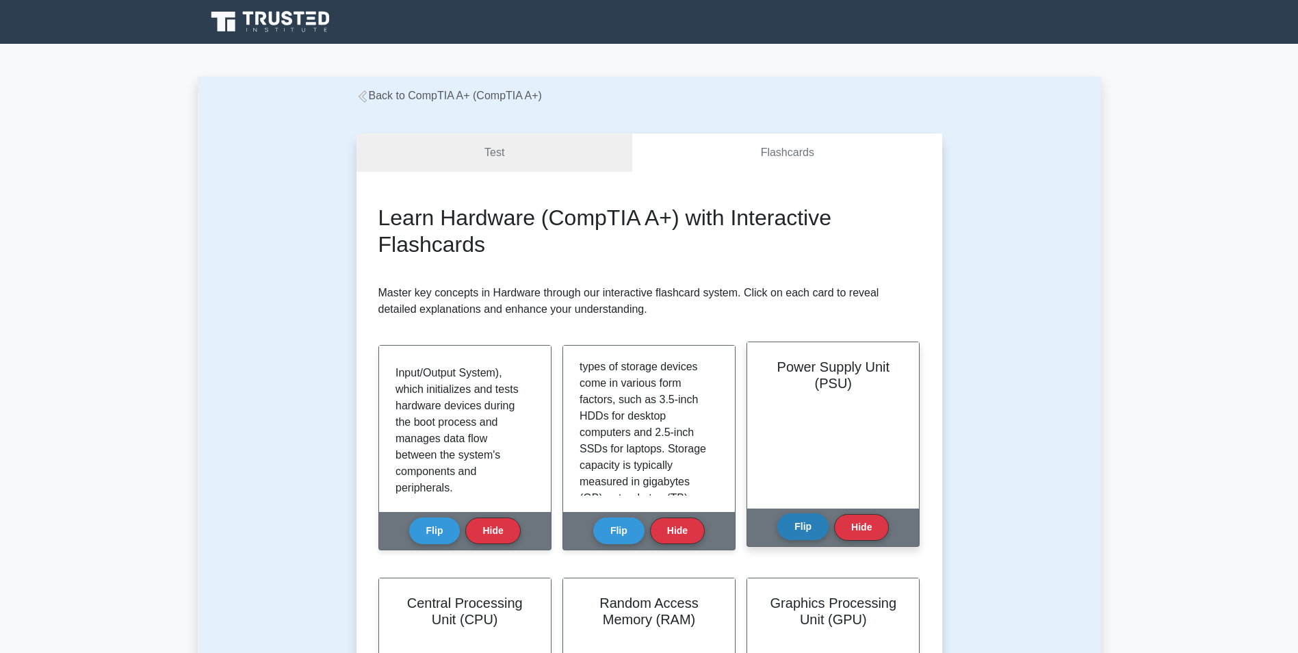
click at [808, 513] on button "Flip" at bounding box center [802, 526] width 51 height 27
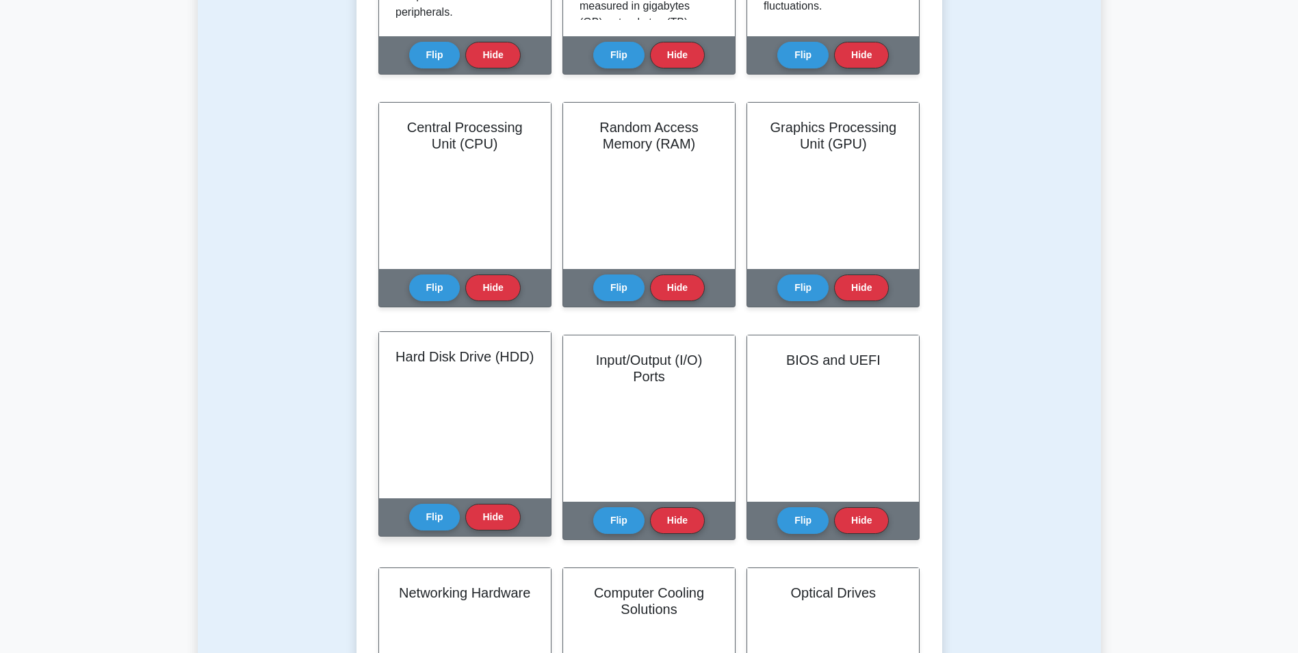
scroll to position [479, 0]
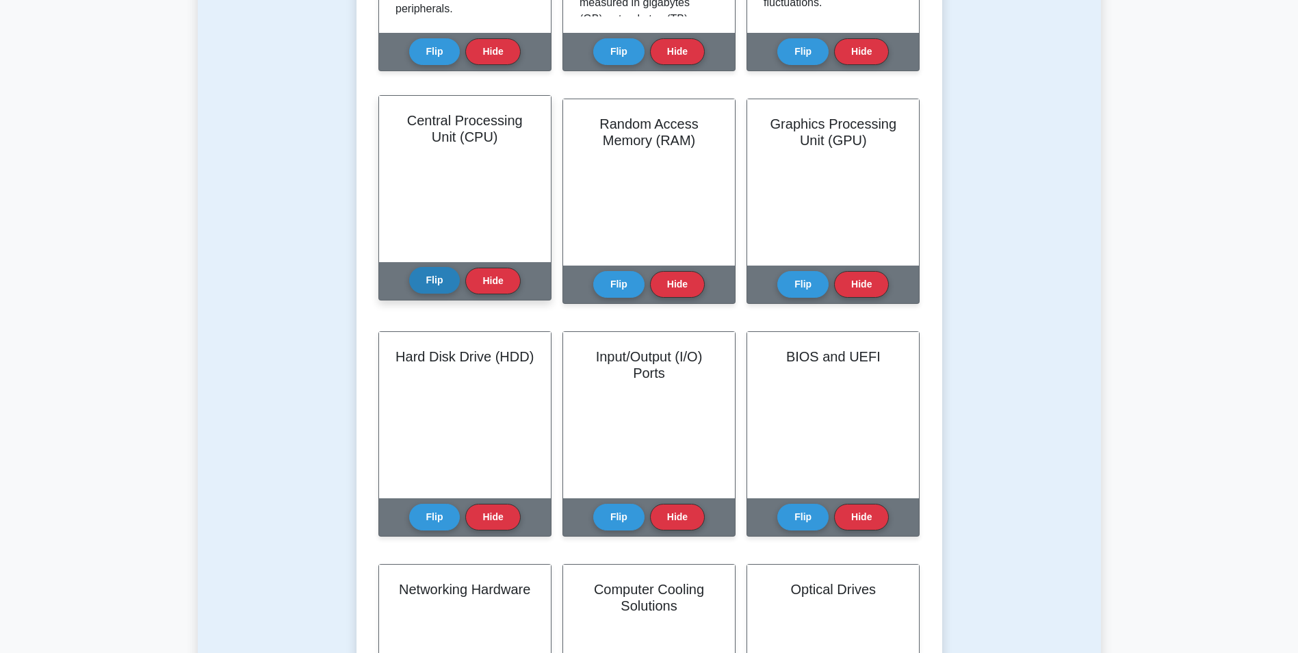
click at [425, 262] on div "Flip Hide" at bounding box center [465, 281] width 112 height 38
click at [422, 267] on button "Flip" at bounding box center [434, 280] width 51 height 27
